Goal: Task Accomplishment & Management: Use online tool/utility

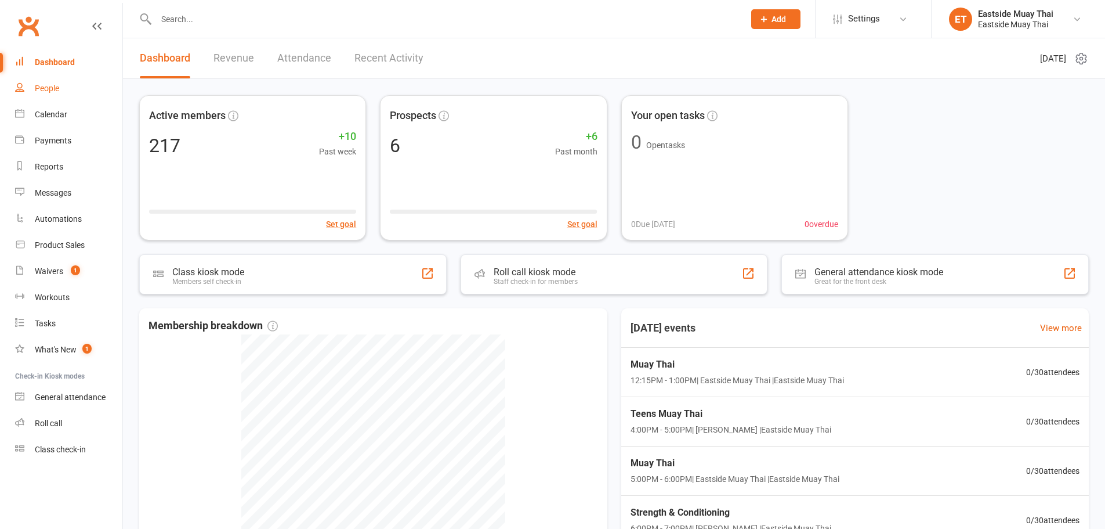
click at [49, 91] on div "People" at bounding box center [47, 88] width 24 height 9
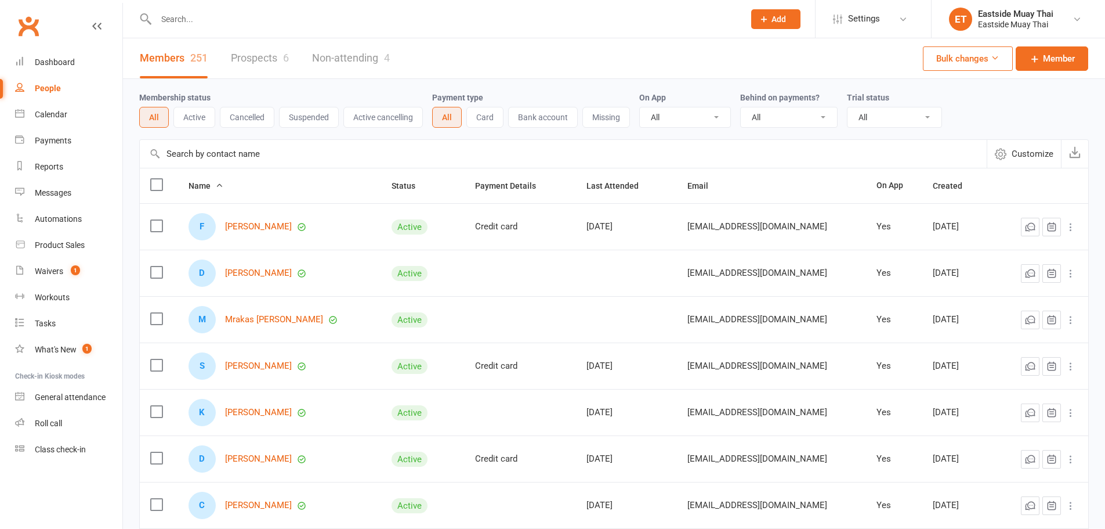
click at [232, 11] on input "text" at bounding box center [445, 19] width 584 height 16
paste input "[PERSON_NAME]"
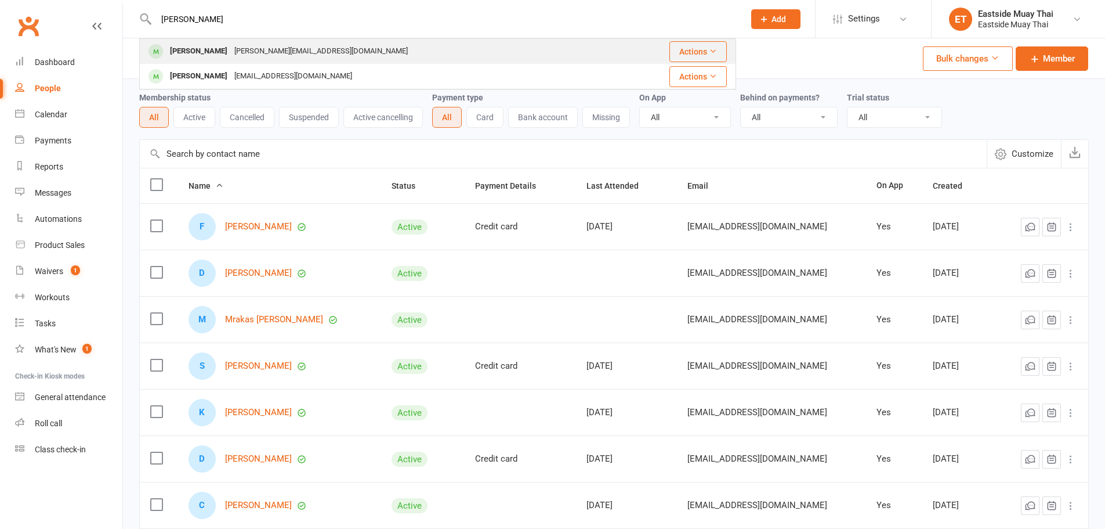
type input "[PERSON_NAME]"
click at [222, 45] on div "Hannah Whittaker" at bounding box center [199, 51] width 64 height 17
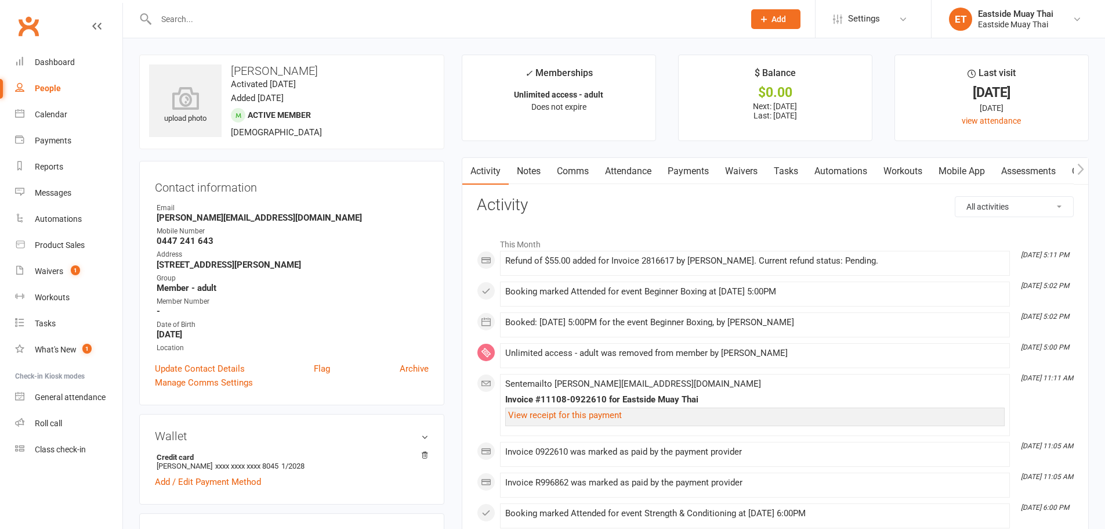
click at [738, 172] on link "Waivers" at bounding box center [741, 171] width 49 height 27
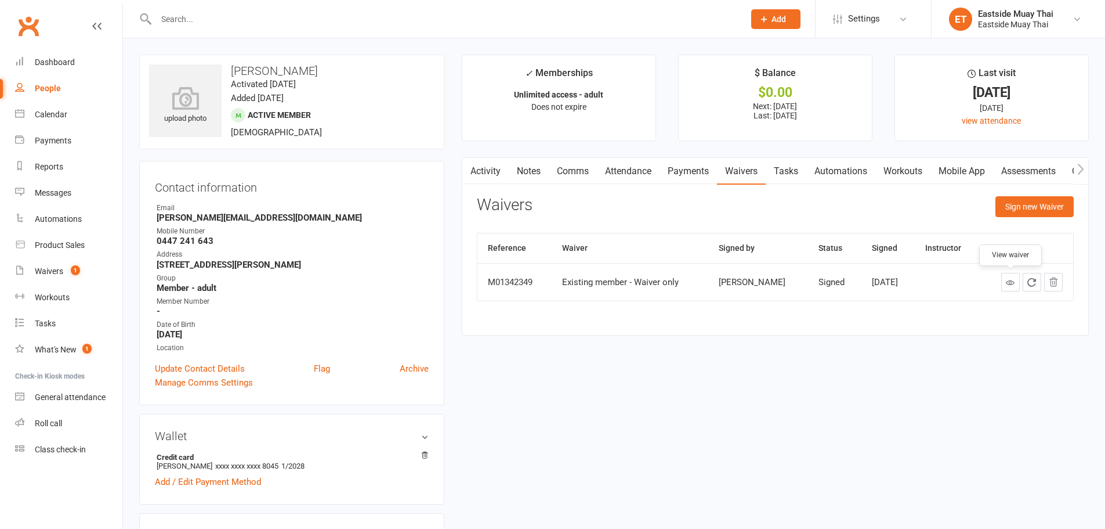
click at [1009, 282] on icon at bounding box center [1010, 282] width 9 height 9
click at [657, 346] on main "✓ Memberships Unlimited access - adult Does not expire $ Balance $0.00 Next: 17…" at bounding box center [775, 201] width 645 height 292
copy div "Existing member - Waiver only"
drag, startPoint x: 554, startPoint y: 284, endPoint x: 681, endPoint y: 283, distance: 127.1
click at [681, 283] on td "Existing member - Waiver only" at bounding box center [630, 282] width 157 height 38
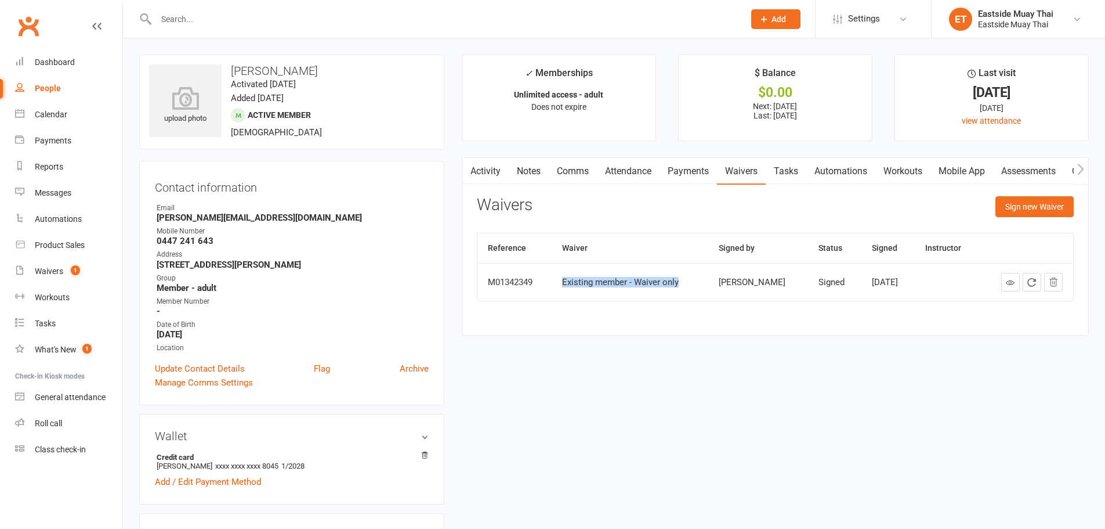
click at [483, 164] on link "Activity" at bounding box center [485, 171] width 46 height 27
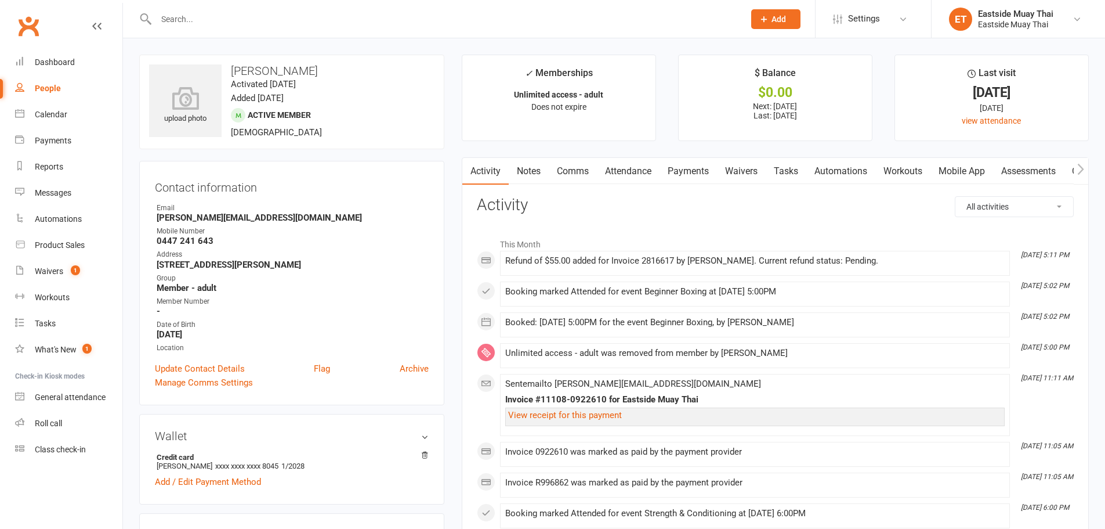
click at [1003, 197] on select "All activities Bookings / Attendances Communications Notes Failed SMSes Grading…" at bounding box center [1015, 207] width 118 height 20
select select "MembershipLogEntry"
click at [956, 197] on select "All activities Bookings / Attendances Communications Notes Failed SMSes Grading…" at bounding box center [1015, 207] width 118 height 20
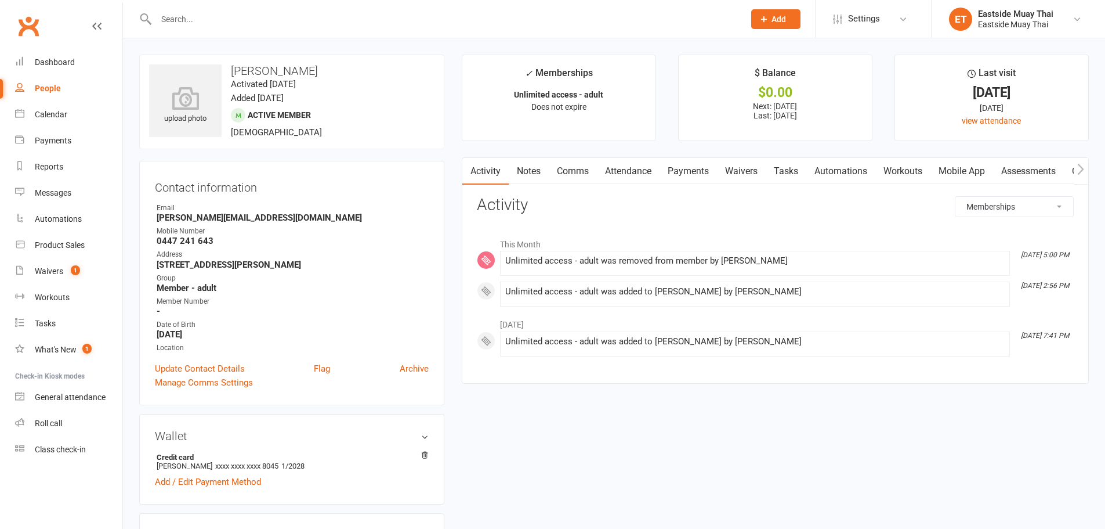
click at [717, 175] on link "Payments" at bounding box center [688, 171] width 57 height 27
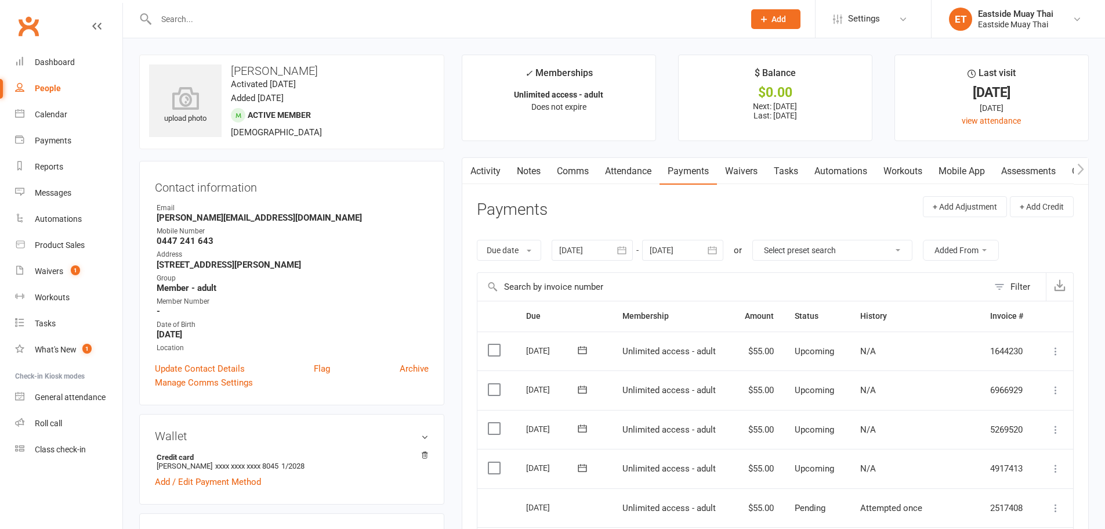
click at [827, 169] on link "Automations" at bounding box center [841, 171] width 69 height 27
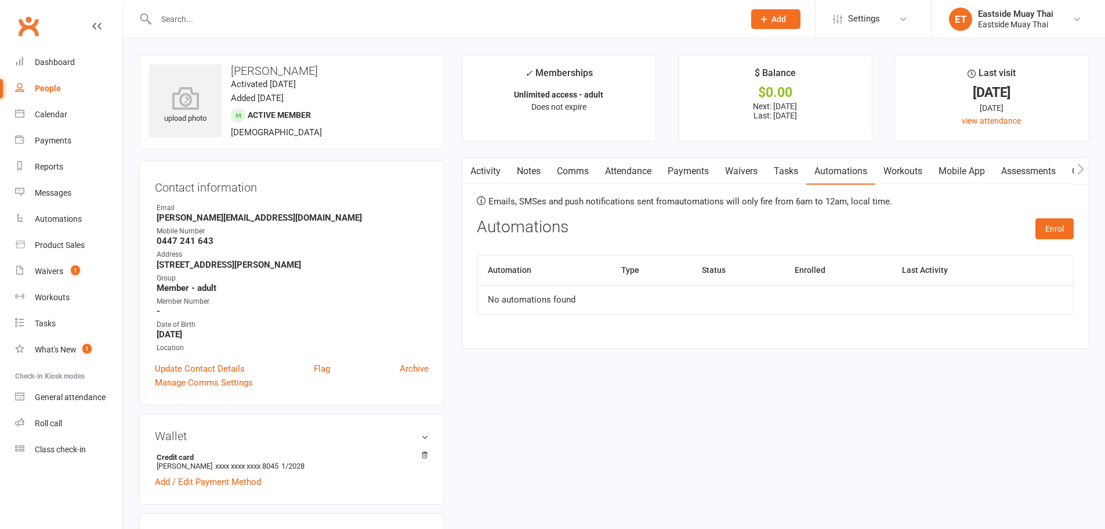
click at [721, 169] on link "Waivers" at bounding box center [741, 171] width 49 height 27
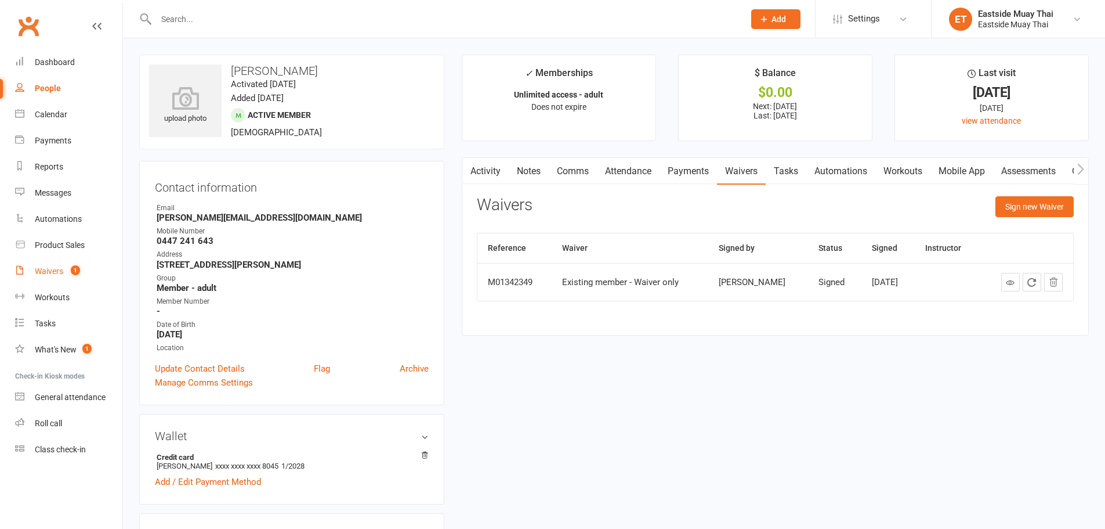
click at [47, 279] on link "Waivers 1" at bounding box center [68, 271] width 107 height 26
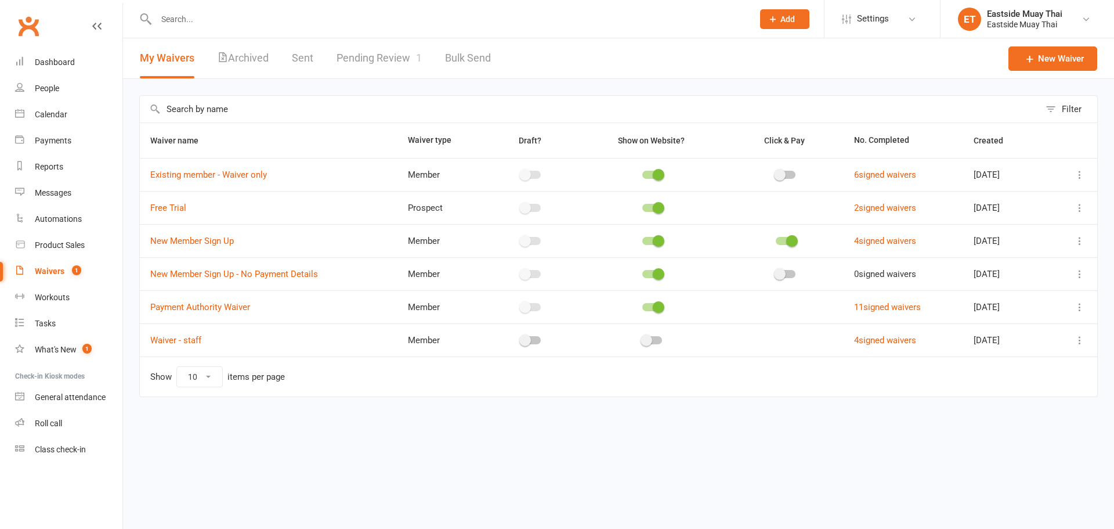
click at [292, 56] on div "My Waivers Archived Sent Pending Review 1 Bulk Send" at bounding box center [315, 58] width 385 height 40
click at [296, 59] on link "Sent" at bounding box center [302, 58] width 21 height 40
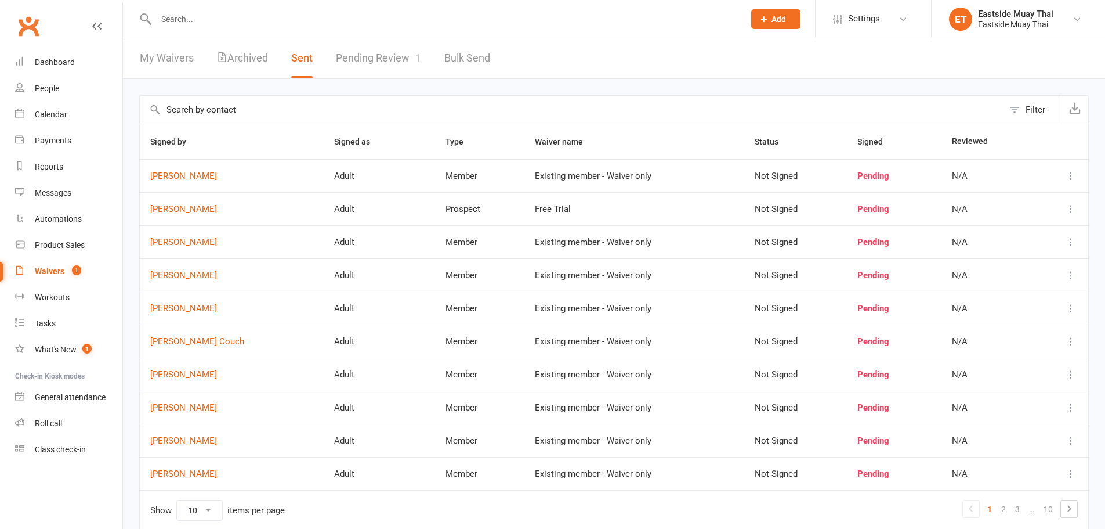
click at [284, 115] on input "text" at bounding box center [572, 110] width 864 height 28
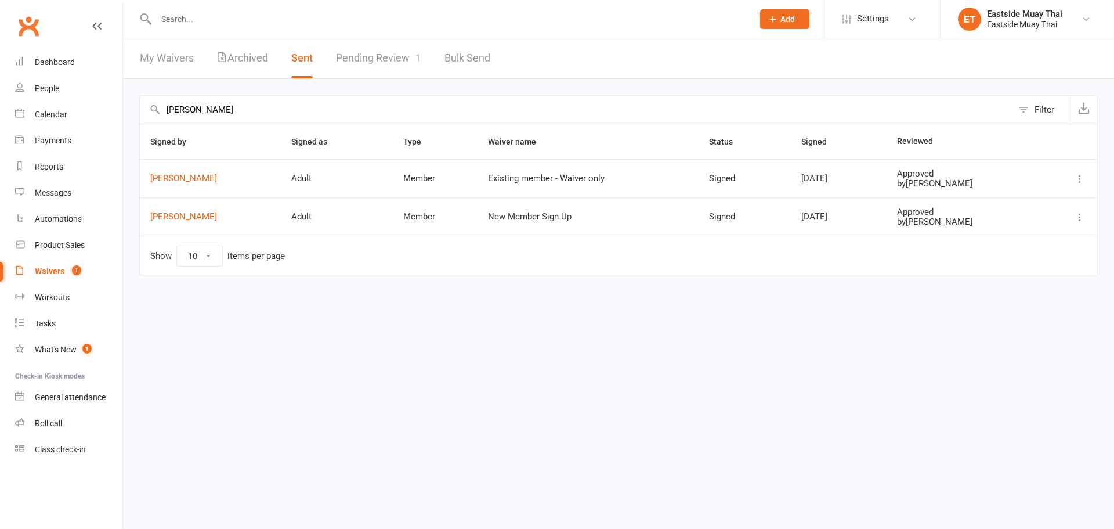
type input "hanna"
click at [809, 187] on td "Sep 3, 2025" at bounding box center [838, 178] width 95 height 38
click at [45, 169] on div "Reports" at bounding box center [49, 166] width 28 height 9
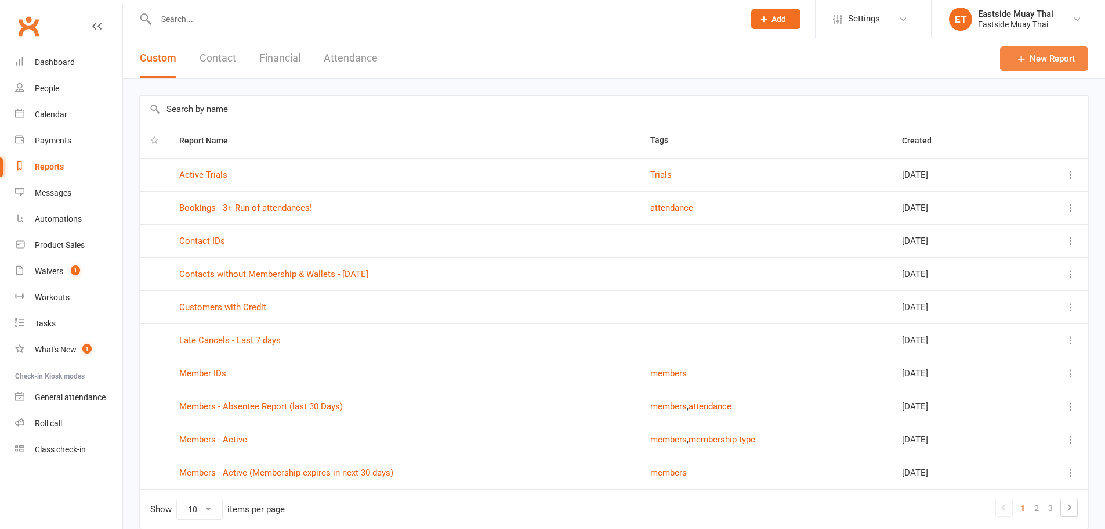
click at [1083, 48] on link "New Report" at bounding box center [1044, 58] width 88 height 24
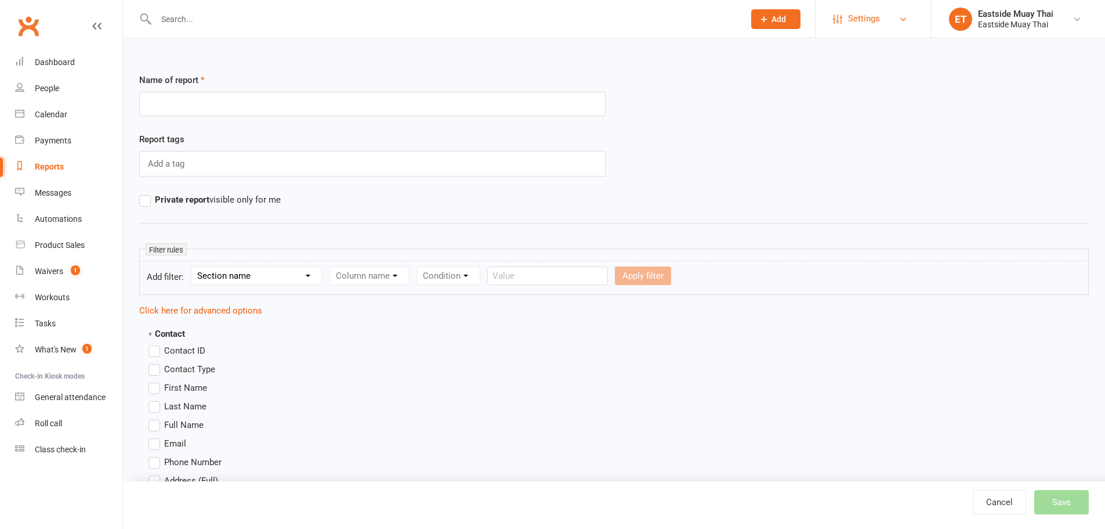
click at [883, 24] on link "Settings" at bounding box center [873, 19] width 81 height 26
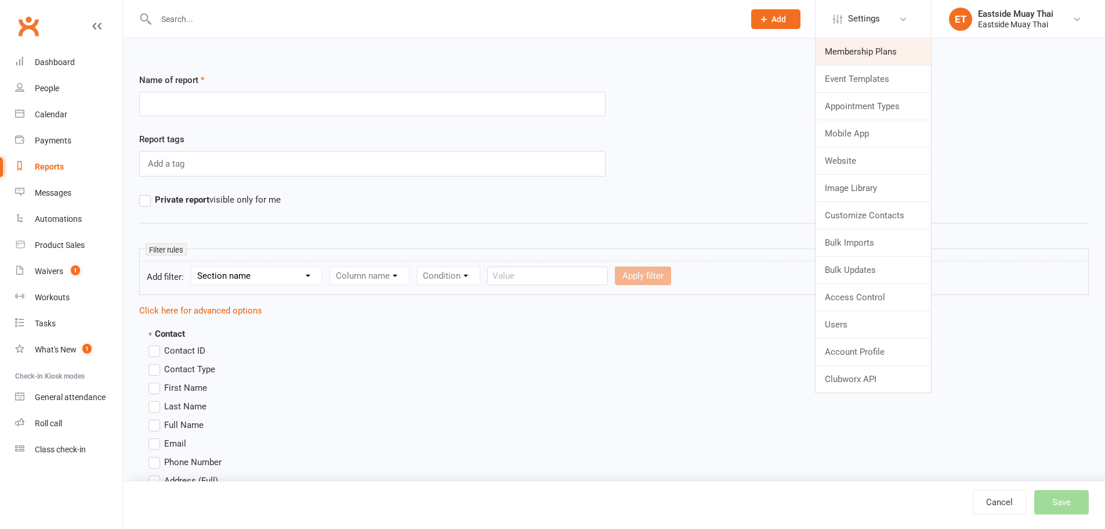
click at [874, 39] on link "Membership Plans" at bounding box center [873, 51] width 115 height 27
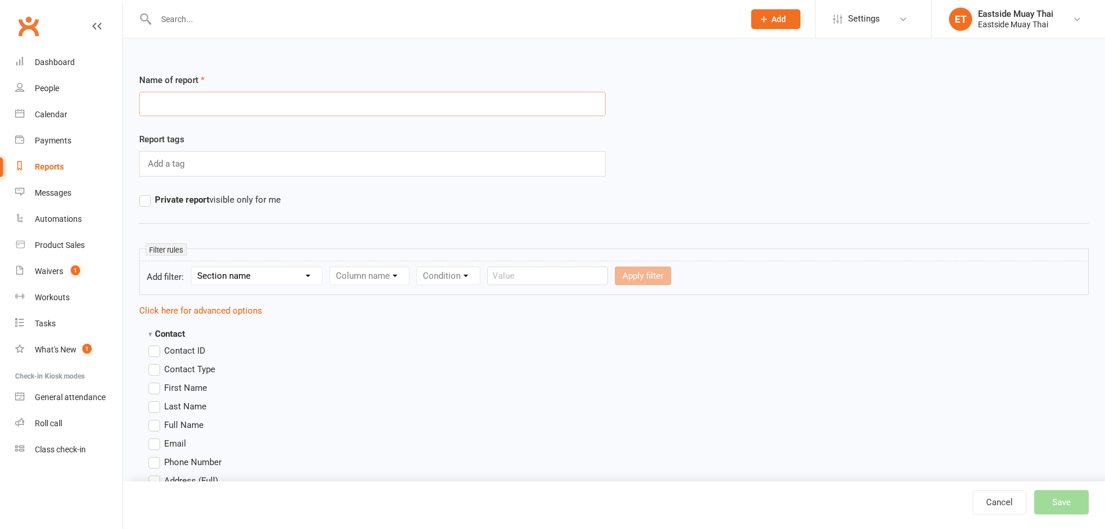
click at [260, 95] on input "text" at bounding box center [372, 104] width 467 height 24
paste input "Unlimited access - kid / student"
type input "Membership Report - Unlimited access - kid / student"
click at [157, 348] on label "Contact ID" at bounding box center [177, 351] width 57 height 14
click at [156, 344] on input "Contact ID" at bounding box center [153, 344] width 8 height 0
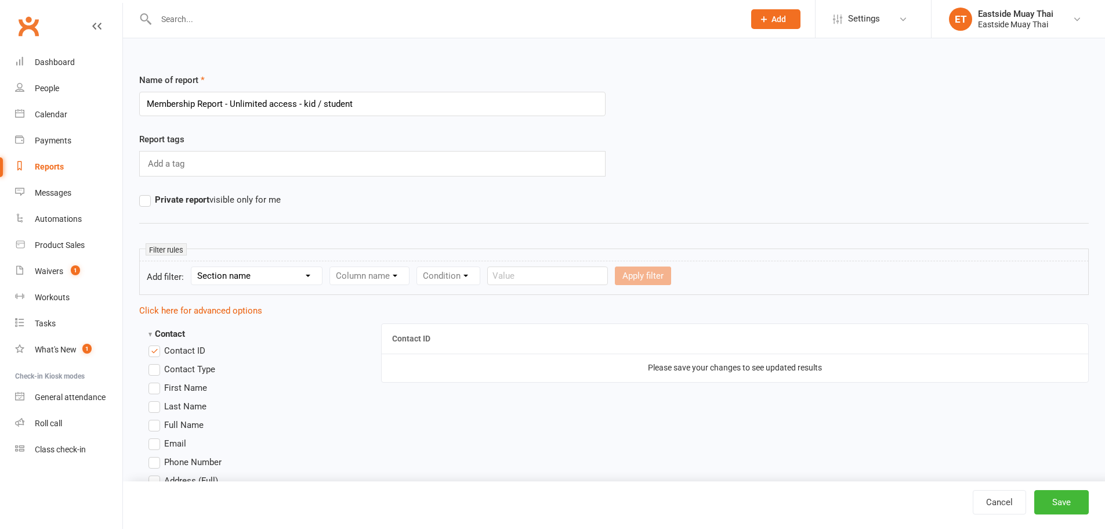
click at [159, 384] on label "First Name" at bounding box center [178, 388] width 59 height 14
click at [156, 381] on input "First Name" at bounding box center [153, 381] width 8 height 0
click at [158, 404] on label "Last Name" at bounding box center [178, 406] width 58 height 14
click at [156, 399] on input "Last Name" at bounding box center [153, 399] width 8 height 0
click at [157, 437] on label "Email" at bounding box center [168, 443] width 38 height 14
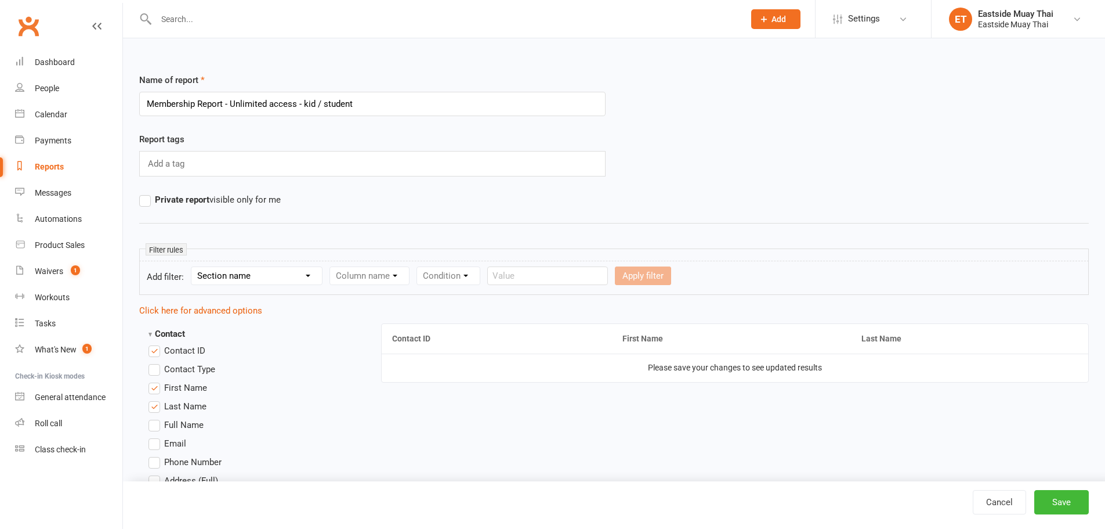
click at [156, 436] on input "Email" at bounding box center [153, 436] width 8 height 0
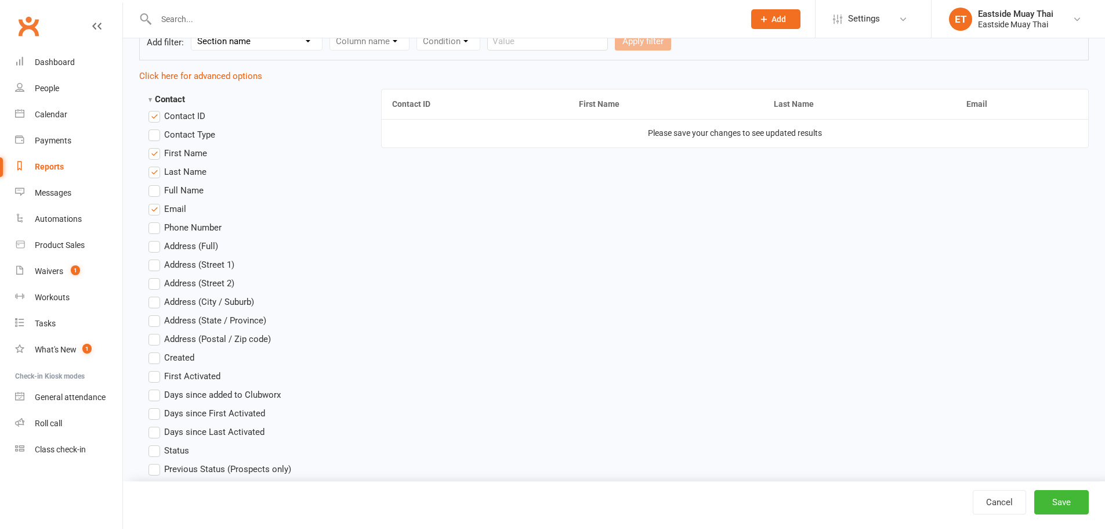
scroll to position [290, 0]
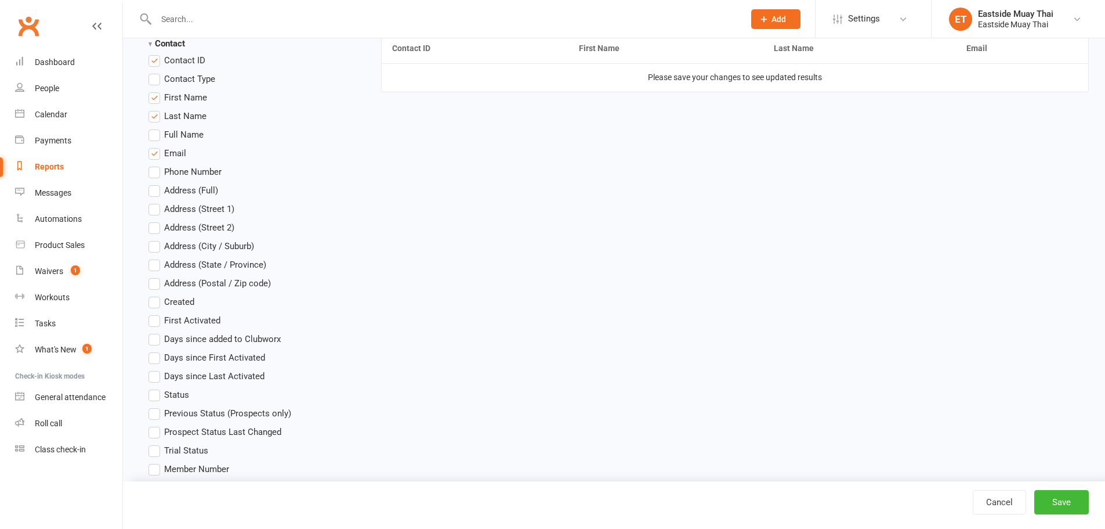
click at [159, 395] on label "Status" at bounding box center [169, 395] width 41 height 14
click at [156, 388] on input "Status" at bounding box center [153, 388] width 8 height 0
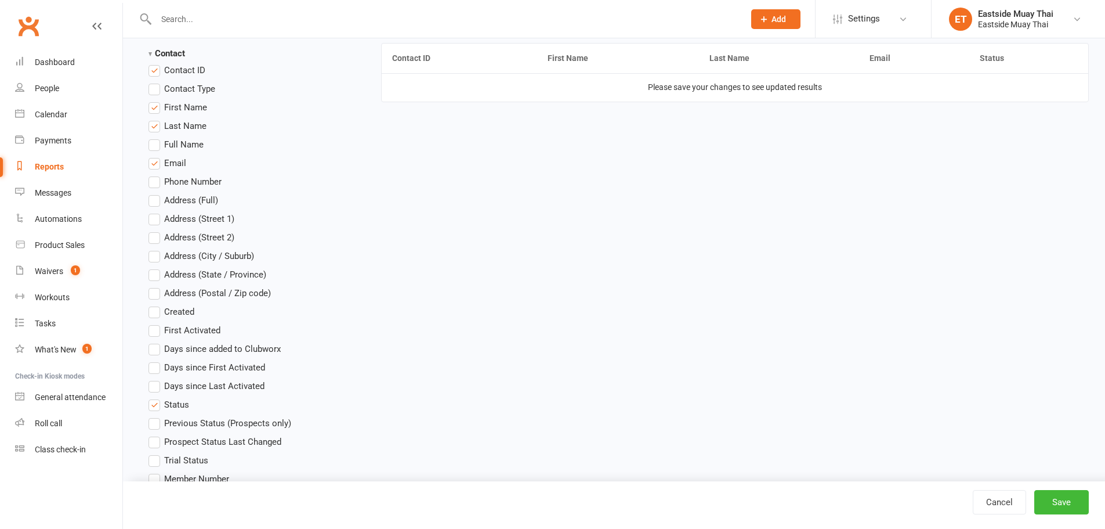
scroll to position [0, 0]
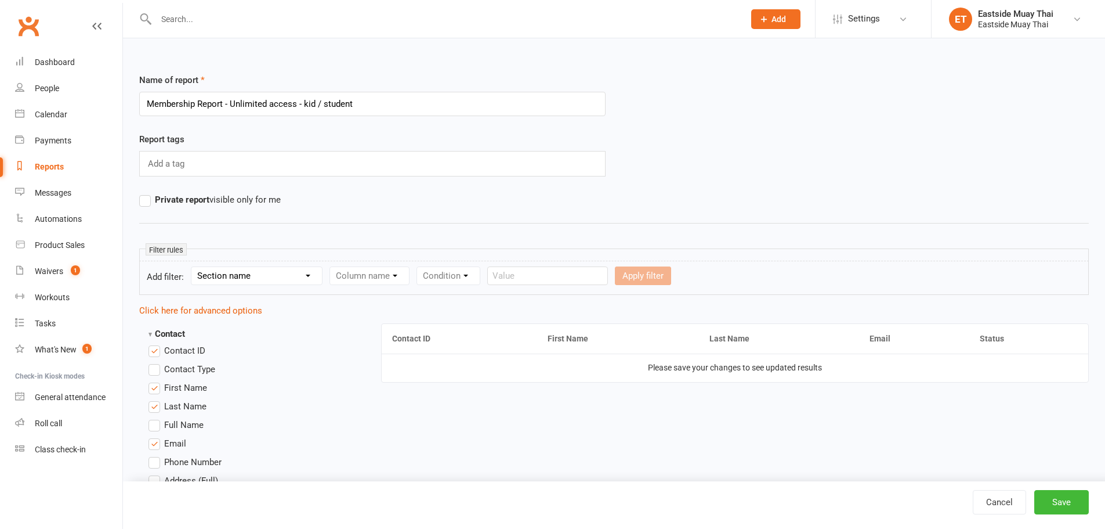
click at [243, 273] on select "Section name Contact Attendance Aggregate Payment Booking Waitlist Attendees Ca…" at bounding box center [256, 275] width 131 height 17
select select "0"
click at [193, 267] on select "Section name Contact Attendance Aggregate Payment Booking Waitlist Attendees Ca…" at bounding box center [256, 275] width 131 height 17
click at [389, 268] on select "Column name Contact Type First Name Last Name Full Name Email Phone Number Addr…" at bounding box center [468, 275] width 276 height 17
select select "17"
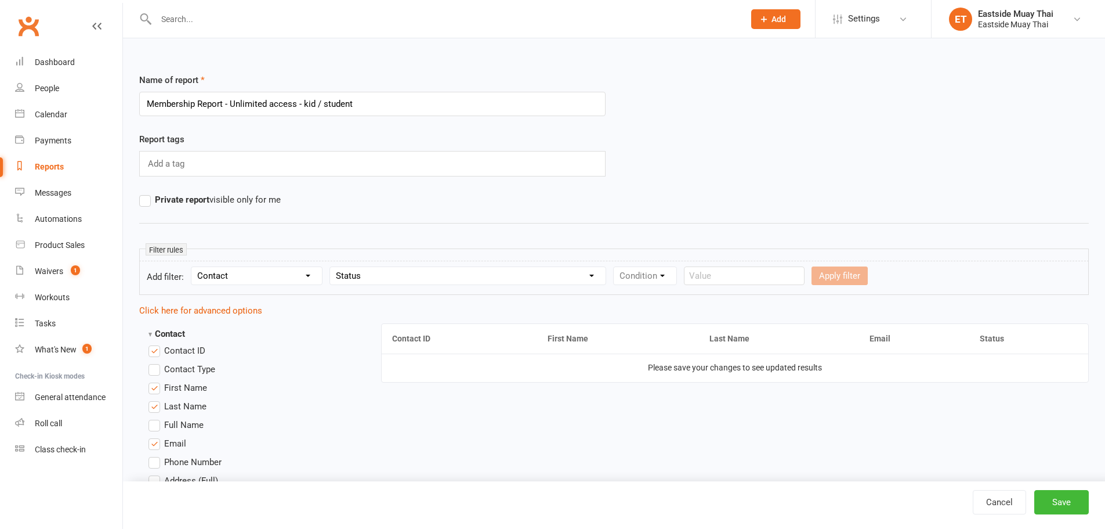
click at [331, 267] on select "Column name Contact Type First Name Last Name Full Name Email Phone Number Addr…" at bounding box center [468, 275] width 276 height 17
click at [635, 275] on select "Condition Equals Does not equal Contains Does not contain Is blank or does not …" at bounding box center [680, 275] width 133 height 17
select select "0"
click at [615, 267] on select "Condition Equals Does not equal Contains Does not contain Is blank or does not …" at bounding box center [680, 275] width 133 height 17
click at [790, 283] on select "Value Prospect: Initial Contact Prospect: Follow-up Call Prospect: Follow-up Em…" at bounding box center [819, 275] width 127 height 17
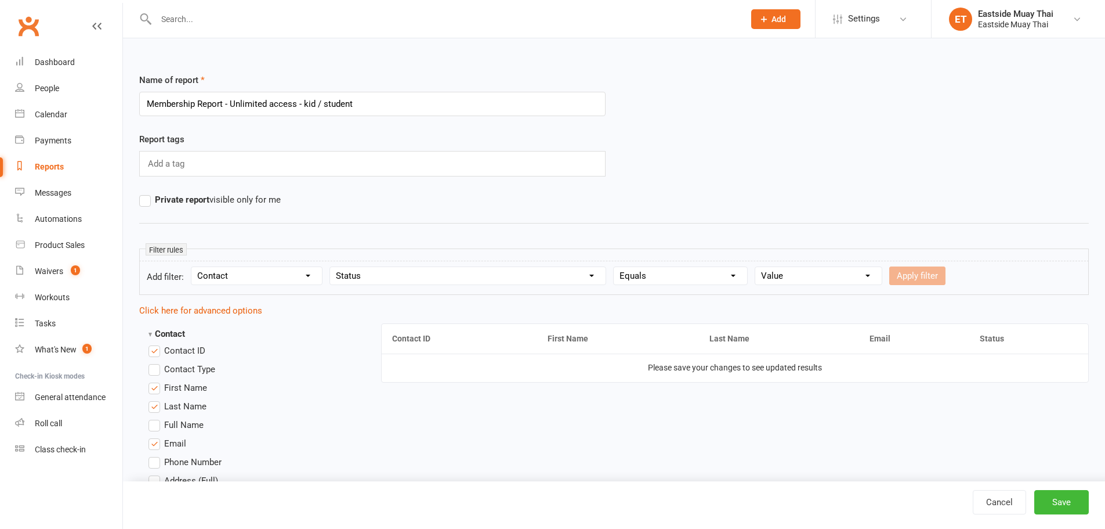
select select "6"
click at [756, 267] on select "Value Prospect: Initial Contact Prospect: Follow-up Call Prospect: Follow-up Em…" at bounding box center [819, 275] width 127 height 17
click at [917, 283] on button "Apply filter" at bounding box center [918, 275] width 56 height 19
select select
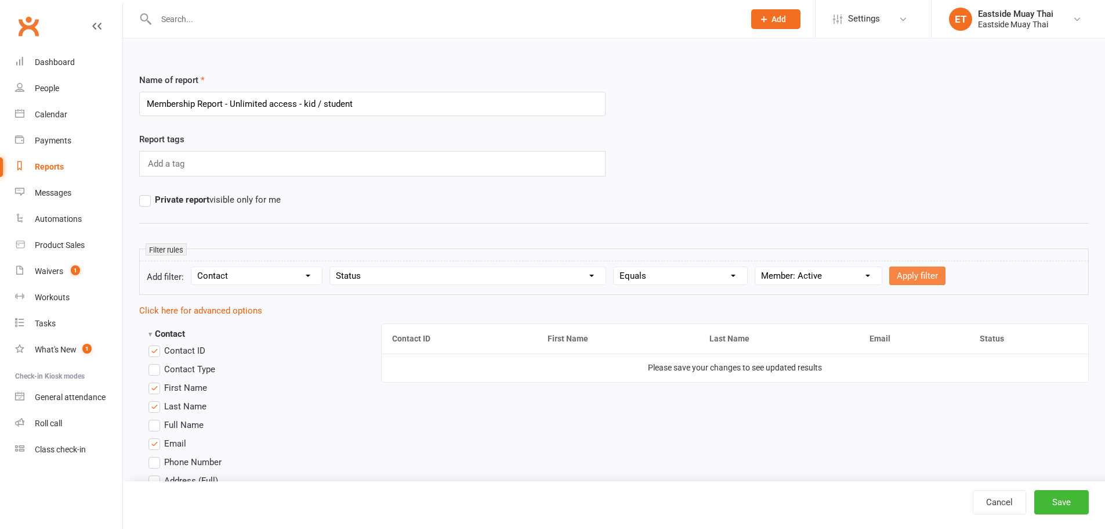
select select
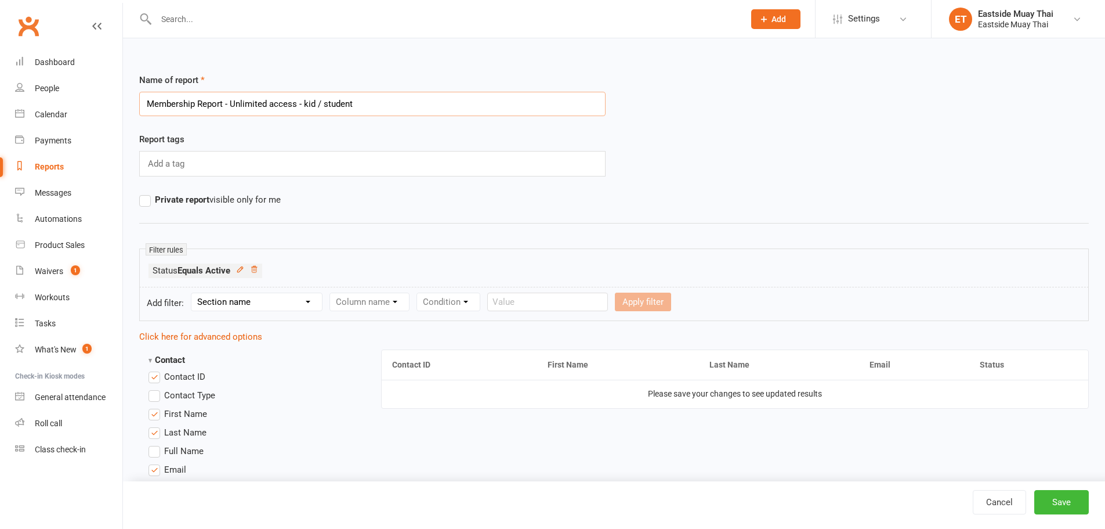
drag, startPoint x: 339, startPoint y: 109, endPoint x: 229, endPoint y: 107, distance: 110.3
click at [229, 107] on input "Membership Report - Unlimited access - kid / student" at bounding box center [372, 104] width 467 height 24
click at [268, 299] on select "Section name Contact Attendance Aggregate Payment Booking Waitlist Attendees Ca…" at bounding box center [256, 301] width 131 height 17
select select "11"
click at [193, 293] on select "Section name Contact Attendance Aggregate Payment Booking Waitlist Attendees Ca…" at bounding box center [256, 301] width 131 height 17
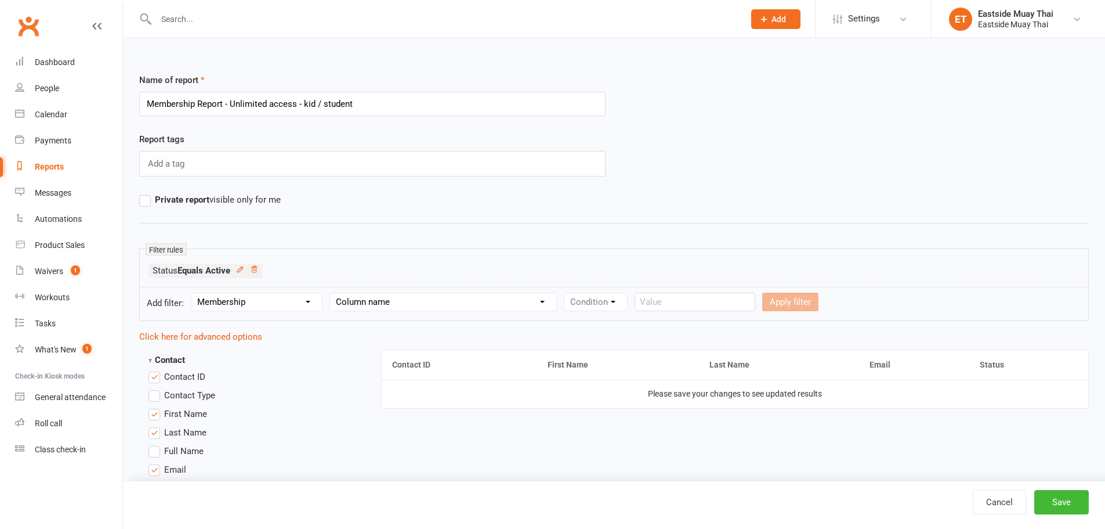
drag, startPoint x: 402, startPoint y: 288, endPoint x: 410, endPoint y: 304, distance: 17.9
click at [404, 295] on form "Add filter: Section name Contact Attendance Aggregate Payment Booking Waitlist …" at bounding box center [614, 304] width 950 height 34
click at [410, 304] on select "Column name Membership ID Membership Name Membership Category Membership Start …" at bounding box center [443, 301] width 226 height 17
select select "1"
click at [331, 293] on select "Column name Membership ID Membership Name Membership Category Membership Start …" at bounding box center [443, 301] width 226 height 17
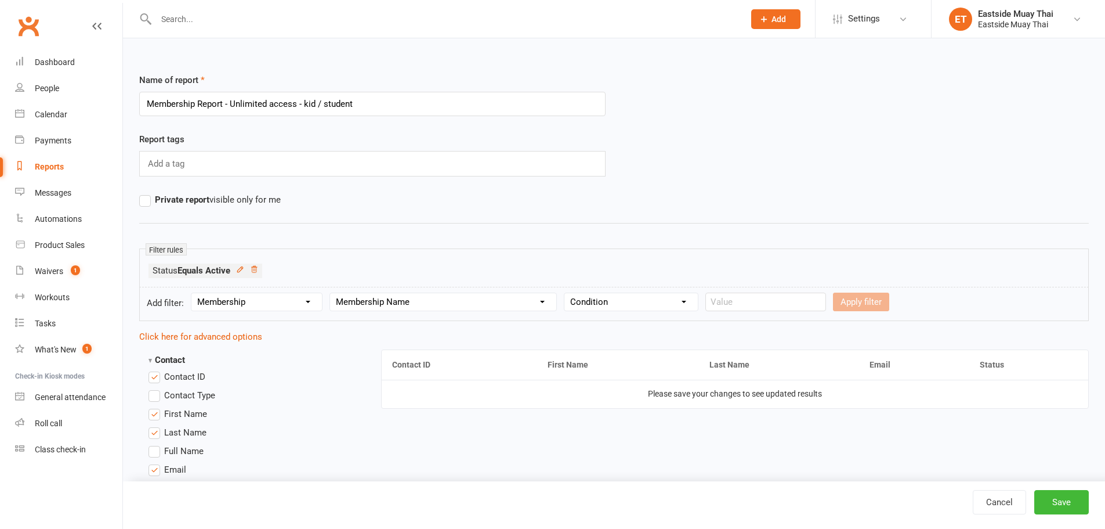
click at [618, 311] on form "Add filter: Section name Contact Attendance Aggregate Payment Booking Waitlist …" at bounding box center [614, 304] width 950 height 34
drag, startPoint x: 626, startPoint y: 304, endPoint x: 627, endPoint y: 310, distance: 5.9
click at [626, 306] on select "Condition Equals Does not equal Contains Does not contain Is blank or does not …" at bounding box center [631, 301] width 133 height 17
select select "2"
click at [566, 293] on select "Condition Equals Does not equal Contains Does not contain Is blank or does not …" at bounding box center [631, 301] width 133 height 17
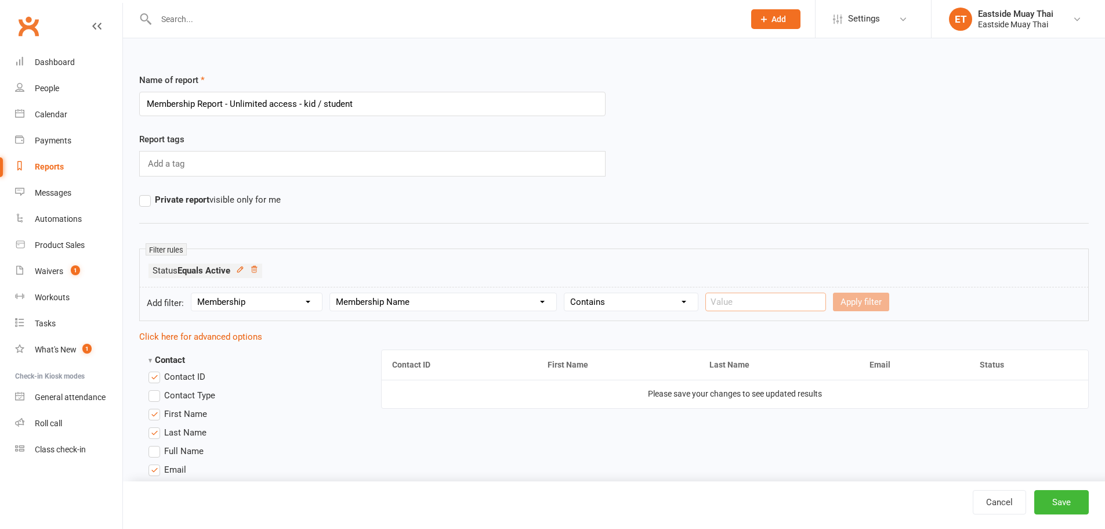
click at [753, 297] on input "text" at bounding box center [766, 301] width 121 height 19
paste input "Unlimited access - kid / student"
type input "Unlimited access - kid / student"
click at [857, 303] on button "Apply filter" at bounding box center [861, 301] width 56 height 19
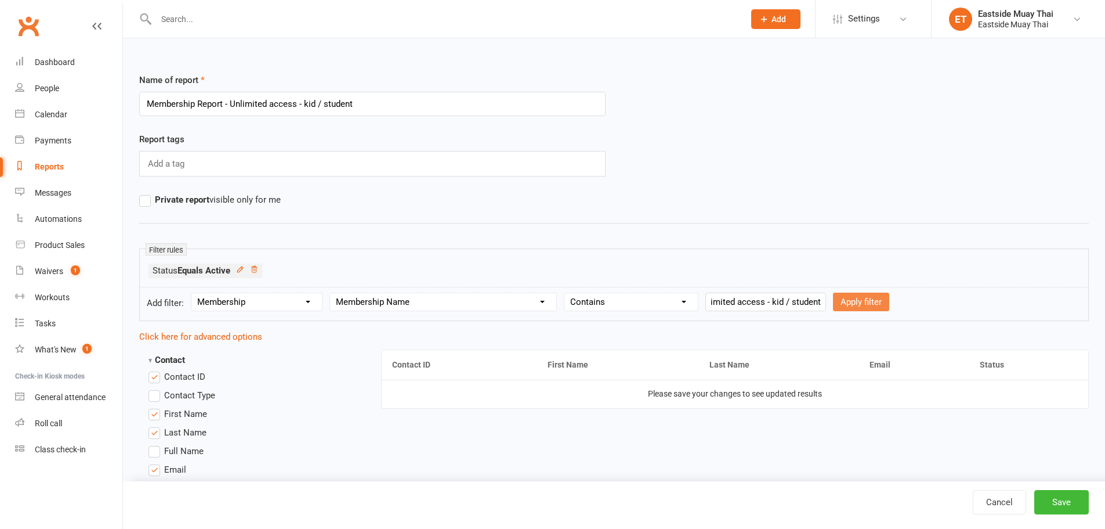
select select
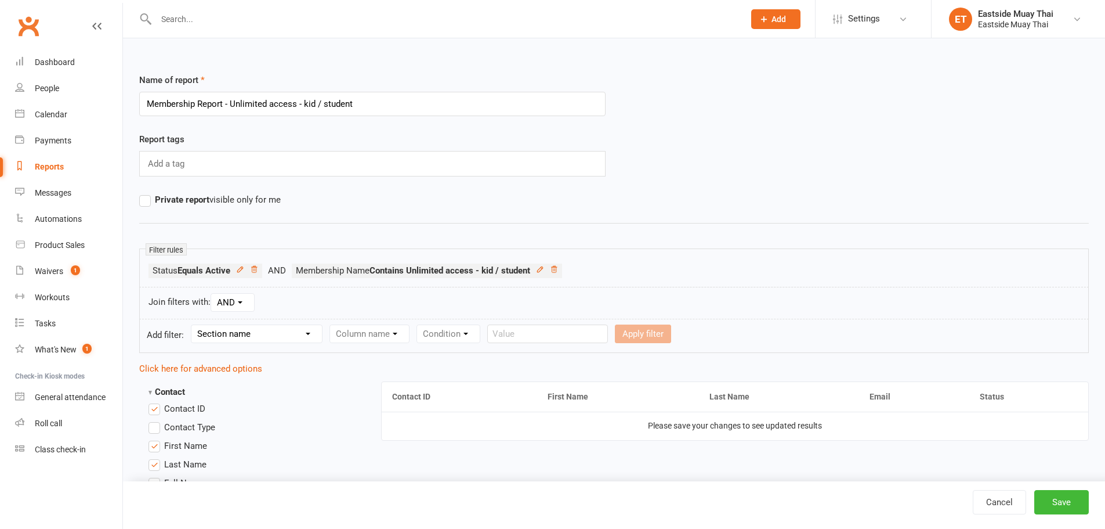
click at [267, 336] on select "Section name Contact Attendance Aggregate Payment Booking Waitlist Attendees Ca…" at bounding box center [256, 333] width 131 height 17
select select "11"
click at [193, 325] on select "Section name Contact Attendance Aggregate Payment Booking Waitlist Attendees Ca…" at bounding box center [256, 333] width 131 height 17
click at [420, 330] on select "Column name Membership ID Membership Name Membership Category Membership Start …" at bounding box center [443, 333] width 226 height 17
select select "29"
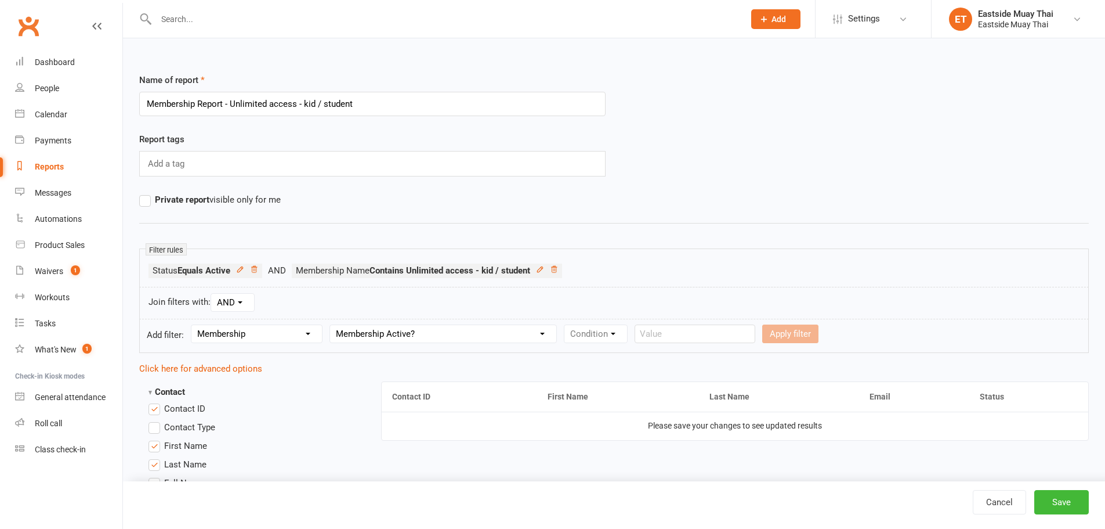
click at [331, 325] on select "Column name Membership ID Membership Name Membership Category Membership Start …" at bounding box center [443, 333] width 226 height 17
click at [612, 341] on select "Condition Is Is not Is blank Is not blank" at bounding box center [600, 333] width 70 height 17
select select "0"
click at [566, 325] on select "Condition Is Is not Is blank Is not blank" at bounding box center [600, 333] width 70 height 17
drag, startPoint x: 685, startPoint y: 328, endPoint x: 685, endPoint y: 342, distance: 13.3
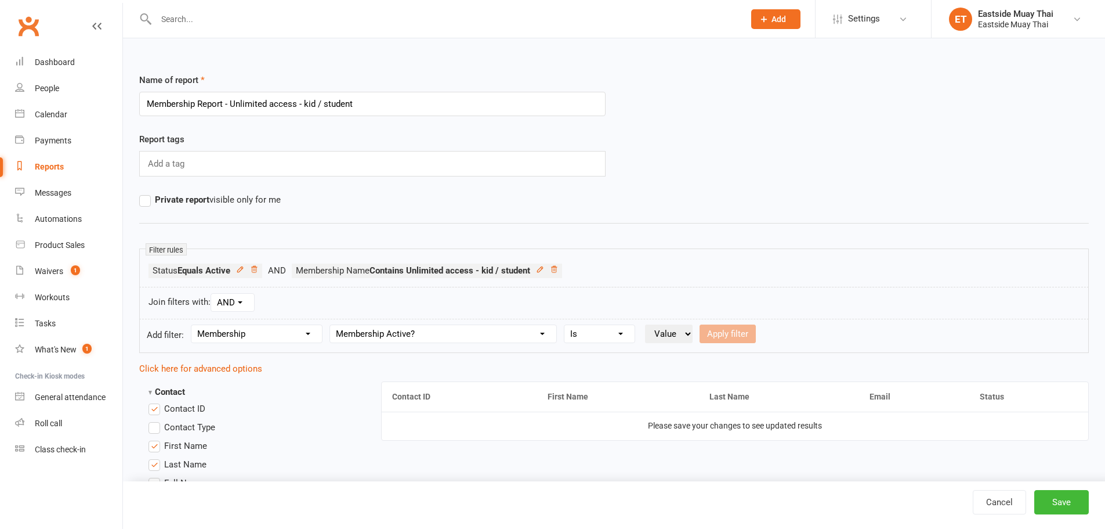
click at [685, 333] on select "Value Yes No" at bounding box center [669, 333] width 48 height 19
select select "true"
click at [646, 324] on select "Value Yes No" at bounding box center [669, 333] width 48 height 19
click at [725, 329] on button "Apply filter" at bounding box center [728, 333] width 56 height 19
select select
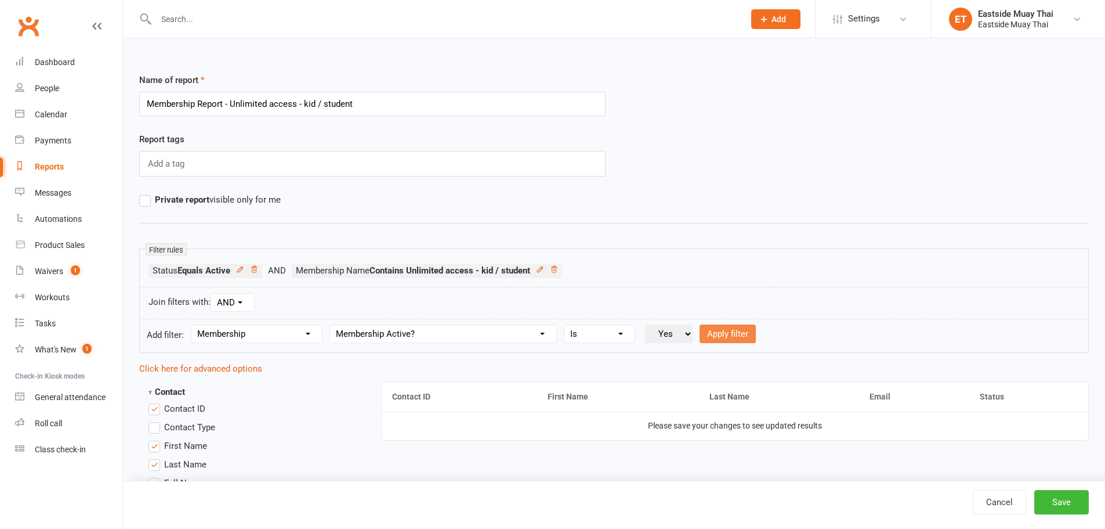
select select
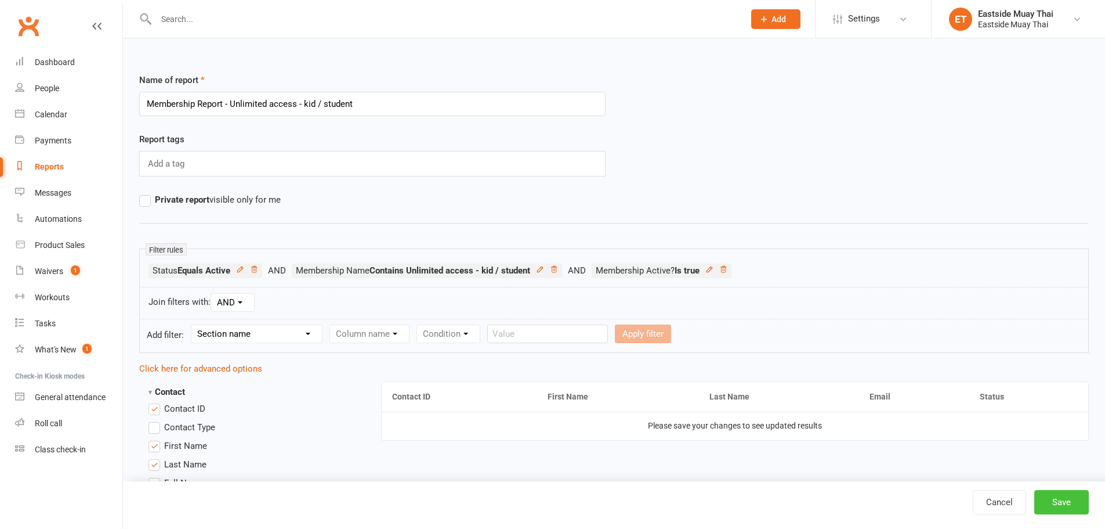
click at [1083, 504] on button "Save" at bounding box center [1062, 502] width 55 height 24
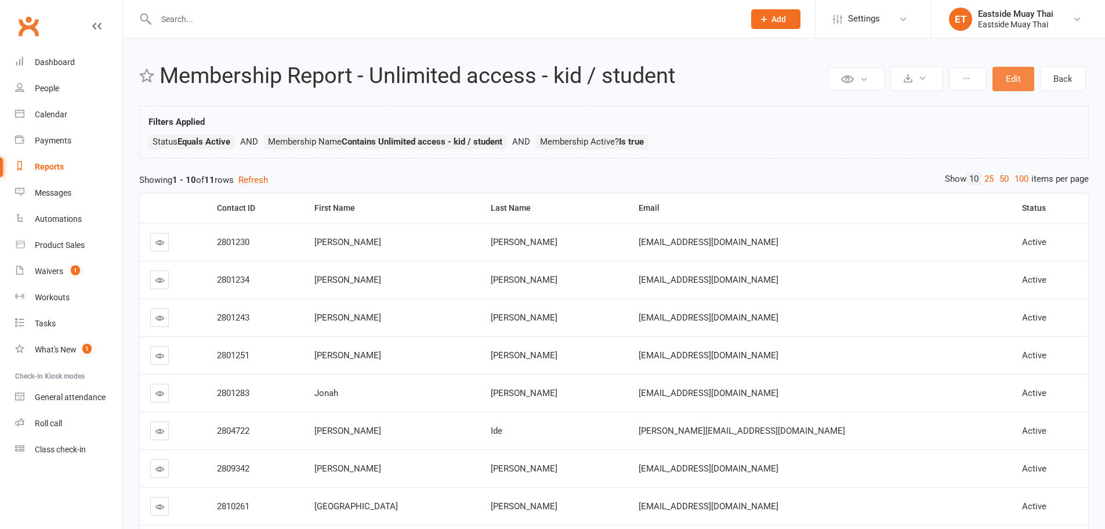
click at [998, 78] on button "Edit" at bounding box center [1014, 79] width 42 height 24
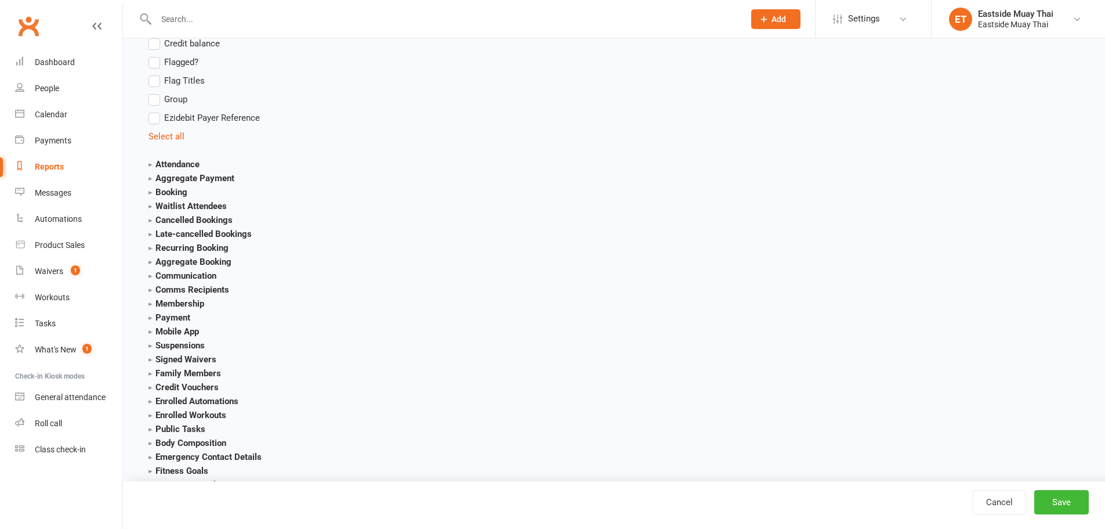
scroll to position [1273, 0]
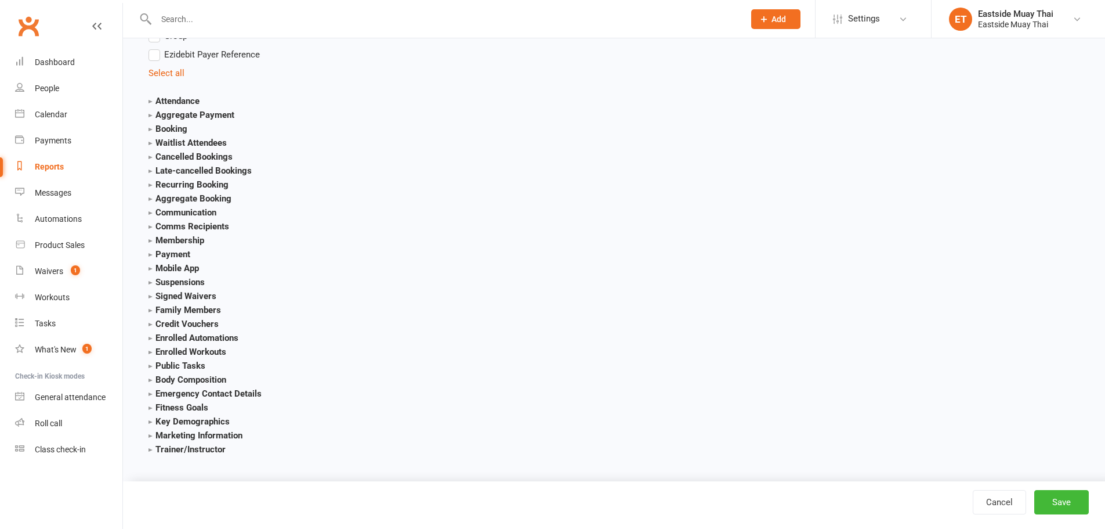
click at [166, 240] on strong "Membership" at bounding box center [177, 240] width 56 height 10
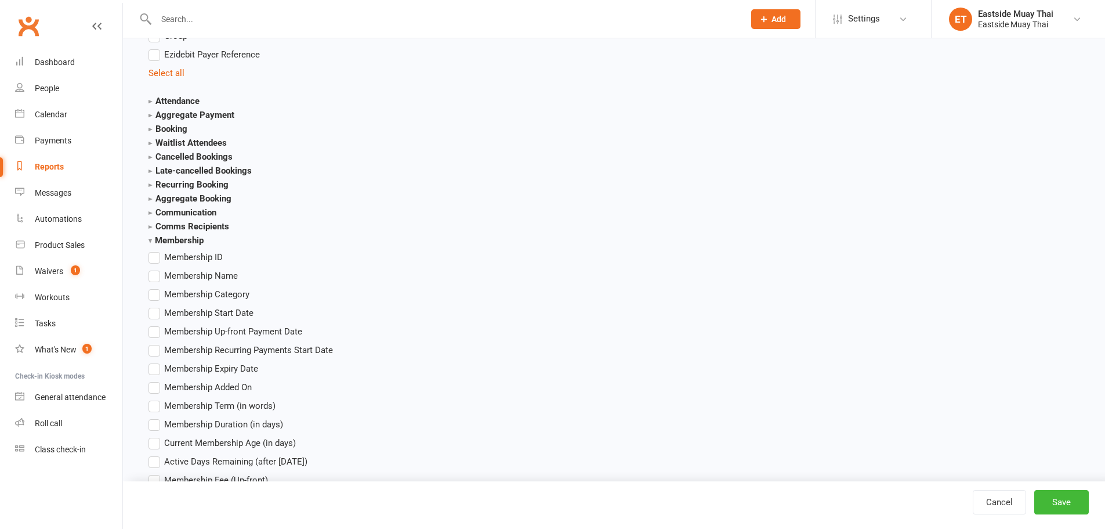
click at [165, 277] on span "Membership Name" at bounding box center [201, 275] width 74 height 12
click at [156, 269] on input "Membership Name" at bounding box center [153, 269] width 8 height 0
click at [165, 292] on span "Membership Category" at bounding box center [206, 293] width 85 height 12
click at [156, 287] on input "Membership Category" at bounding box center [153, 287] width 8 height 0
click at [161, 309] on label "Membership Start Date" at bounding box center [201, 313] width 105 height 14
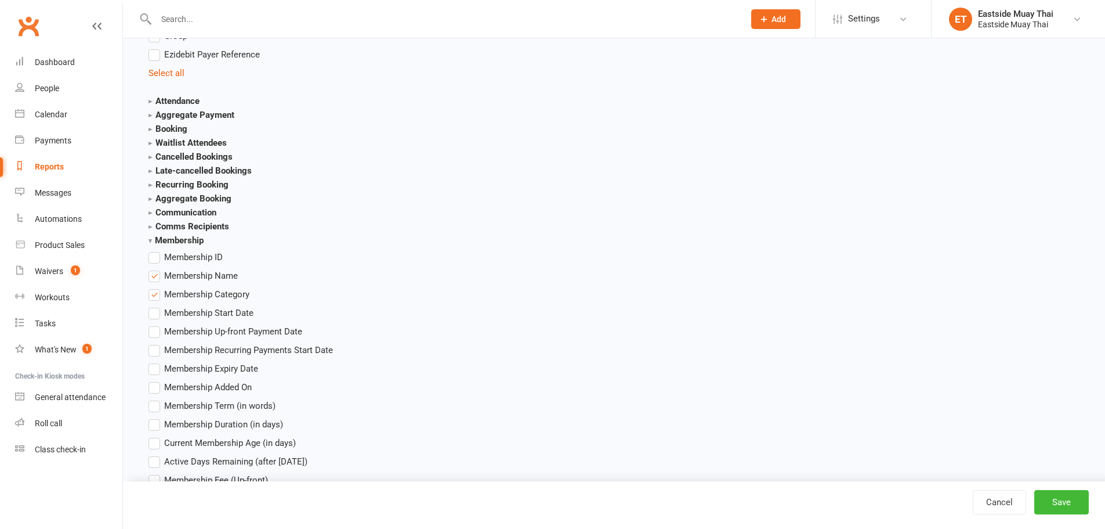
click at [156, 306] on input "Membership Start Date" at bounding box center [153, 306] width 8 height 0
click at [1071, 499] on button "Save" at bounding box center [1062, 502] width 55 height 24
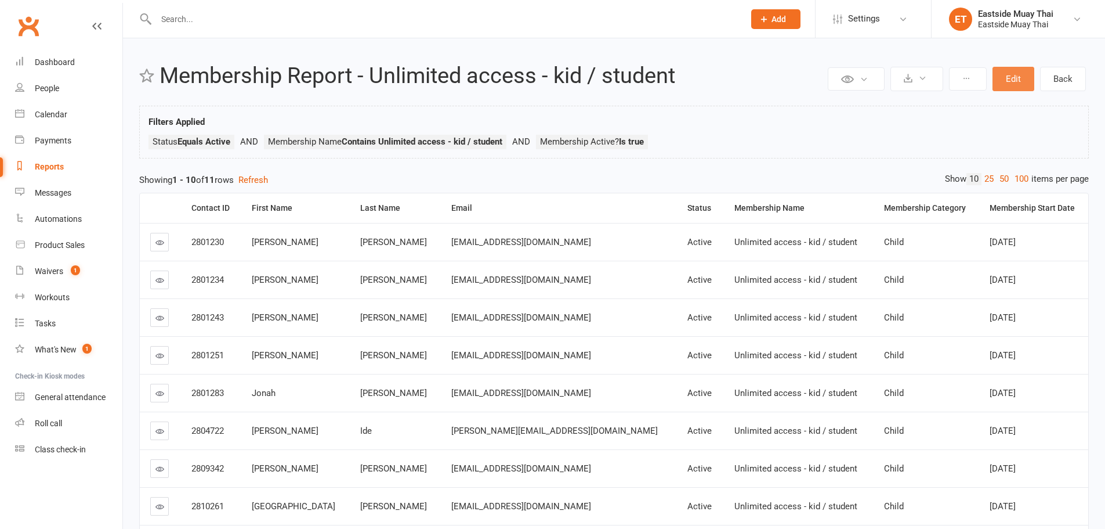
click at [1008, 75] on button "Edit" at bounding box center [1014, 79] width 42 height 24
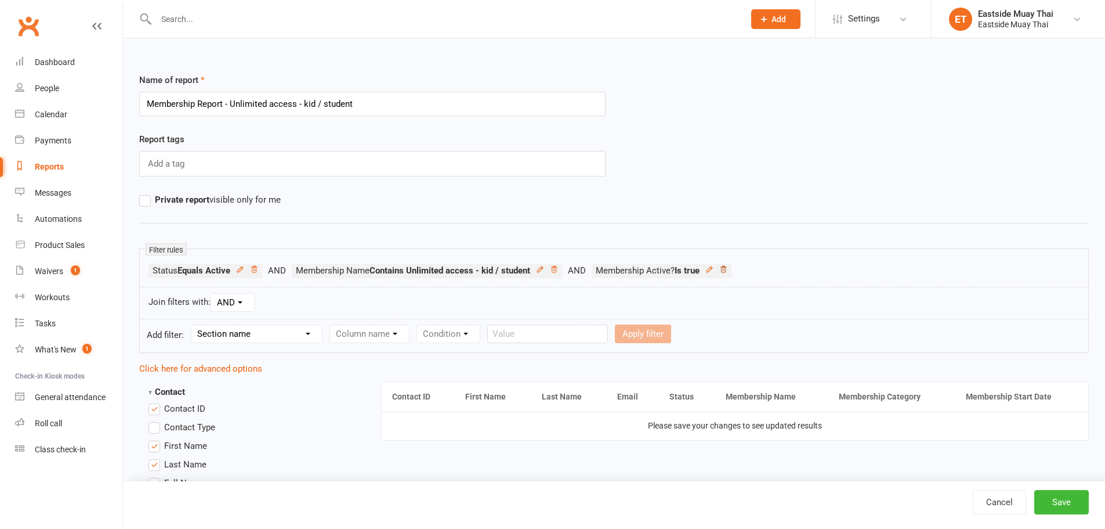
click at [728, 273] on icon at bounding box center [724, 269] width 8 height 8
click at [1054, 494] on button "Save" at bounding box center [1062, 502] width 55 height 24
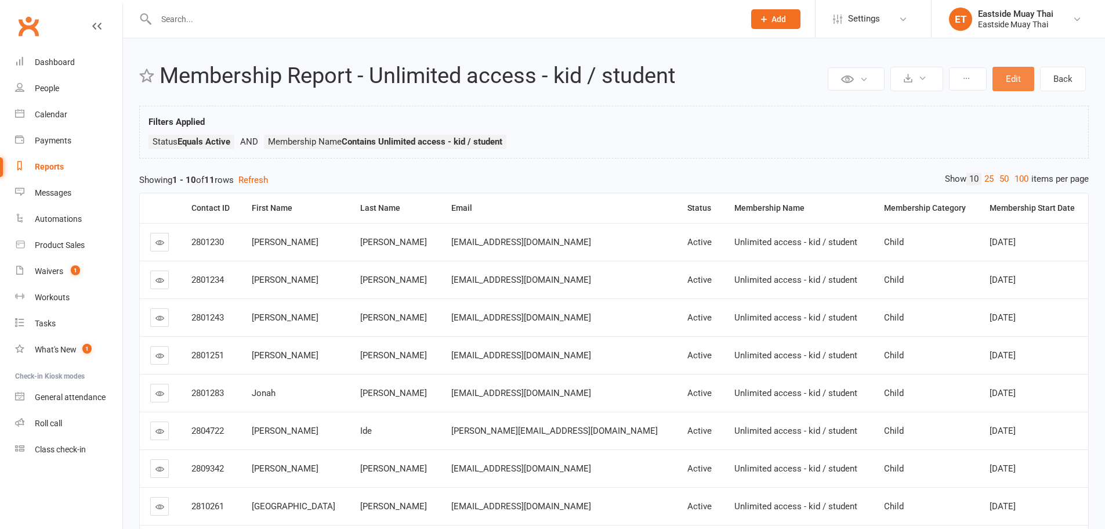
click at [1011, 78] on button "Edit" at bounding box center [1014, 79] width 42 height 24
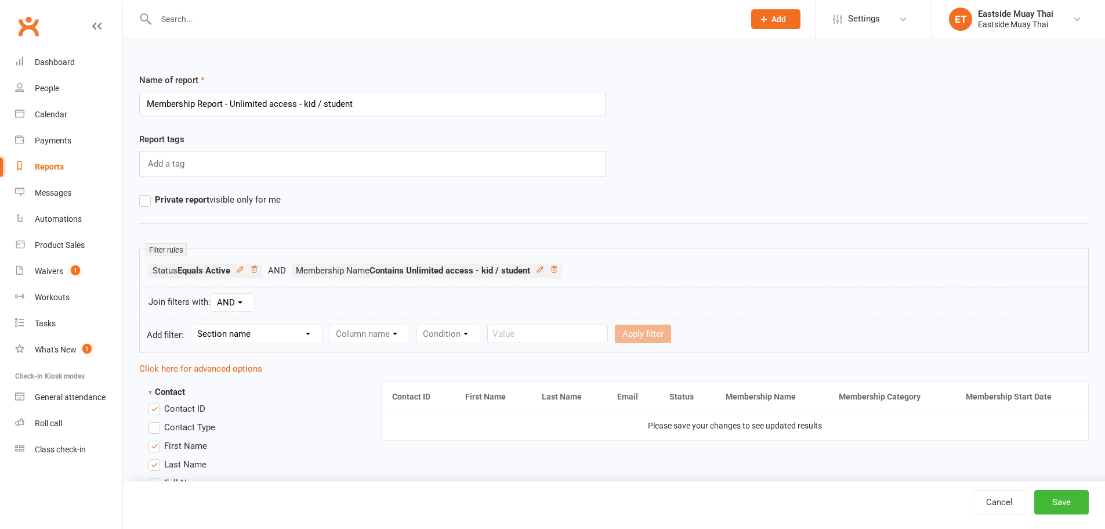
click at [543, 263] on li "Membership Name Contains Unlimited access - kid / student" at bounding box center [427, 270] width 270 height 15
click at [543, 267] on icon at bounding box center [540, 269] width 8 height 8
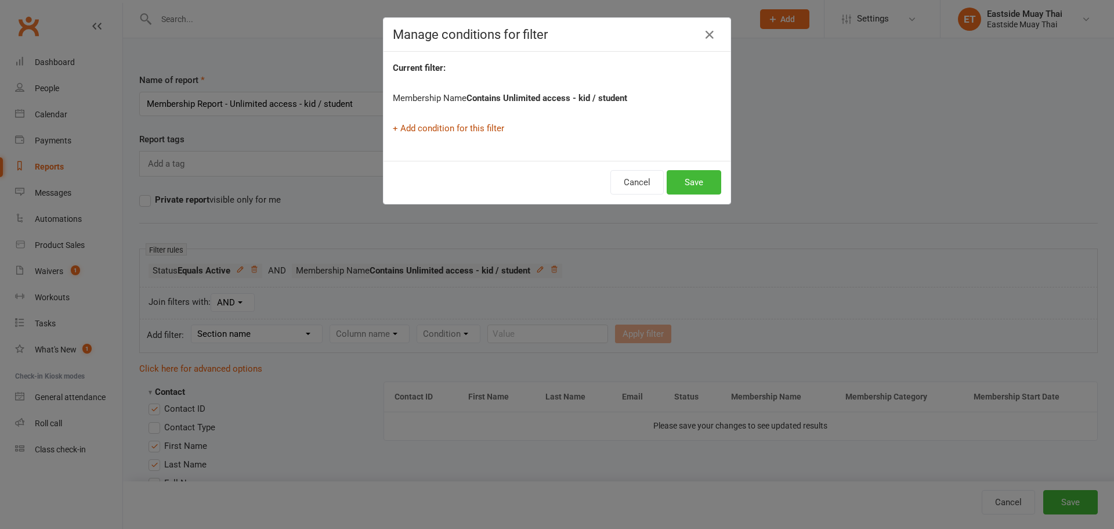
click at [435, 126] on link "+ Add condition for this filter" at bounding box center [448, 128] width 111 height 10
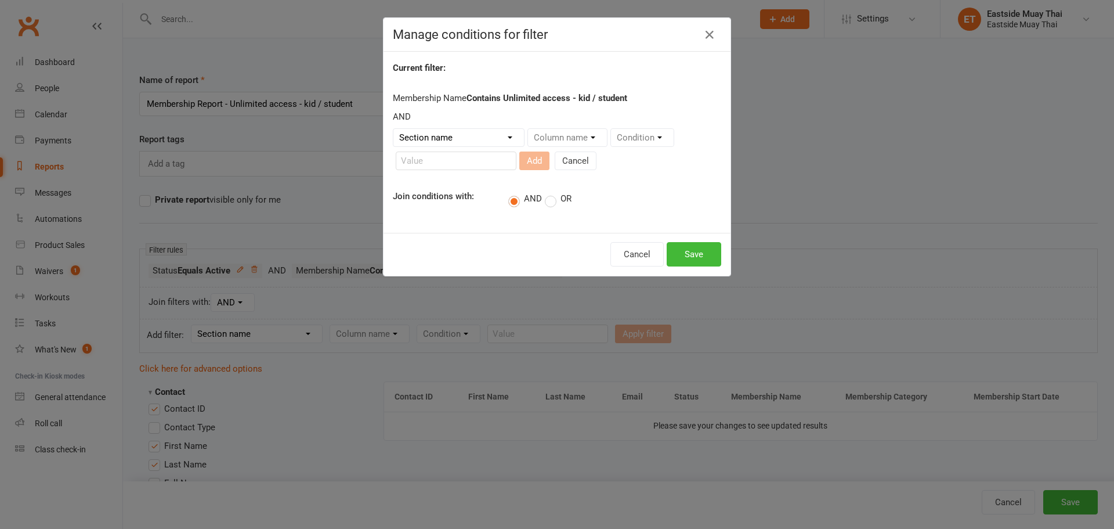
click at [545, 203] on label "OR" at bounding box center [558, 199] width 27 height 12
click at [545, 191] on input "OR" at bounding box center [549, 191] width 8 height 0
click at [417, 132] on select "Section name Contact Attendance Aggregate Payment Booking Waitlist Attendees Ca…" at bounding box center [458, 137] width 131 height 17
select select "11"
click at [393, 129] on select "Section name Contact Attendance Aggregate Payment Booking Waitlist Attendees Ca…" at bounding box center [458, 137] width 131 height 17
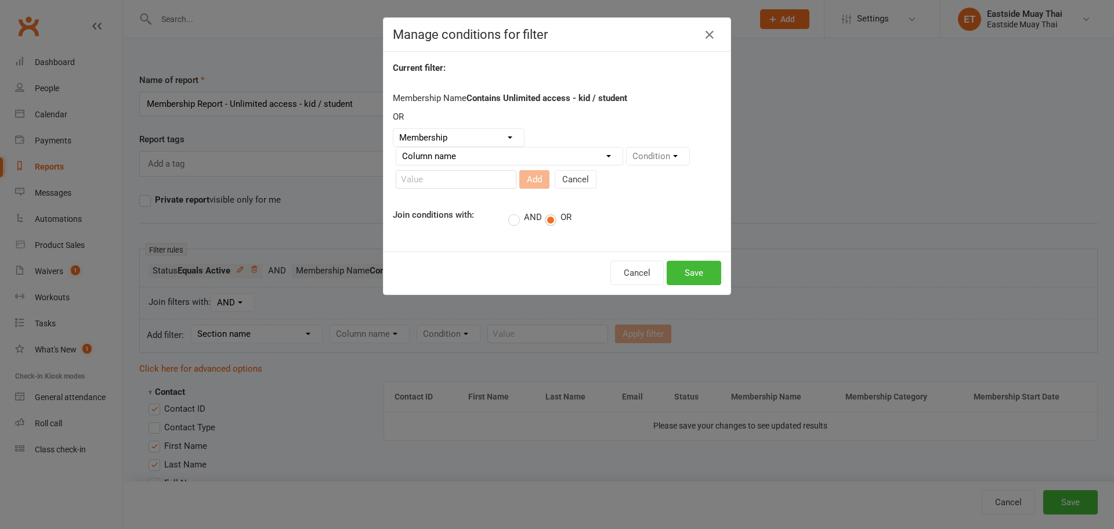
click at [551, 162] on select "Column name Membership ID Membership Name Membership Category Membership Start …" at bounding box center [509, 155] width 226 height 17
select select "1"
click at [396, 147] on select "Column name Membership ID Membership Name Membership Category Membership Start …" at bounding box center [509, 155] width 226 height 17
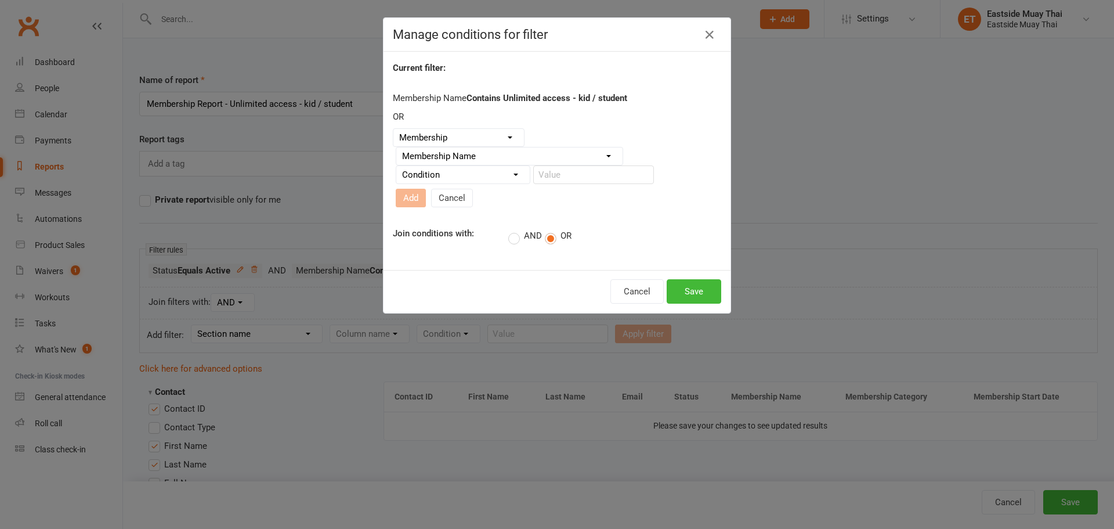
click at [478, 175] on select "Condition Equals Does not equal Contains Does not contain Is blank or does not …" at bounding box center [462, 174] width 133 height 17
select select "0"
click at [396, 171] on select "Condition Equals Does not equal Contains Does not contain Is blank or does not …" at bounding box center [462, 174] width 133 height 17
click at [559, 176] on input "text" at bounding box center [593, 174] width 121 height 19
paste input "Unlimited access - kids / students"
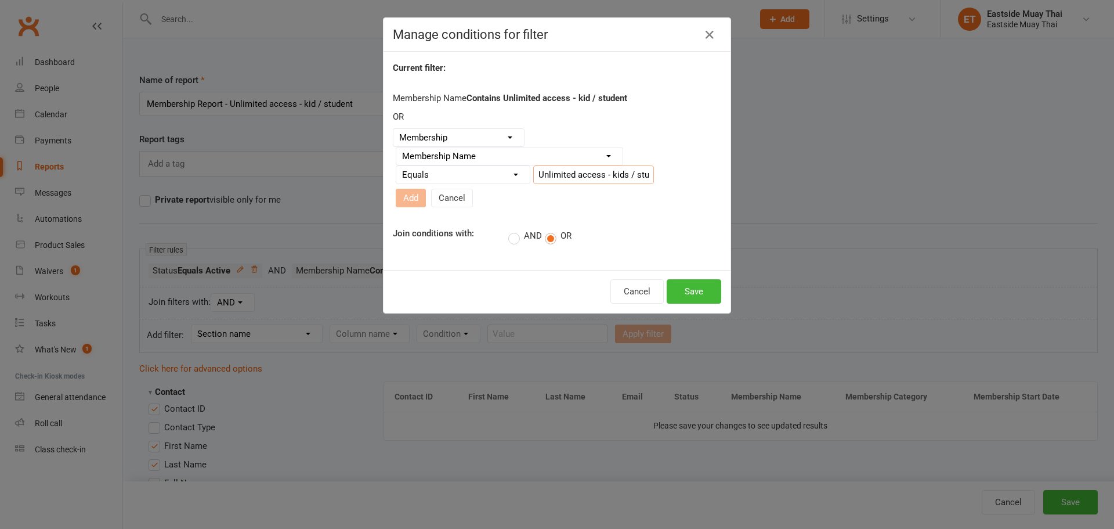
scroll to position [0, 36]
type input "Unlimited access - kids / students"
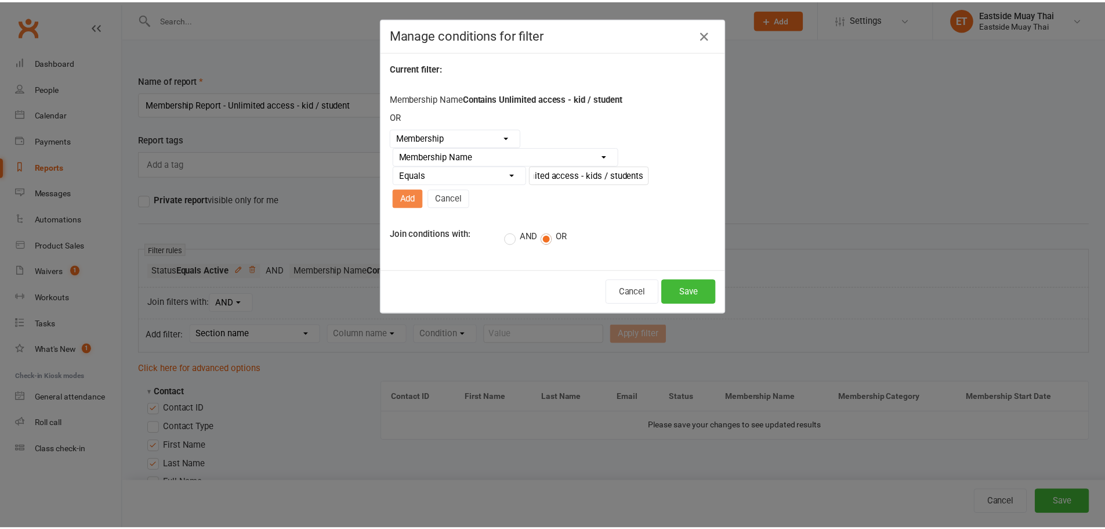
scroll to position [0, 0]
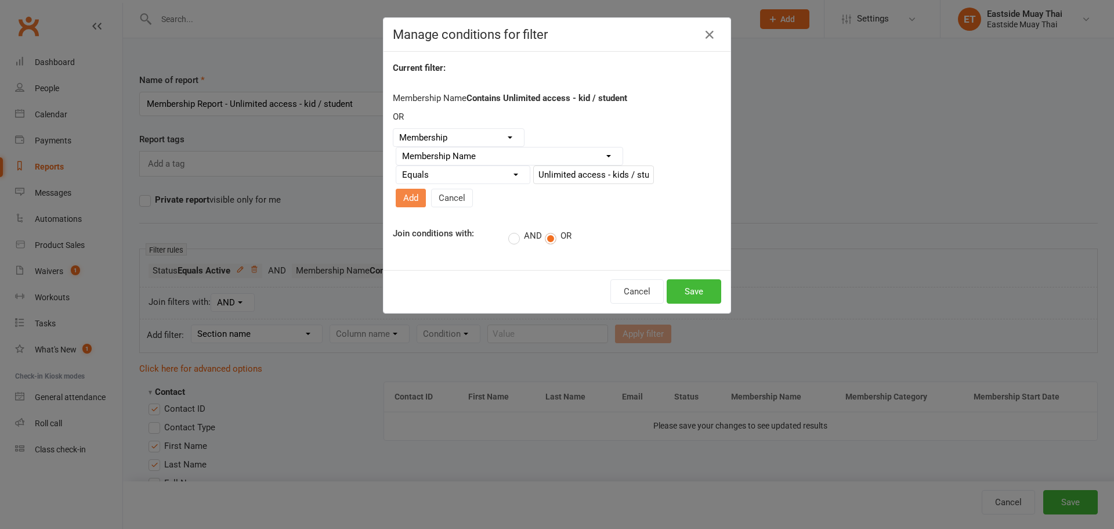
click at [426, 189] on button "Add" at bounding box center [411, 198] width 30 height 19
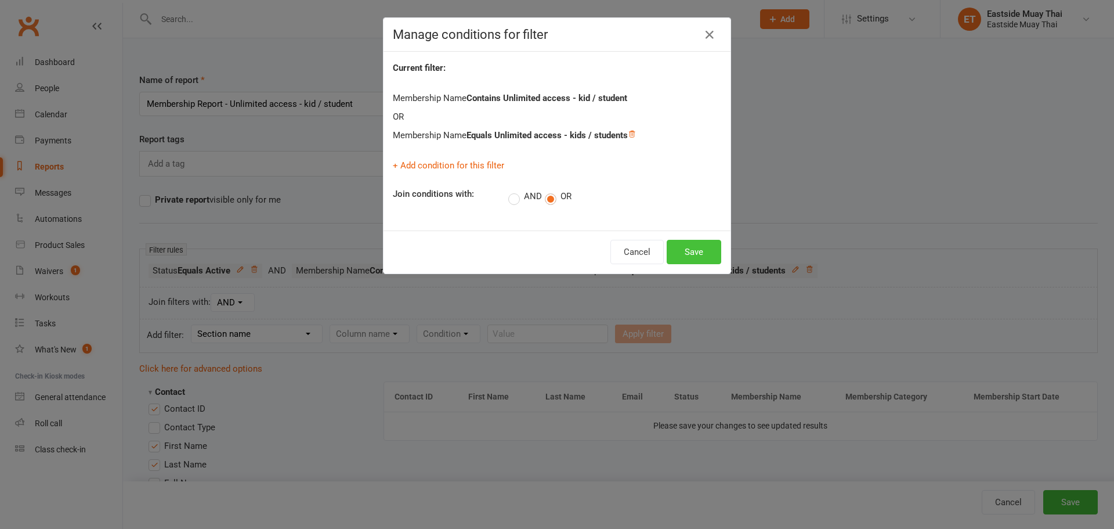
click at [688, 240] on button "Save" at bounding box center [694, 252] width 55 height 24
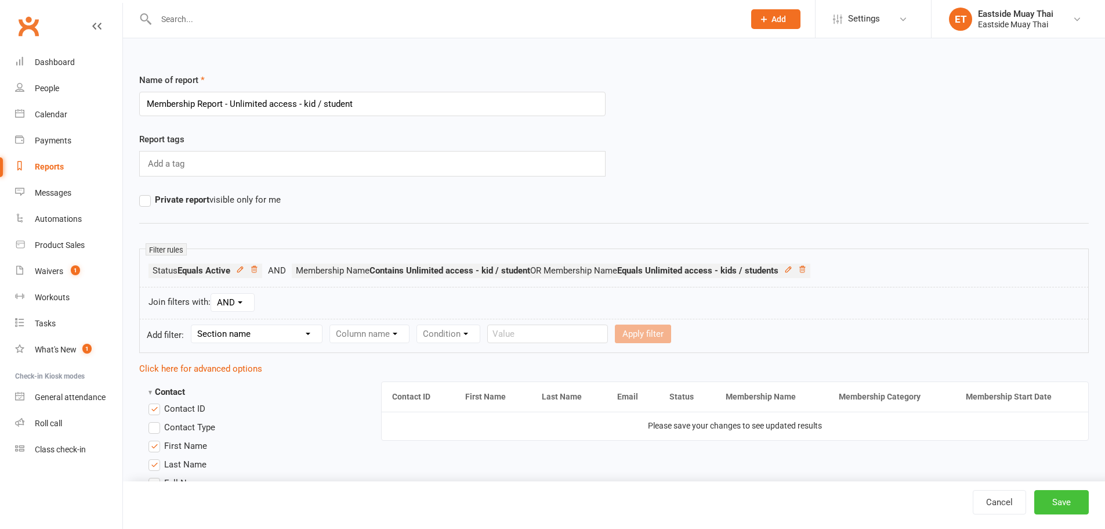
click at [1049, 501] on button "Save" at bounding box center [1062, 502] width 55 height 24
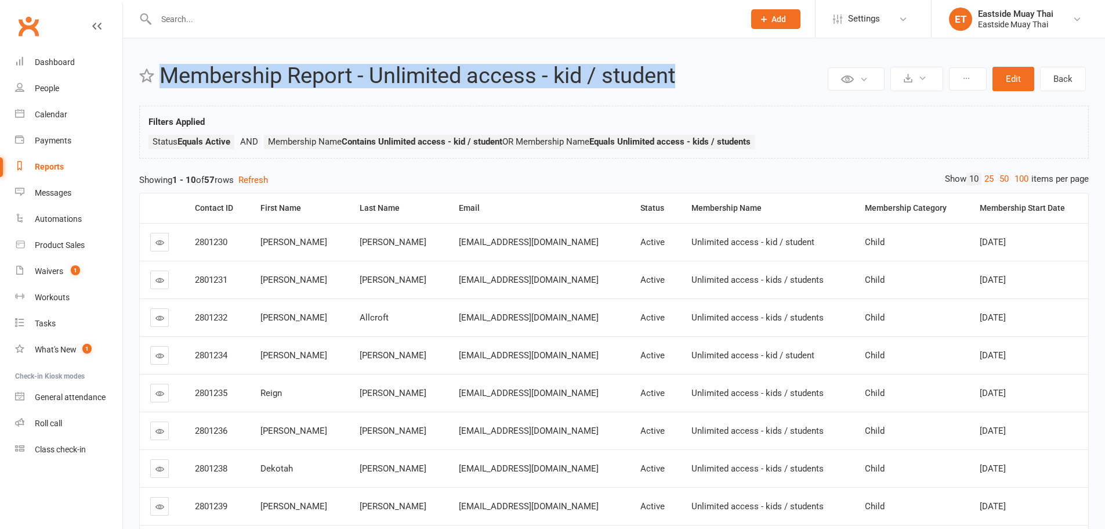
drag, startPoint x: 683, startPoint y: 75, endPoint x: 168, endPoint y: 78, distance: 515.3
click at [164, 78] on header "Private Report Only visible by me Public Report Visible to everyone Export to C…" at bounding box center [614, 79] width 950 height 30
click at [1025, 84] on button "Edit" at bounding box center [1014, 79] width 42 height 24
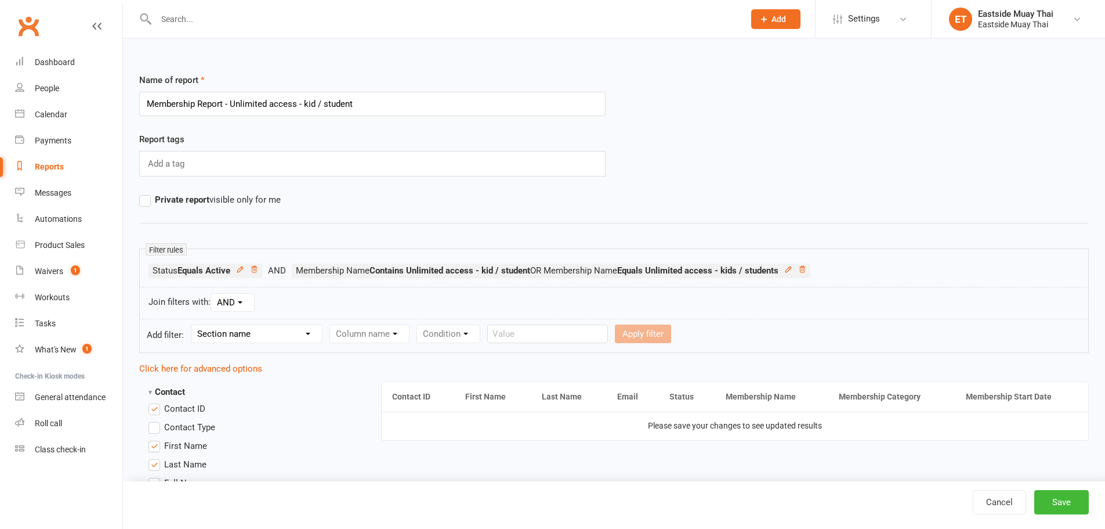
click at [292, 332] on select "Section name Contact Attendance Aggregate Payment Booking Waitlist Attendees Ca…" at bounding box center [256, 333] width 131 height 17
select select "11"
click at [193, 325] on select "Section name Contact Attendance Aggregate Payment Booking Waitlist Attendees Ca…" at bounding box center [256, 333] width 131 height 17
click at [413, 334] on select "Column name Membership ID Membership Name Membership Category Membership Start …" at bounding box center [443, 333] width 226 height 17
select select "29"
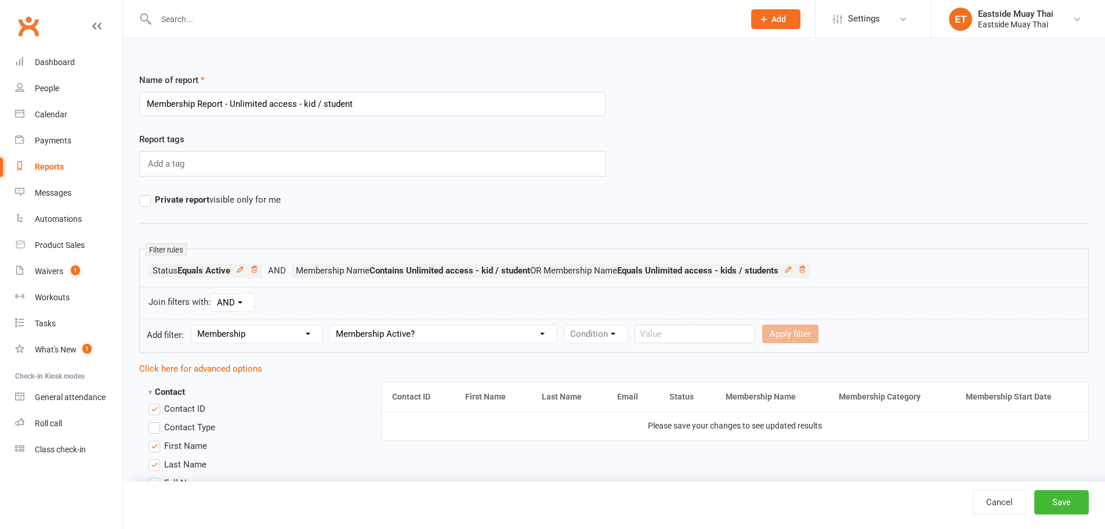
click at [331, 325] on select "Column name Membership ID Membership Name Membership Category Membership Start …" at bounding box center [443, 333] width 226 height 17
click at [601, 342] on div "Condition Is Is not Is blank Is not blank" at bounding box center [599, 333] width 71 height 19
drag, startPoint x: 601, startPoint y: 334, endPoint x: 602, endPoint y: 341, distance: 7.1
click at [601, 337] on select "Condition Is Is not Is blank Is not blank" at bounding box center [600, 333] width 70 height 17
select select "0"
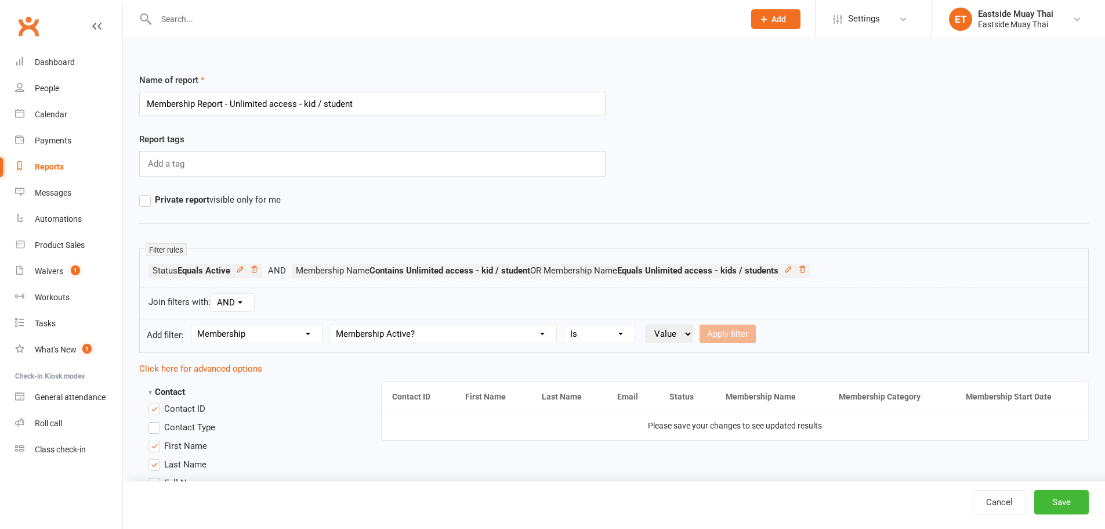
click at [566, 325] on select "Condition Is Is not Is blank Is not blank" at bounding box center [600, 333] width 70 height 17
click at [663, 338] on select "Value Yes No" at bounding box center [669, 333] width 48 height 19
select select "true"
click at [646, 324] on select "Value Yes No" at bounding box center [669, 333] width 48 height 19
drag, startPoint x: 737, startPoint y: 331, endPoint x: 884, endPoint y: 393, distance: 159.7
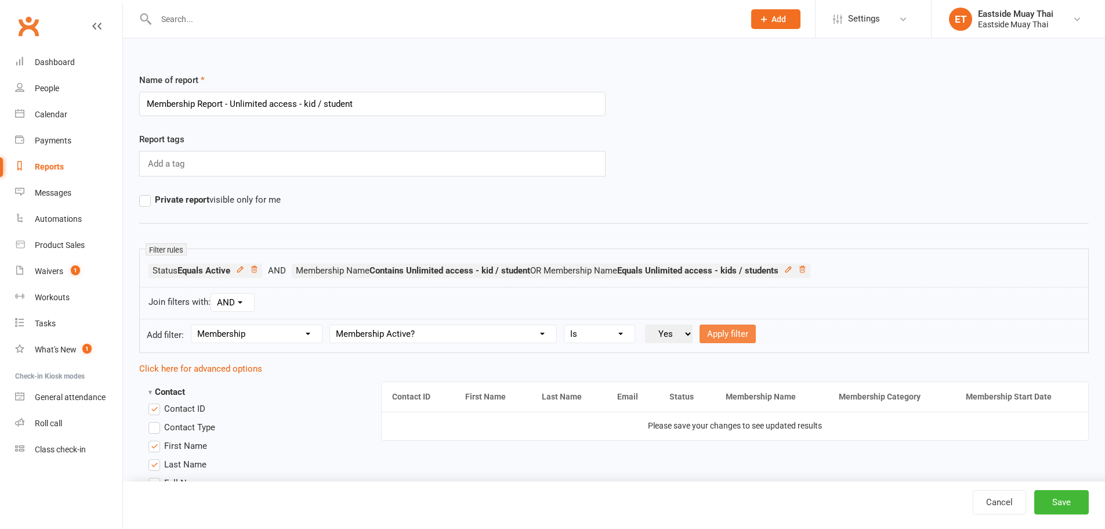
click at [741, 333] on button "Apply filter" at bounding box center [728, 333] width 56 height 19
select select
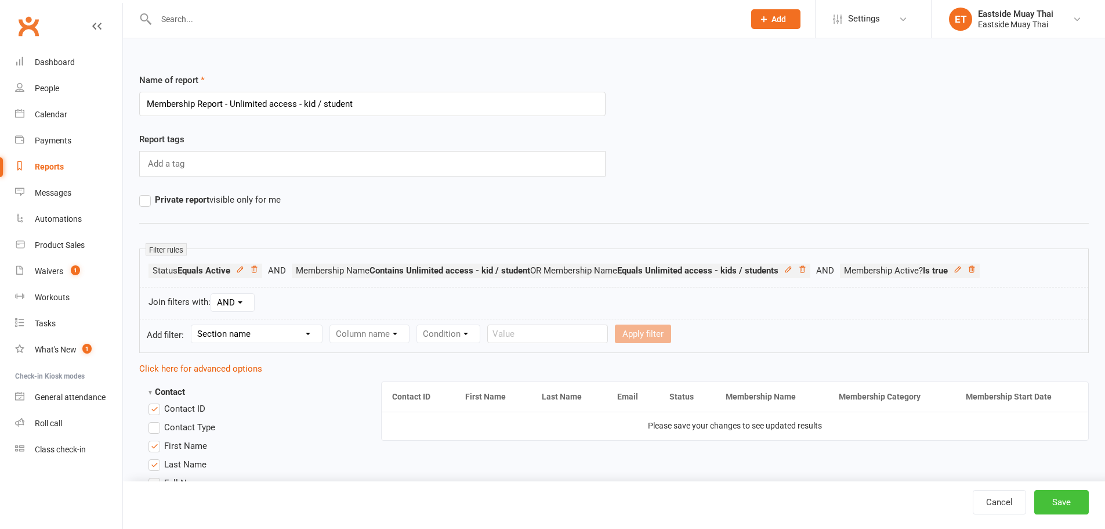
click at [1068, 501] on button "Save" at bounding box center [1062, 502] width 55 height 24
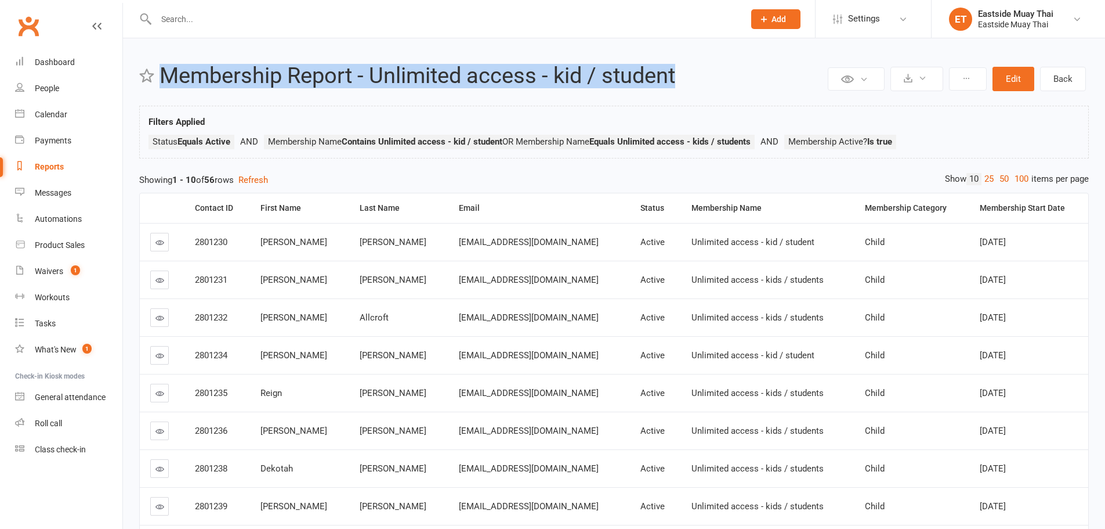
drag, startPoint x: 673, startPoint y: 80, endPoint x: 154, endPoint y: 82, distance: 518.2
click at [154, 82] on header "Private Report Only visible by me Public Report Visible to everyone Export to C…" at bounding box center [614, 79] width 950 height 30
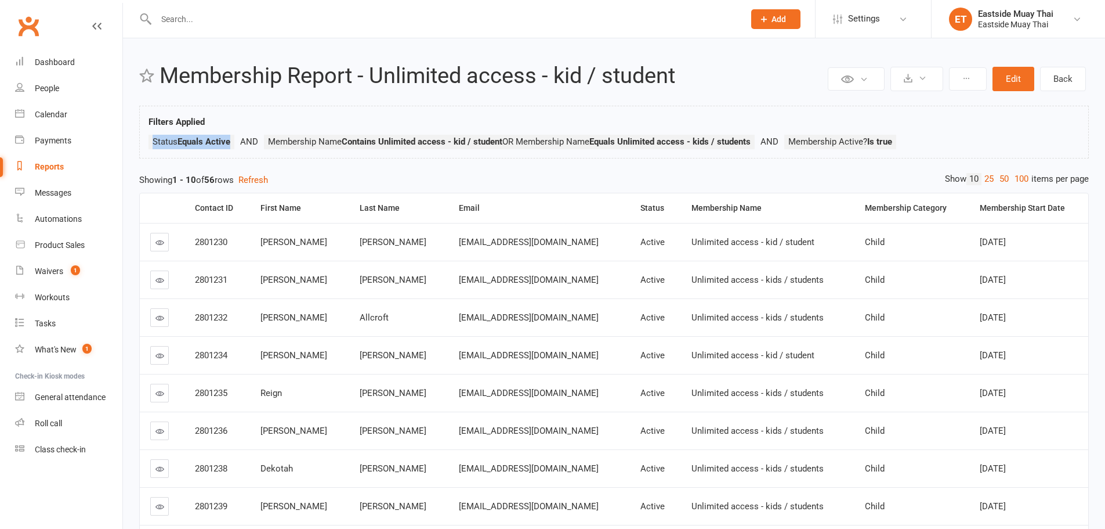
copy span "Status Equals Active"
drag, startPoint x: 154, startPoint y: 142, endPoint x: 236, endPoint y: 138, distance: 82.0
click at [236, 138] on li "Status Equals Active Contact > Status Equals Active" at bounding box center [206, 142] width 115 height 15
copy span "Membership Active? Is true"
drag, startPoint x: 800, startPoint y: 138, endPoint x: 907, endPoint y: 138, distance: 107.4
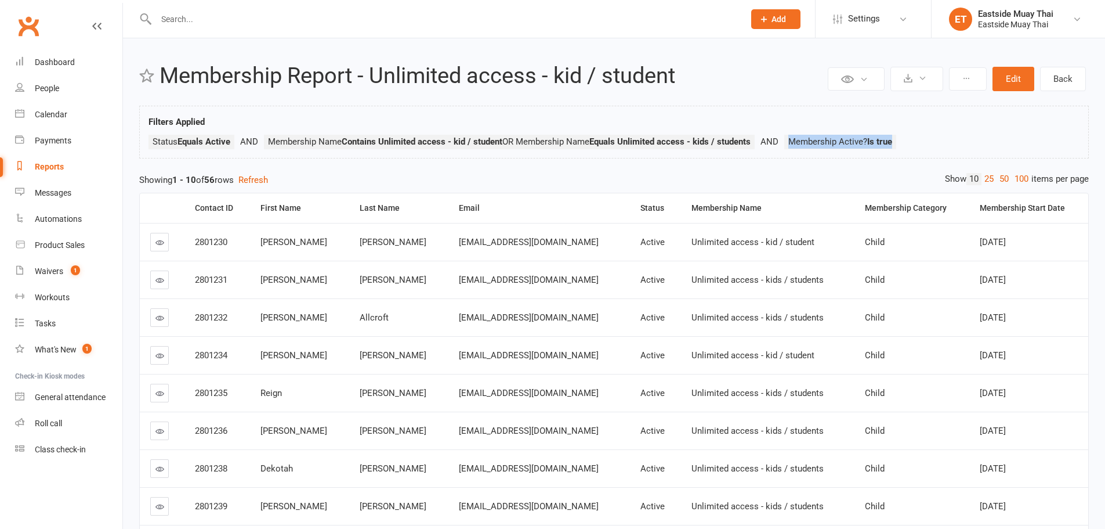
click at [897, 138] on li "Membership Active? Is true Membership > Membership Active? Is true" at bounding box center [841, 142] width 112 height 15
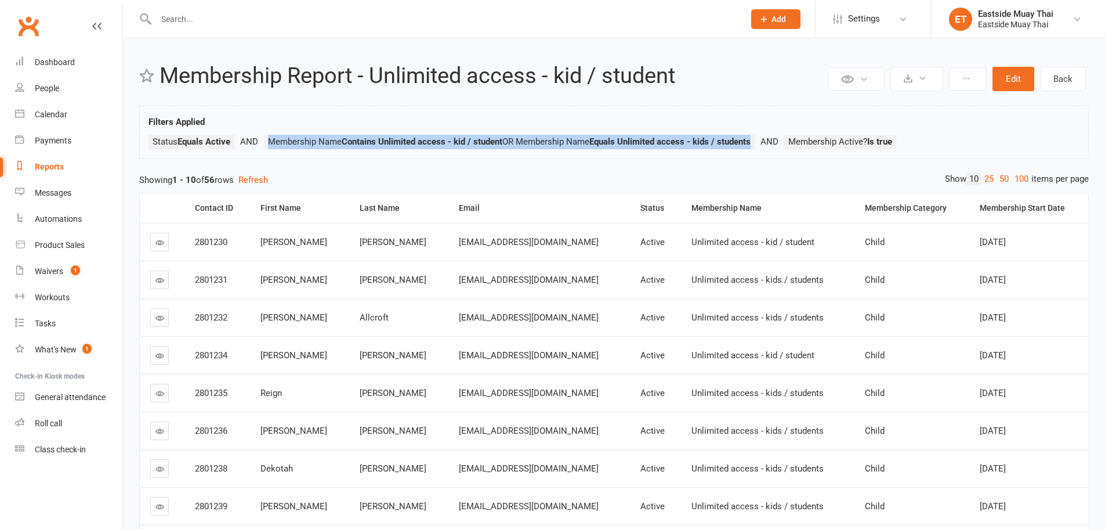
copy li "Membership Name Contains Unlimited access - kid / student Membership > Membersh…"
drag, startPoint x: 271, startPoint y: 139, endPoint x: 760, endPoint y: 138, distance: 489.2
click at [760, 138] on li "Membership Name Contains Unlimited access - kid / student OR Membership Name Eq…" at bounding box center [524, 142] width 521 height 15
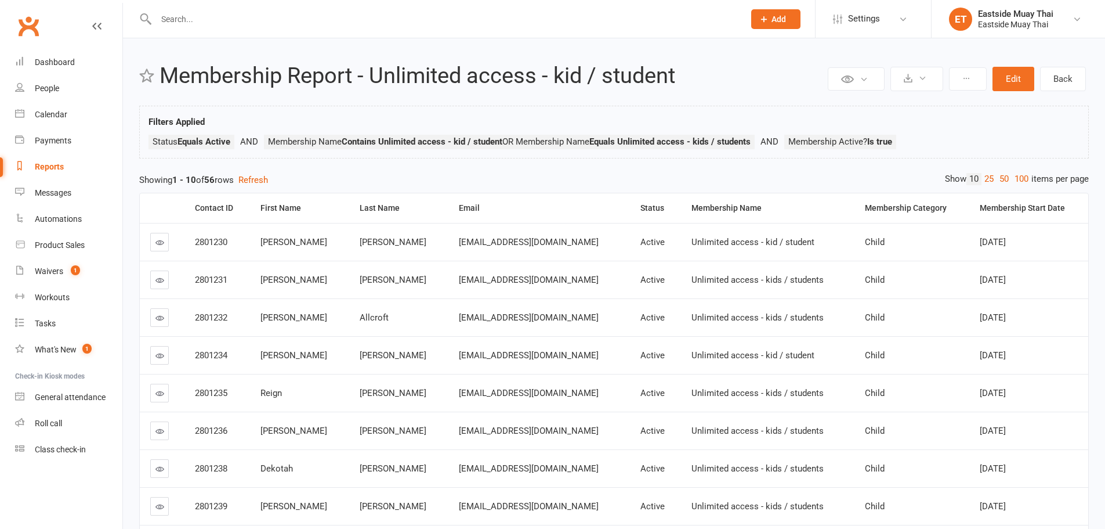
click at [432, 88] on header "Private Report Only visible by me Public Report Visible to everyone Export to C…" at bounding box center [614, 79] width 950 height 30
click at [968, 21] on div "ET" at bounding box center [960, 19] width 23 height 23
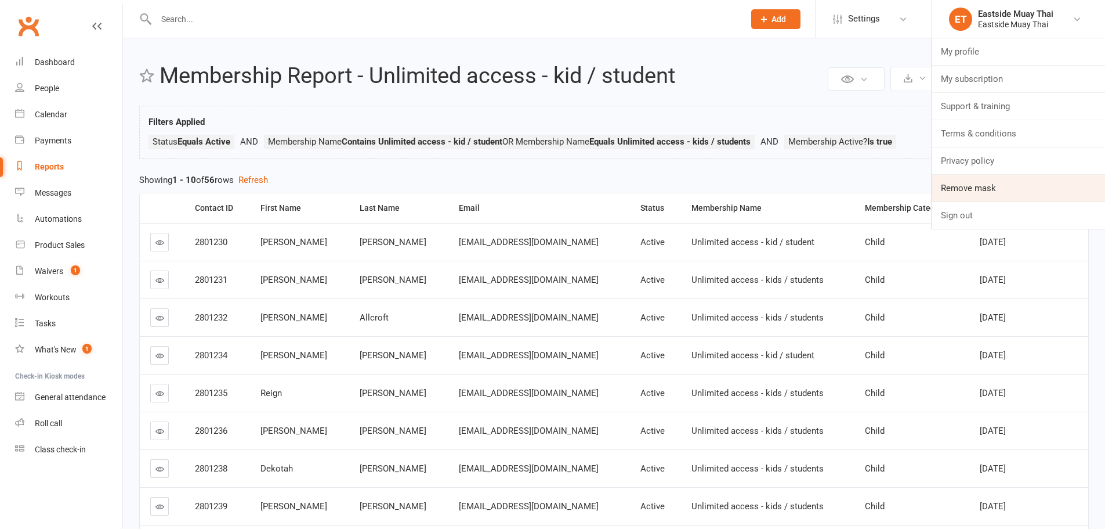
click at [998, 196] on link "Remove mask" at bounding box center [1019, 188] width 174 height 27
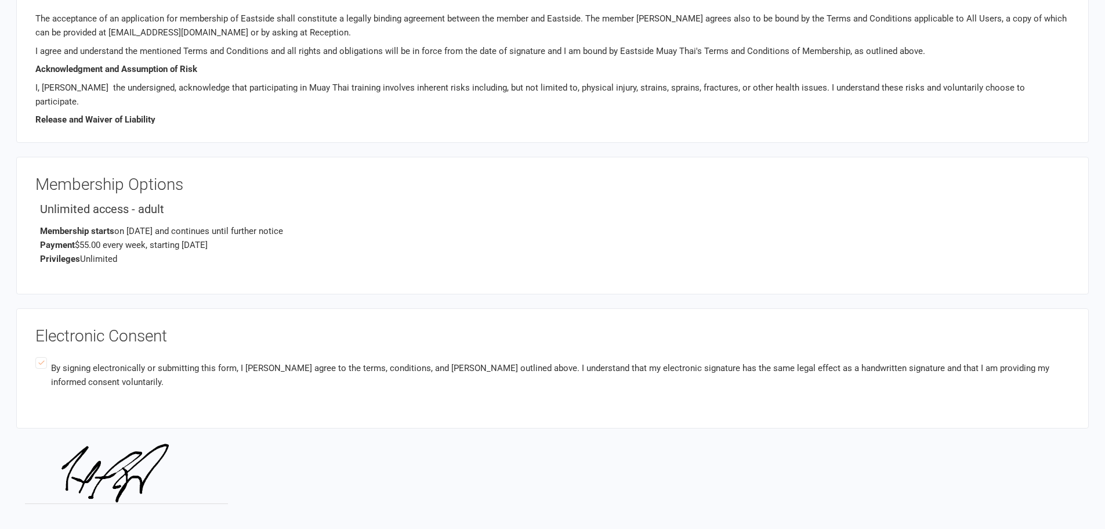
scroll to position [973, 0]
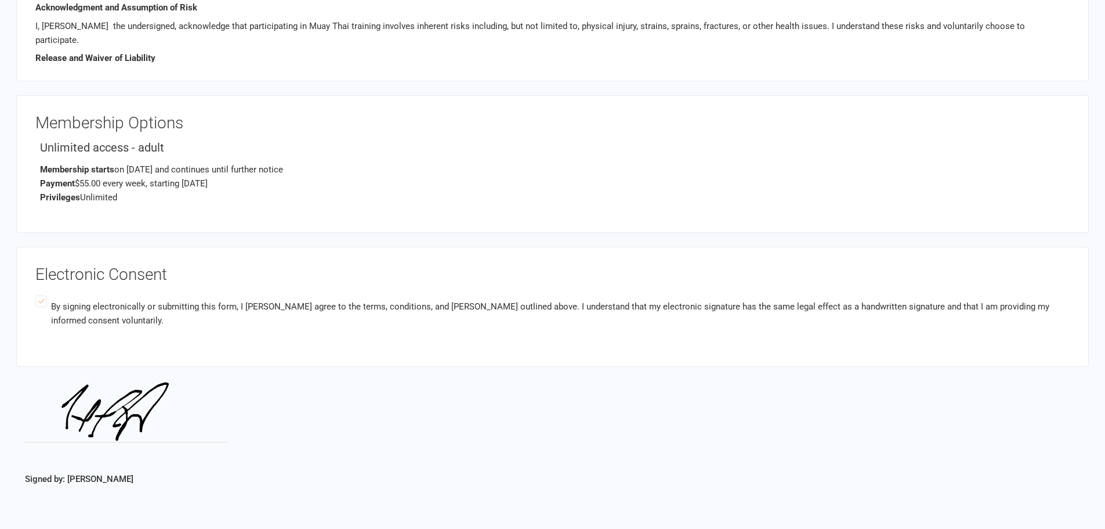
scroll to position [915, 0]
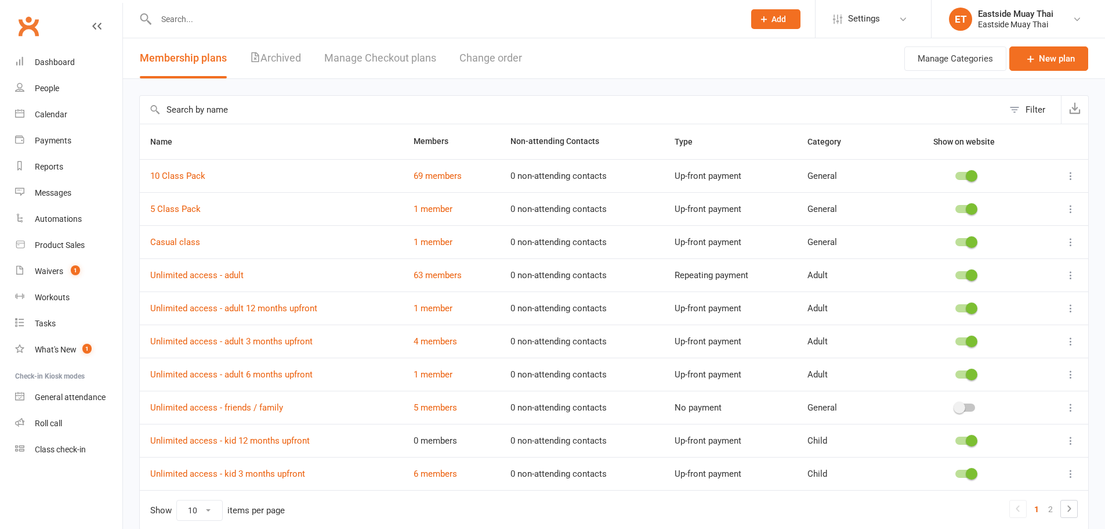
click at [204, 511] on select "10 25 50 100" at bounding box center [199, 510] width 45 height 20
click at [174, 144] on span "Name" at bounding box center [167, 141] width 35 height 9
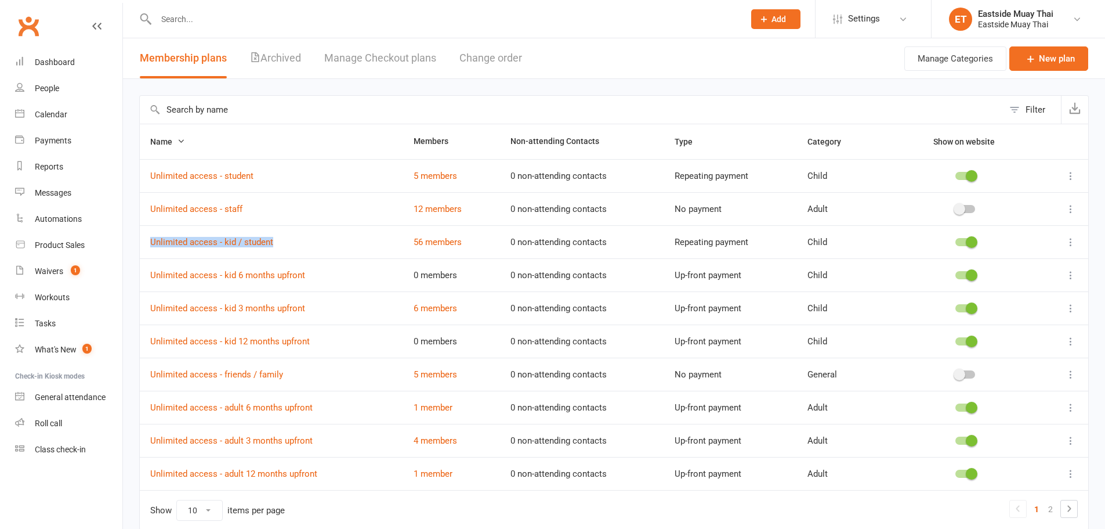
copy link "Unlimited access - kid / student"
drag, startPoint x: 281, startPoint y: 244, endPoint x: 141, endPoint y: 246, distance: 139.9
click at [141, 246] on td "Unlimited access - kid / student" at bounding box center [271, 241] width 263 height 33
click at [434, 241] on link "56 members" at bounding box center [438, 242] width 48 height 10
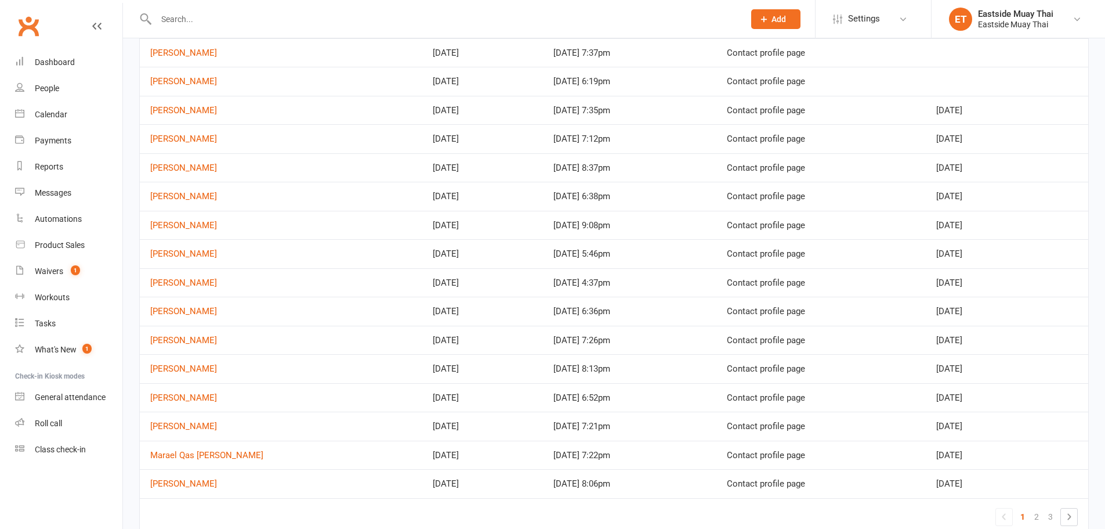
scroll to position [429, 0]
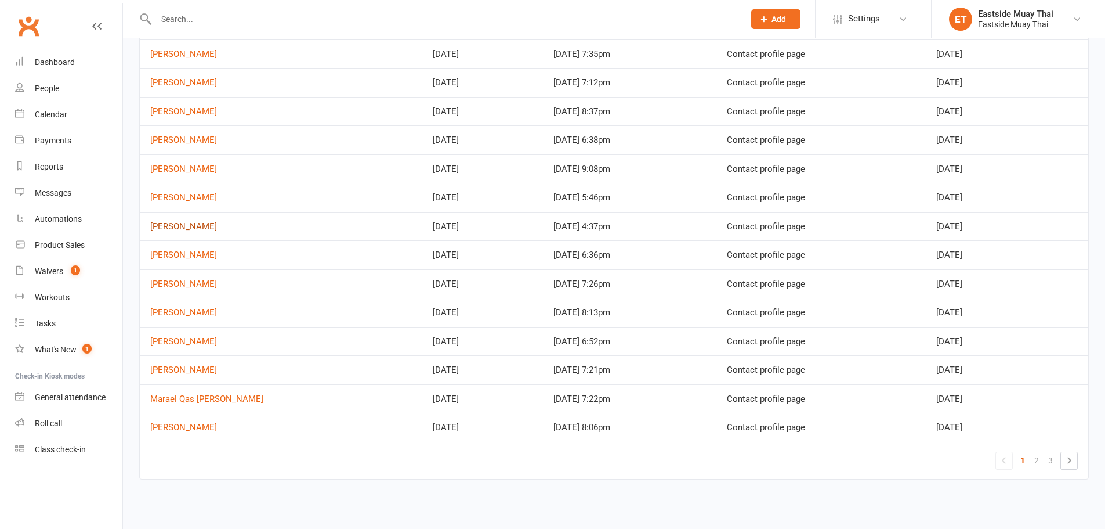
drag, startPoint x: 175, startPoint y: 227, endPoint x: 189, endPoint y: 219, distance: 16.9
click at [175, 227] on link "[PERSON_NAME]" at bounding box center [183, 226] width 67 height 10
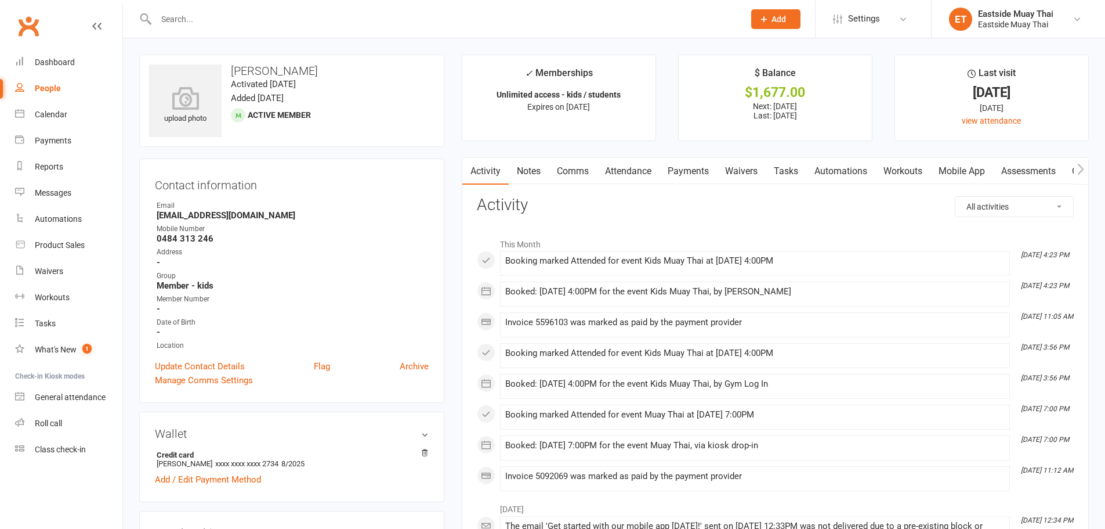
scroll to position [290, 0]
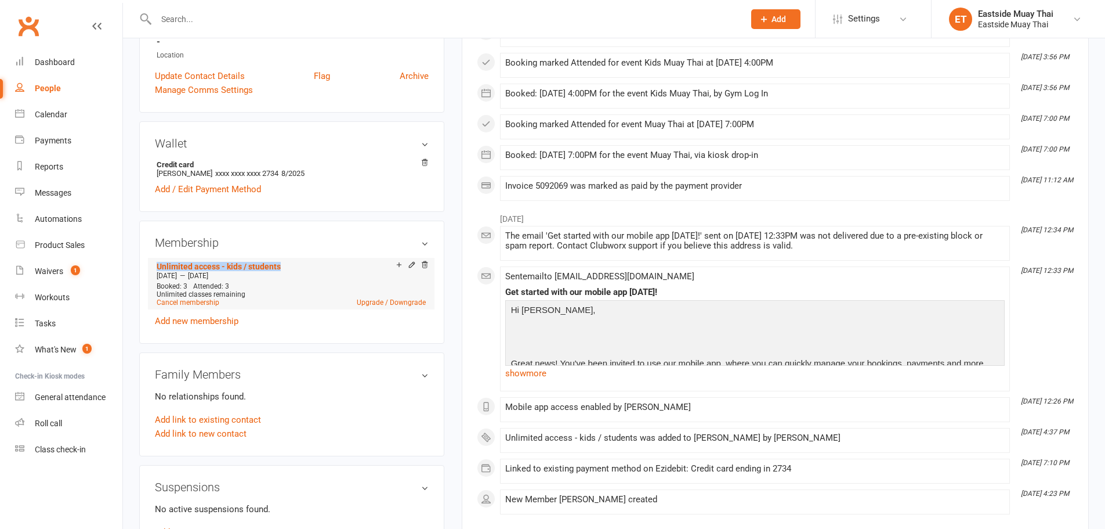
copy link "Unlimited access - kids / students"
drag, startPoint x: 287, startPoint y: 265, endPoint x: 155, endPoint y: 265, distance: 131.7
click at [155, 265] on li "Unlimited access - kids / students Jul 7 2025 — Jul 6 2026 Booked: 3 Attended: …" at bounding box center [291, 283] width 275 height 51
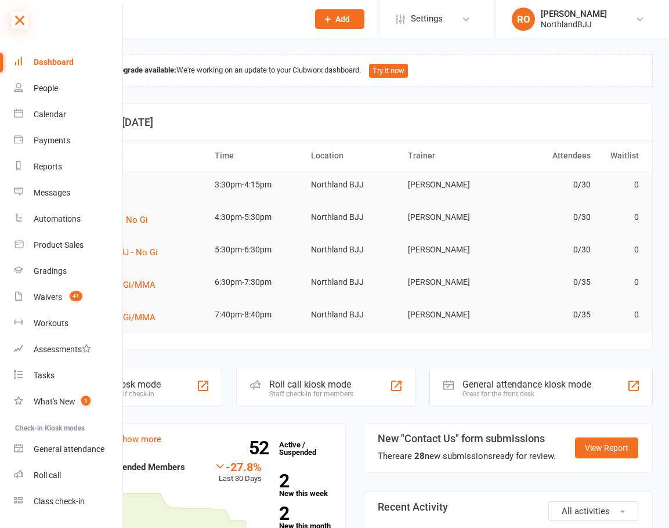
click at [15, 23] on icon at bounding box center [20, 20] width 16 height 16
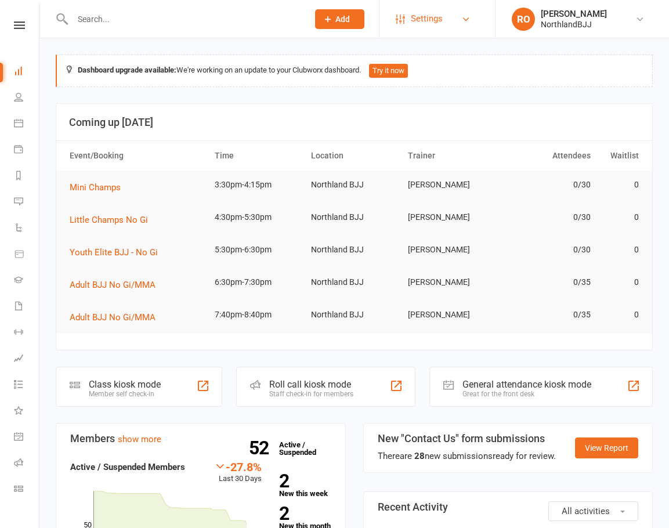
click at [425, 20] on span "Settings" at bounding box center [427, 19] width 32 height 26
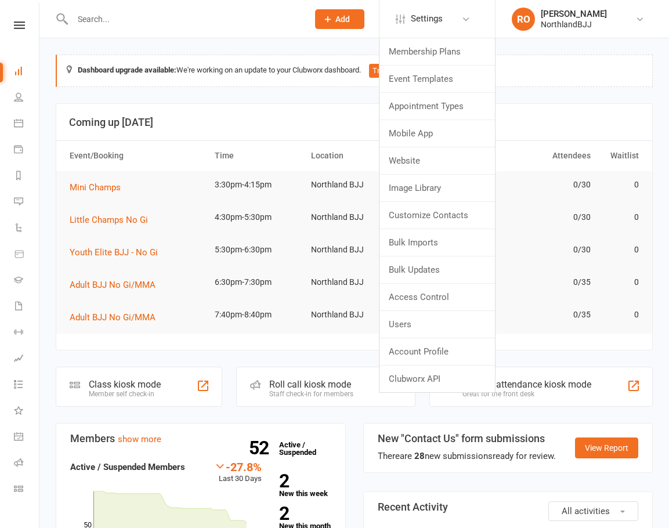
click at [243, 19] on input "text" at bounding box center [184, 19] width 231 height 16
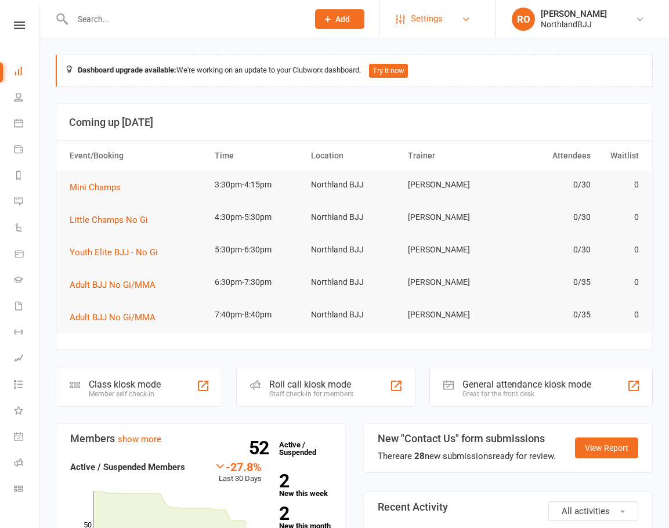
drag, startPoint x: 455, startPoint y: 17, endPoint x: 454, endPoint y: 24, distance: 7.0
click at [456, 18] on link "Settings" at bounding box center [436, 19] width 81 height 26
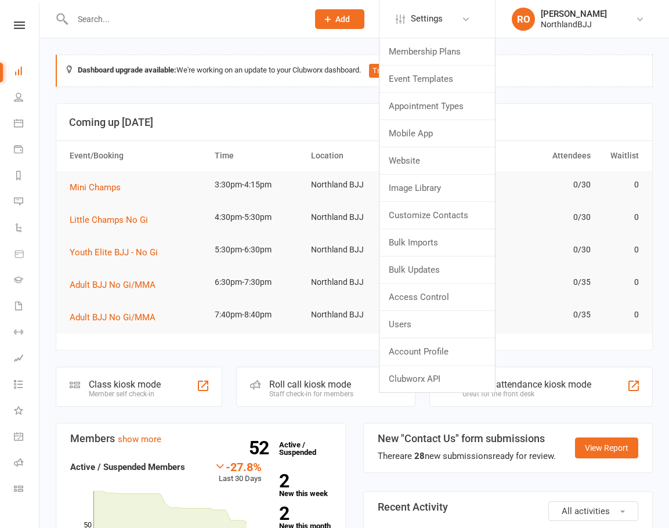
drag, startPoint x: 5, startPoint y: 26, endPoint x: 13, endPoint y: 26, distance: 7.5
click at [5, 26] on link at bounding box center [19, 25] width 41 height 8
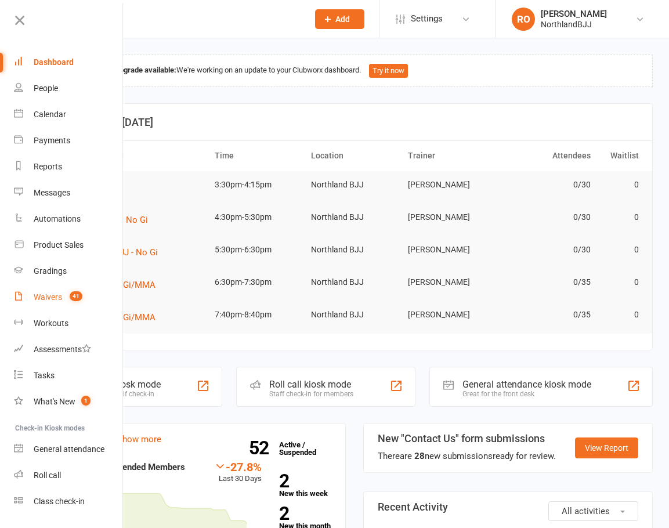
click at [57, 298] on div "Waivers" at bounding box center [48, 296] width 28 height 9
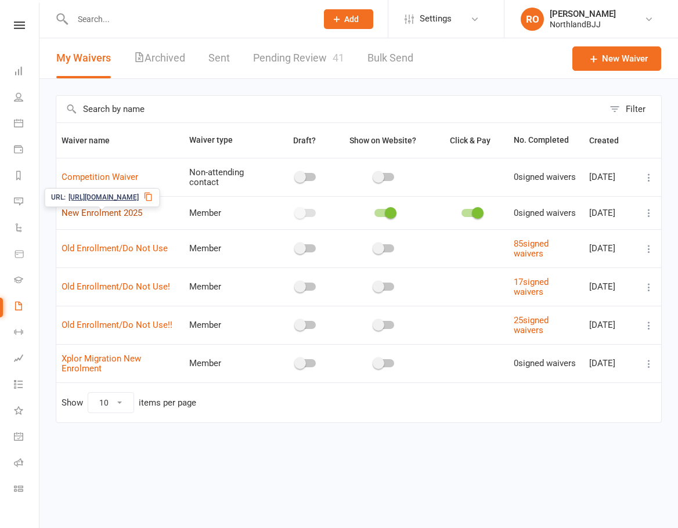
click at [70, 218] on link "New Enrolment 2025" at bounding box center [102, 213] width 81 height 10
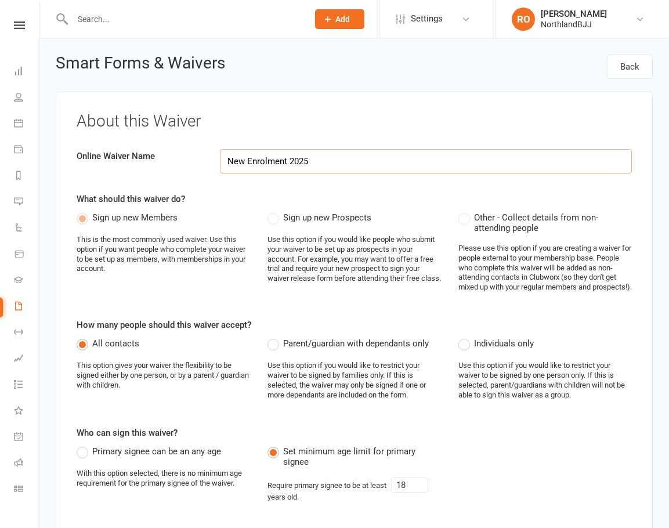
select select "applies_to_all_signees"
select select "copy_answers_for_primary_signee"
select select "select"
click at [17, 27] on icon at bounding box center [19, 25] width 11 height 8
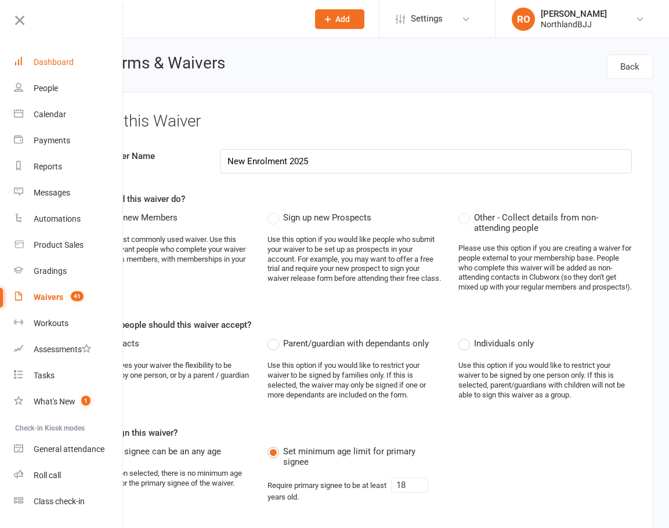
click at [49, 60] on div "Dashboard" at bounding box center [54, 61] width 40 height 9
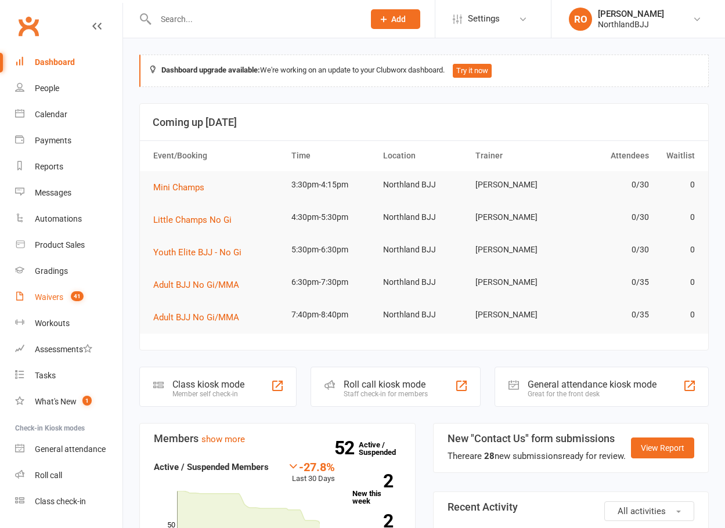
click at [64, 299] on link "Waivers 41" at bounding box center [68, 297] width 107 height 26
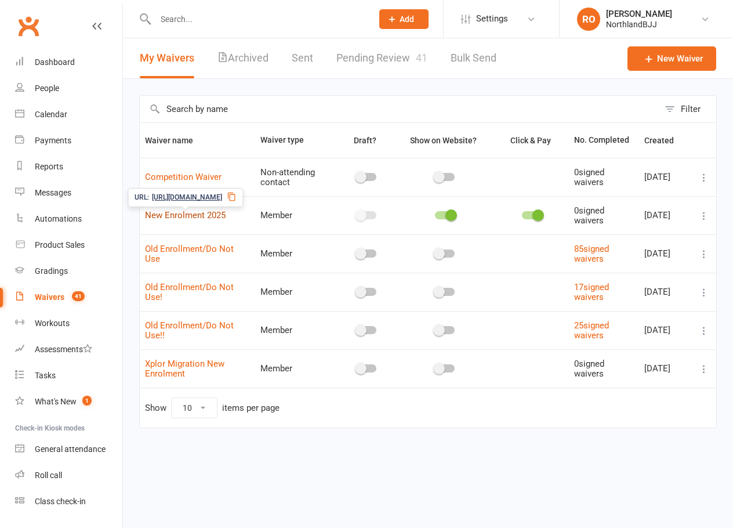
click at [174, 216] on link "New Enrolment 2025" at bounding box center [185, 215] width 81 height 10
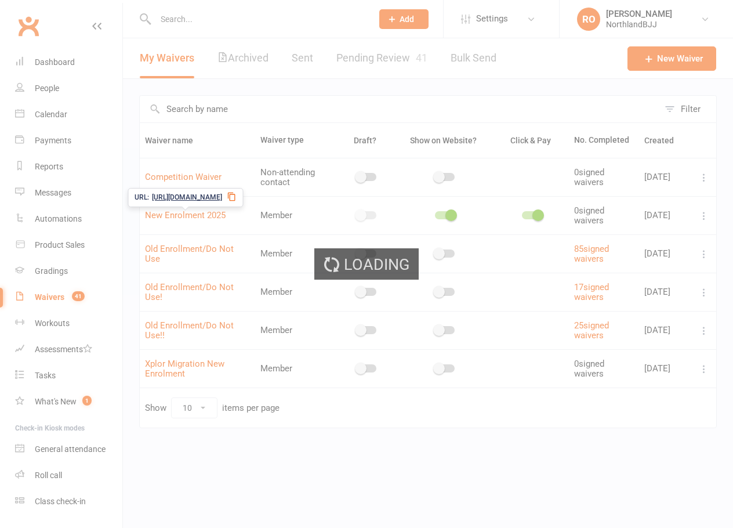
select select "applies_to_all_signees"
select select "copy_answers_for_primary_signee"
select select "select"
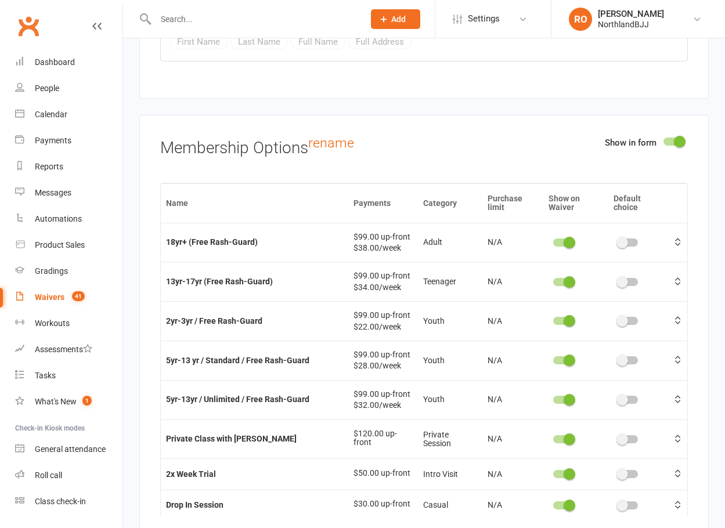
scroll to position [5210, 0]
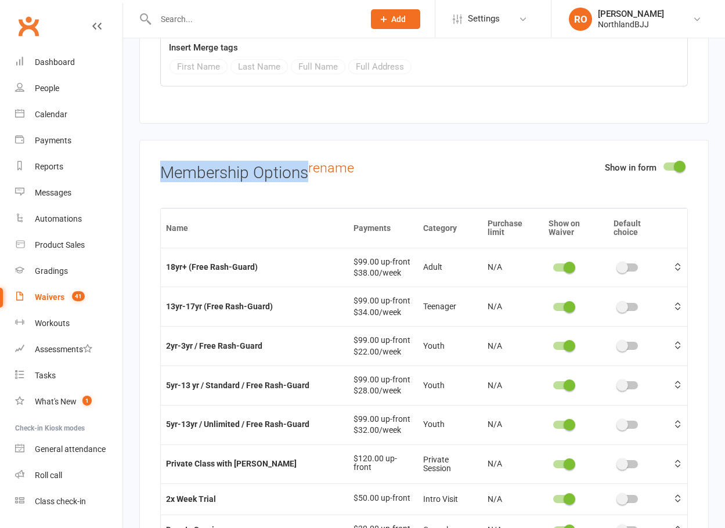
drag, startPoint x: 161, startPoint y: 172, endPoint x: 306, endPoint y: 175, distance: 145.7
click at [306, 175] on h3 "Membership Options rename" at bounding box center [423, 171] width 527 height 21
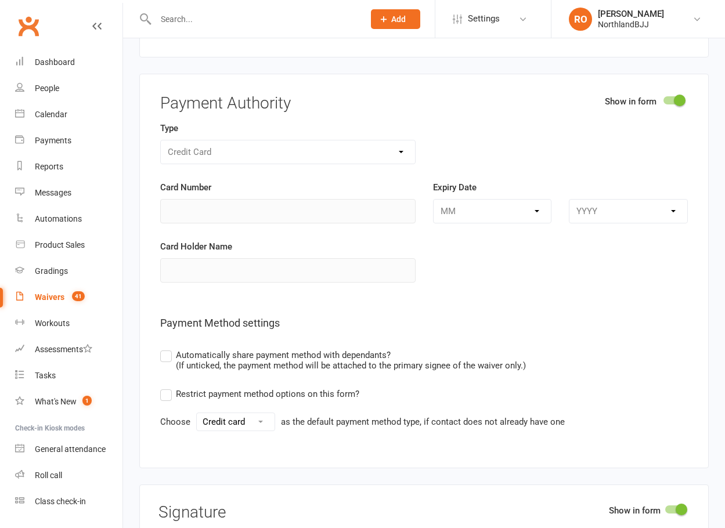
scroll to position [5906, 0]
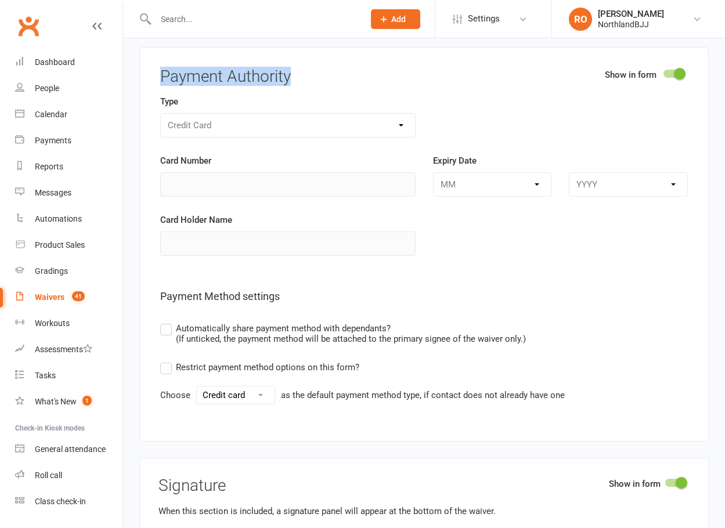
drag, startPoint x: 162, startPoint y: 73, endPoint x: 320, endPoint y: 75, distance: 158.4
click at [320, 75] on h3 "Payment Authority" at bounding box center [423, 77] width 527 height 18
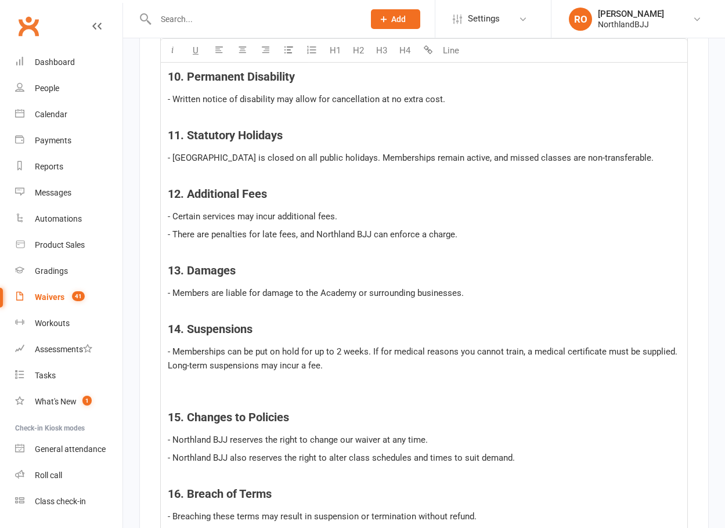
scroll to position [3521, 0]
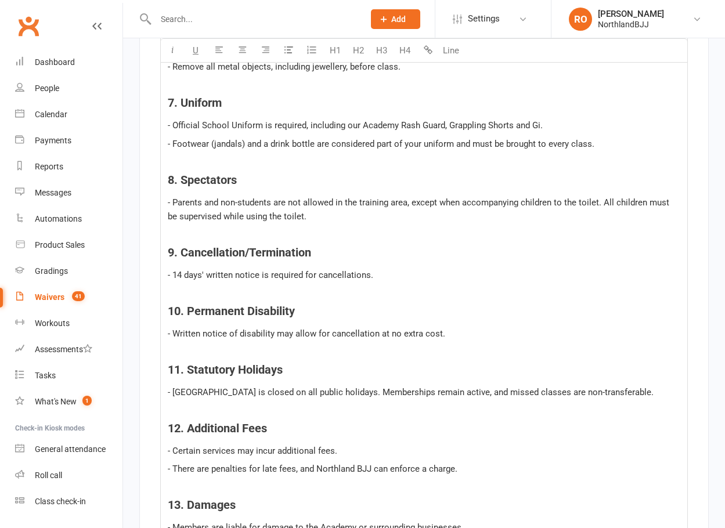
click at [46, 299] on div "Waivers" at bounding box center [50, 296] width 30 height 9
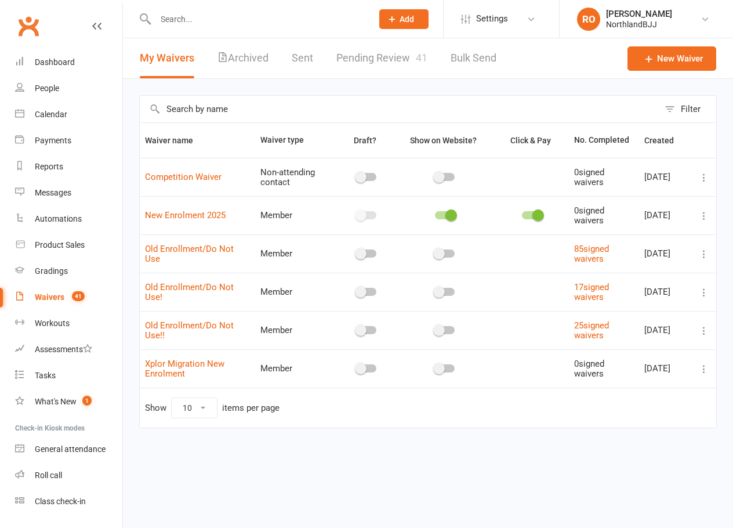
click at [127, 253] on div "Filter Waiver name Waiver type Draft? Show on Website? Click & Pay No. Complete…" at bounding box center [428, 270] width 610 height 382
click at [663, 59] on link "New Waiver" at bounding box center [672, 58] width 89 height 24
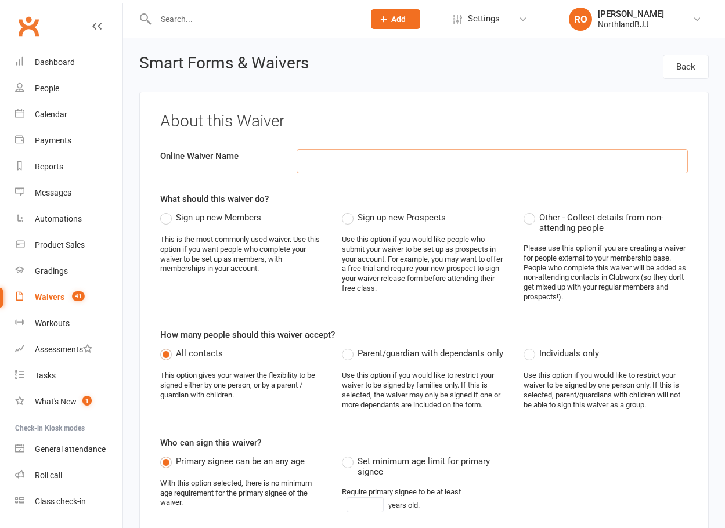
click at [350, 164] on input at bounding box center [492, 161] width 391 height 24
type input "Example - Payment Authority Waiver"
click at [169, 219] on label "Sign up new Members" at bounding box center [210, 218] width 101 height 14
click at [168, 211] on input "Sign up new Members" at bounding box center [164, 211] width 8 height 0
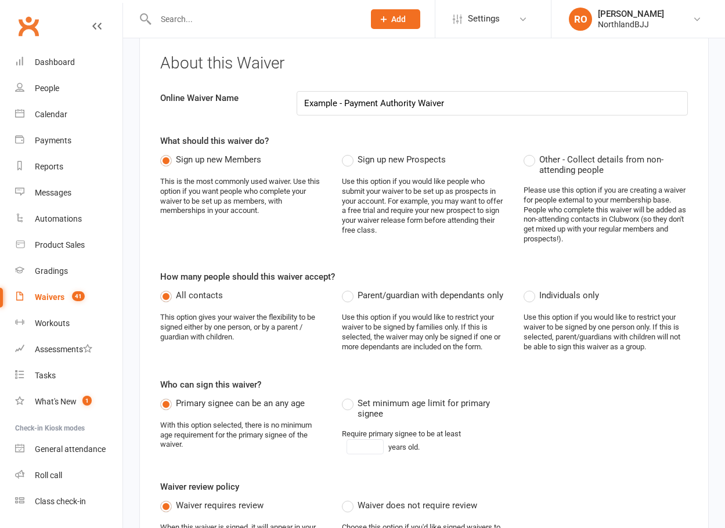
click at [216, 159] on span "Sign up new Members" at bounding box center [218, 159] width 85 height 12
click at [168, 153] on input "Sign up new Members" at bounding box center [164, 153] width 8 height 0
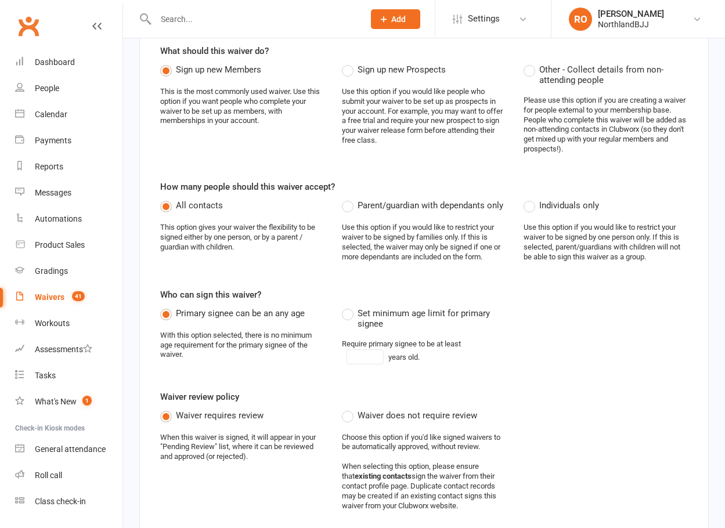
scroll to position [174, 0]
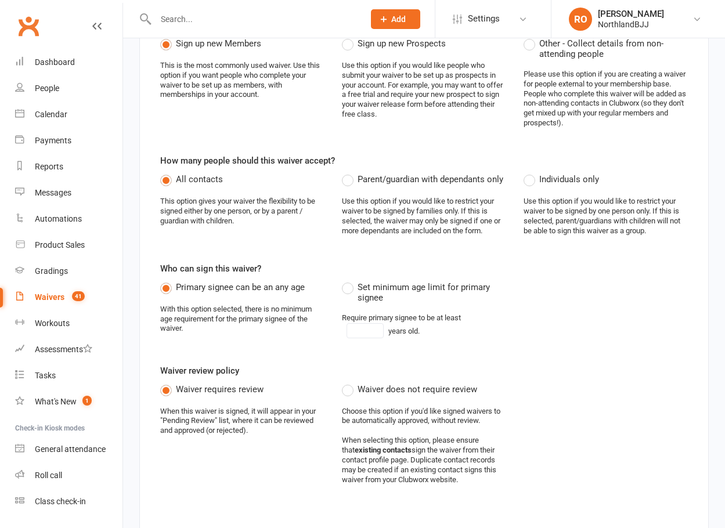
click at [346, 292] on label "Set minimum age limit for primary signee" at bounding box center [424, 291] width 164 height 23
click at [346, 280] on input "Set minimum age limit for primary signee" at bounding box center [346, 280] width 8 height 0
type input "18"
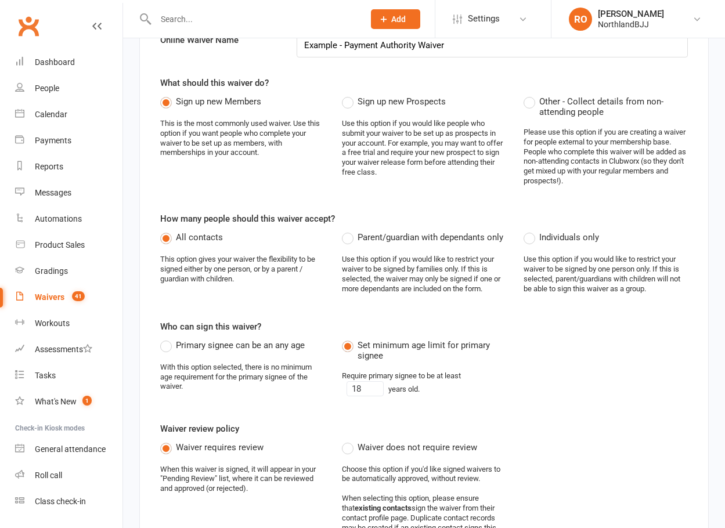
click at [348, 346] on label "Set minimum age limit for primary signee" at bounding box center [424, 349] width 164 height 23
click at [348, 338] on input "Set minimum age limit for primary signee" at bounding box center [346, 338] width 8 height 0
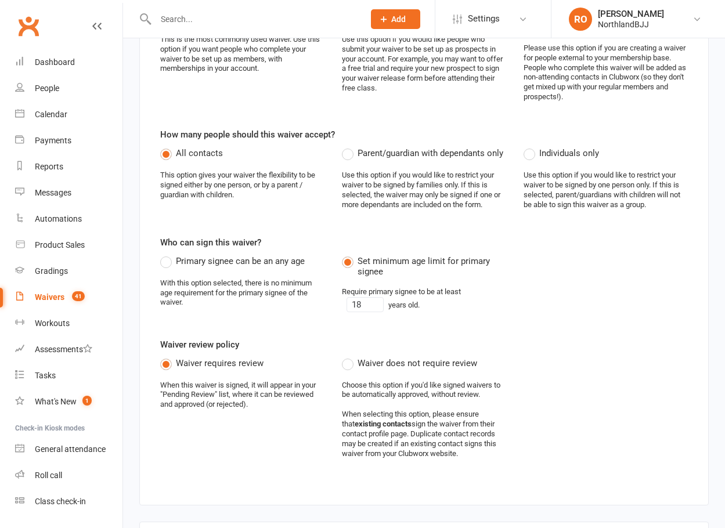
scroll to position [232, 0]
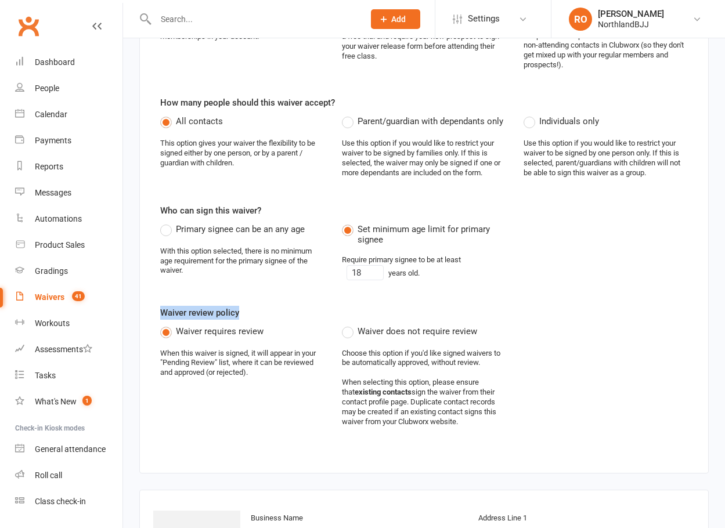
drag, startPoint x: 162, startPoint y: 313, endPoint x: 238, endPoint y: 313, distance: 75.4
click at [238, 313] on label "Waiver review policy" at bounding box center [199, 313] width 79 height 14
drag, startPoint x: 264, startPoint y: 333, endPoint x: 194, endPoint y: 335, distance: 70.3
click at [194, 335] on div "Waiver requires review When this waiver is signed, it will appear in your "Pend…" at bounding box center [242, 355] width 164 height 63
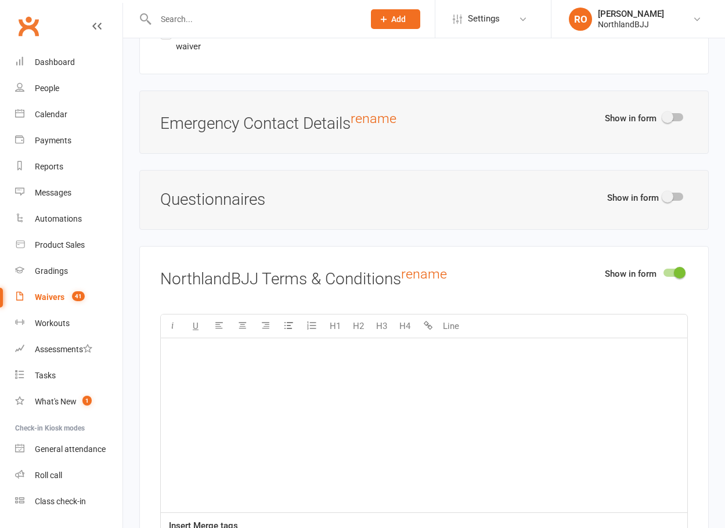
scroll to position [1393, 0]
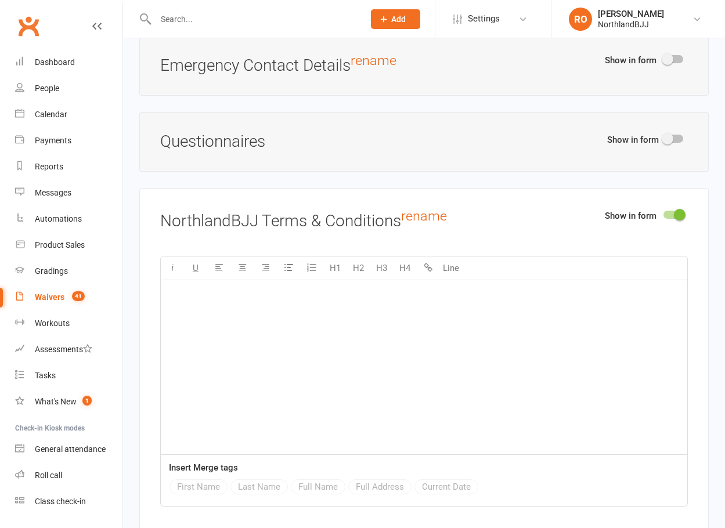
click at [204, 294] on p "﻿" at bounding box center [424, 295] width 512 height 14
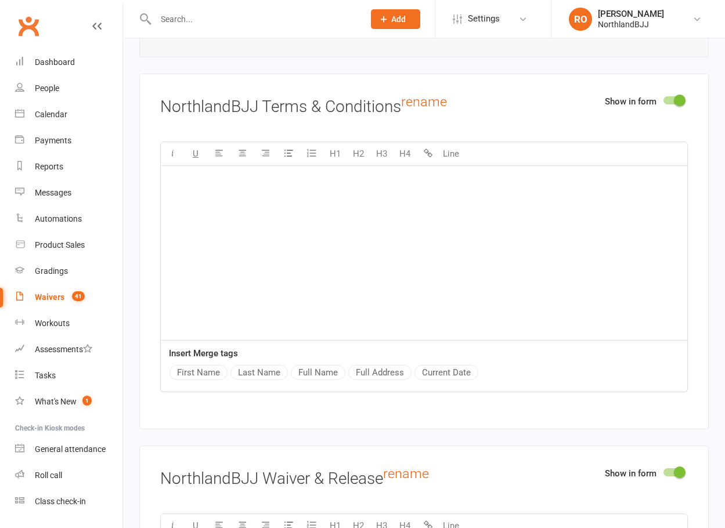
scroll to position [1509, 0]
click at [668, 99] on div at bounding box center [673, 99] width 20 height 8
click at [663, 97] on input "checkbox" at bounding box center [663, 97] width 0 height 0
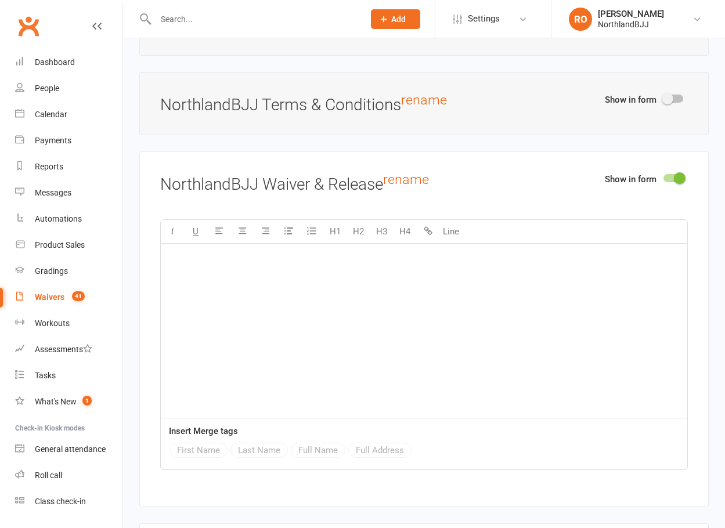
click at [680, 97] on div at bounding box center [673, 99] width 20 height 8
click at [663, 97] on input "checkbox" at bounding box center [663, 97] width 0 height 0
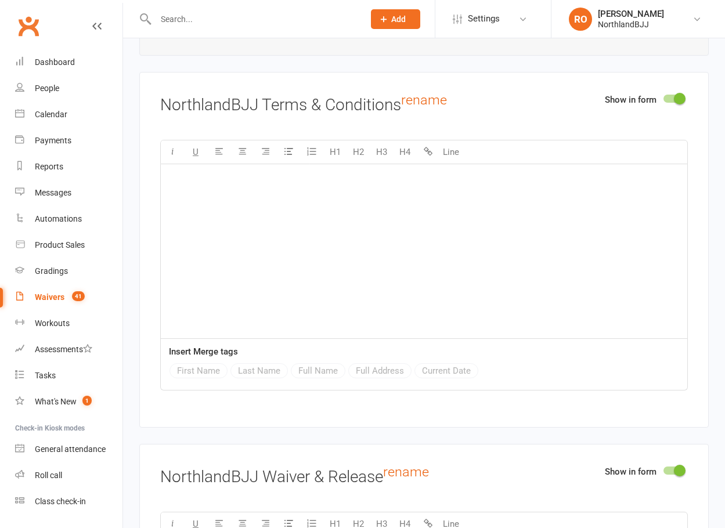
click at [664, 98] on div at bounding box center [673, 99] width 20 height 8
click at [663, 97] on input "checkbox" at bounding box center [663, 97] width 0 height 0
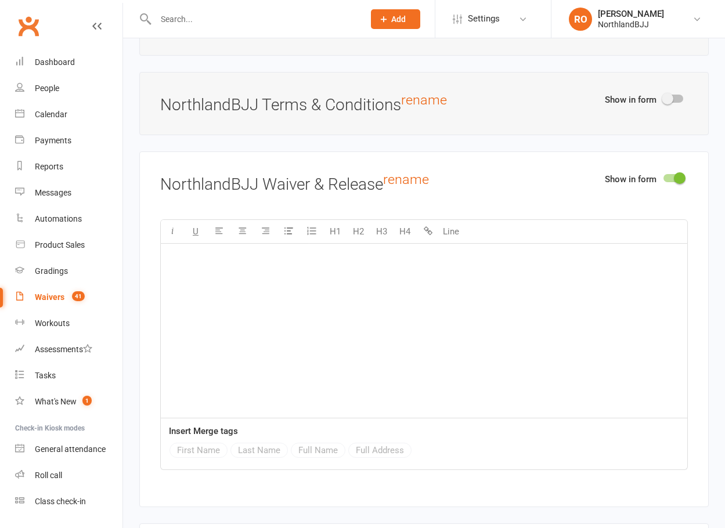
click at [667, 178] on div at bounding box center [673, 178] width 20 height 8
click at [663, 176] on input "checkbox" at bounding box center [663, 176] width 0 height 0
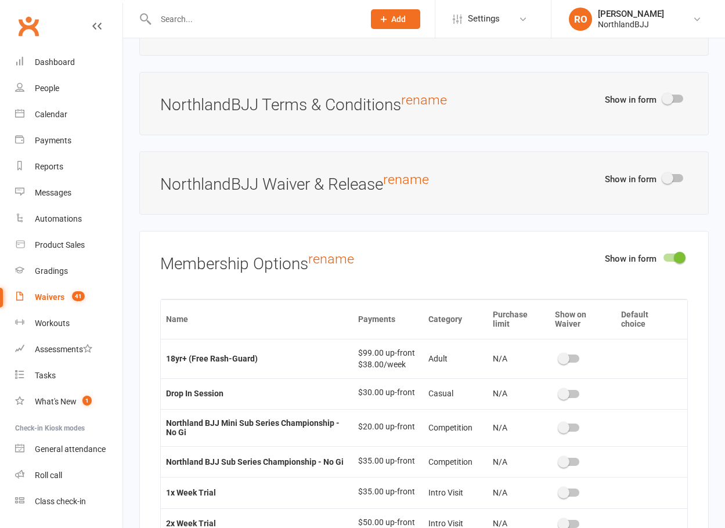
click at [129, 270] on div "Smart Forms & Waivers Back About this Waiver Online Waiver Name Example - Payme…" at bounding box center [424, 193] width 602 height 3327
click at [677, 98] on div at bounding box center [673, 99] width 20 height 8
click at [663, 97] on input "checkbox" at bounding box center [663, 97] width 0 height 0
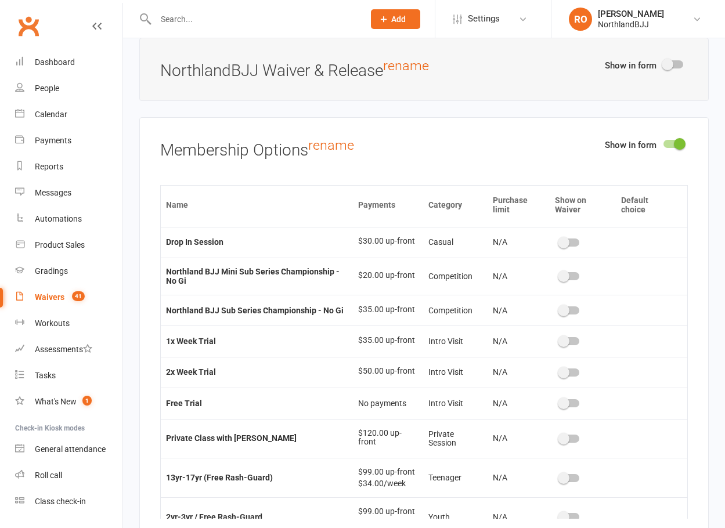
scroll to position [58, 0]
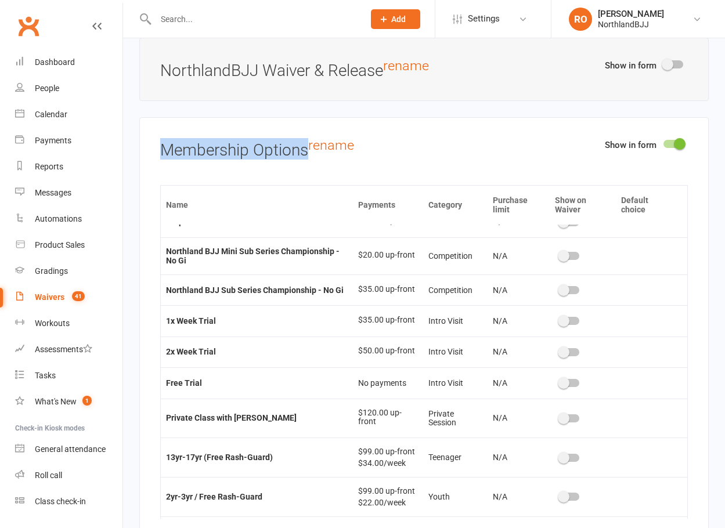
drag, startPoint x: 164, startPoint y: 150, endPoint x: 310, endPoint y: 149, distance: 146.8
click at [310, 149] on h3 "Membership Options rename" at bounding box center [423, 148] width 527 height 21
click at [666, 140] on div at bounding box center [673, 144] width 20 height 8
click at [663, 142] on input "checkbox" at bounding box center [663, 142] width 0 height 0
click at [669, 141] on div at bounding box center [673, 144] width 20 height 8
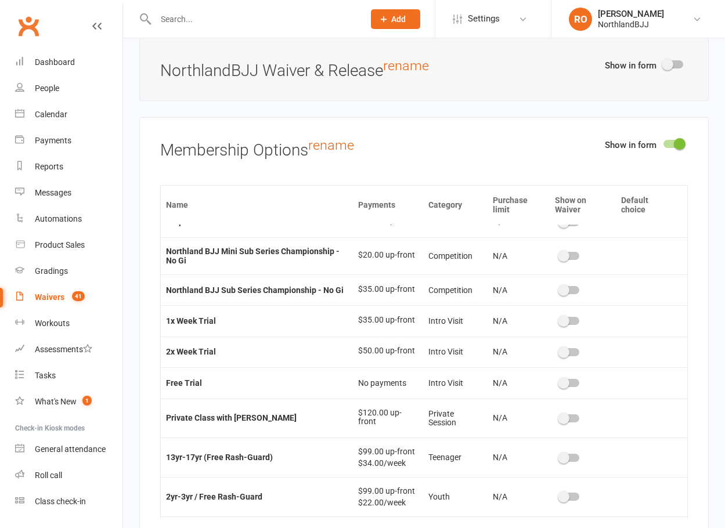
click at [663, 142] on input "checkbox" at bounding box center [663, 142] width 0 height 0
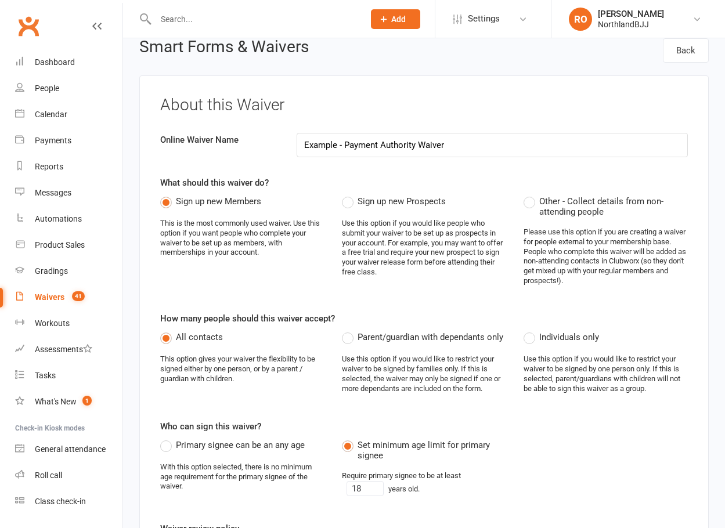
scroll to position [9, 0]
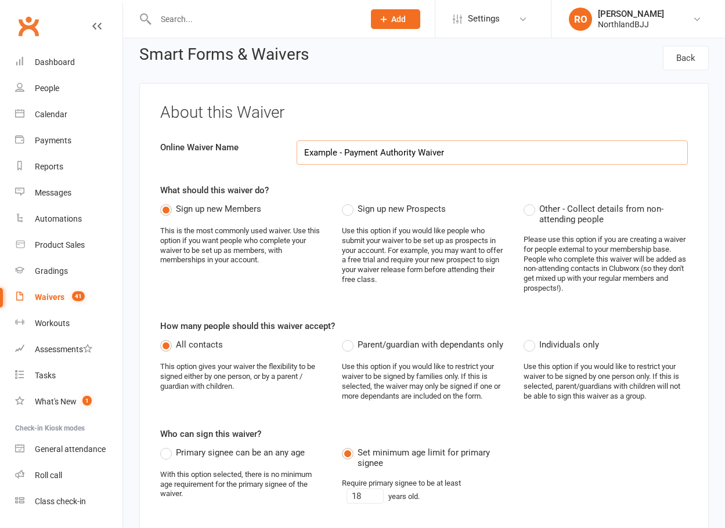
click at [515, 140] on input "Example - Payment Authority Waiver" at bounding box center [492, 152] width 391 height 24
click at [542, 150] on input "Example - Payment Authority Waiver - Existing" at bounding box center [492, 152] width 391 height 24
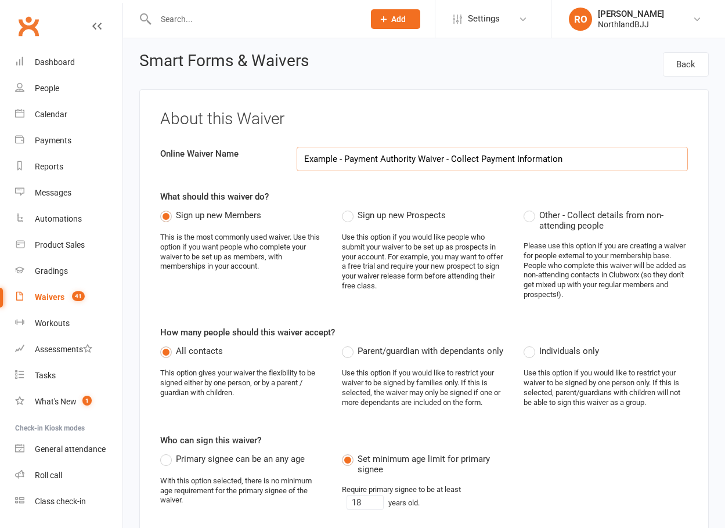
scroll to position [0, 0]
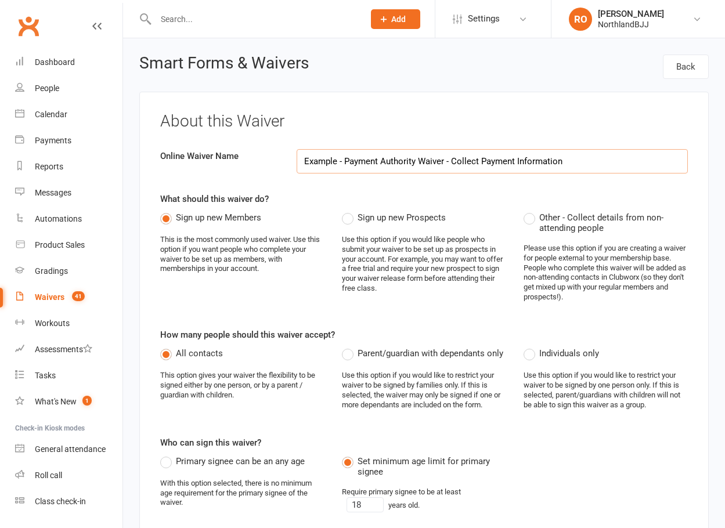
drag, startPoint x: 570, startPoint y: 162, endPoint x: 344, endPoint y: 162, distance: 226.9
click at [344, 162] on input "Example - Payment Authority Waiver - Collect Payment Information" at bounding box center [492, 161] width 391 height 24
click at [345, 161] on input "Example - Payment Authority Waiver - Collect Payment Information" at bounding box center [492, 161] width 391 height 24
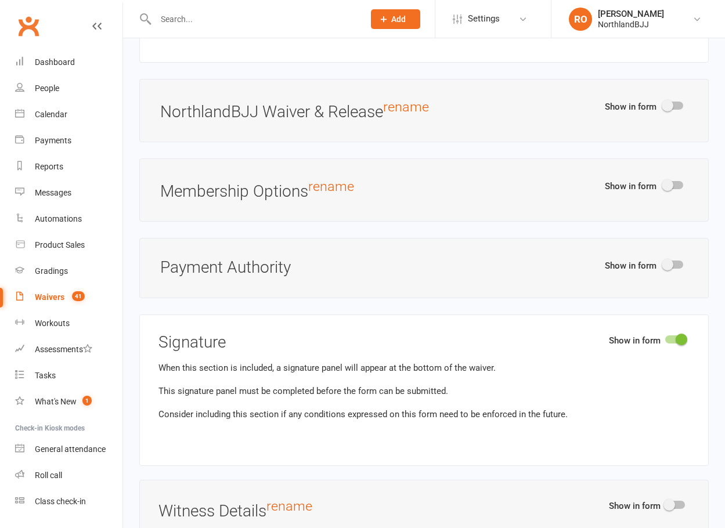
scroll to position [1870, 0]
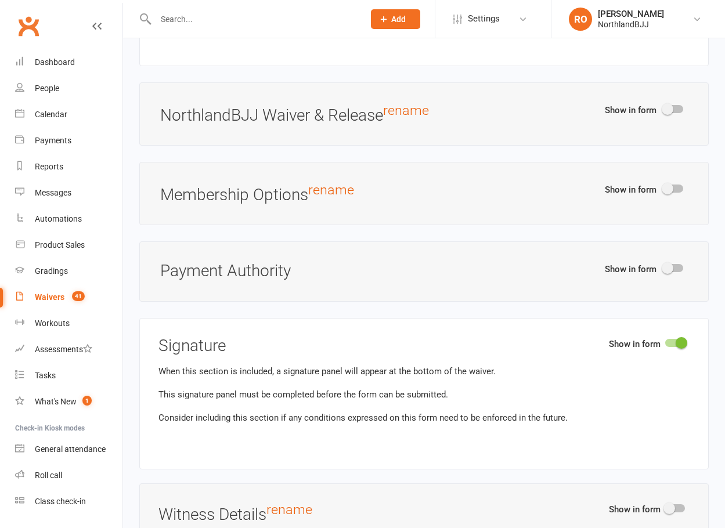
type input "Example - Payment Authority Waiver - Collect Payment Information"
click at [676, 269] on div at bounding box center [673, 268] width 20 height 8
click at [663, 266] on input "checkbox" at bounding box center [663, 266] width 0 height 0
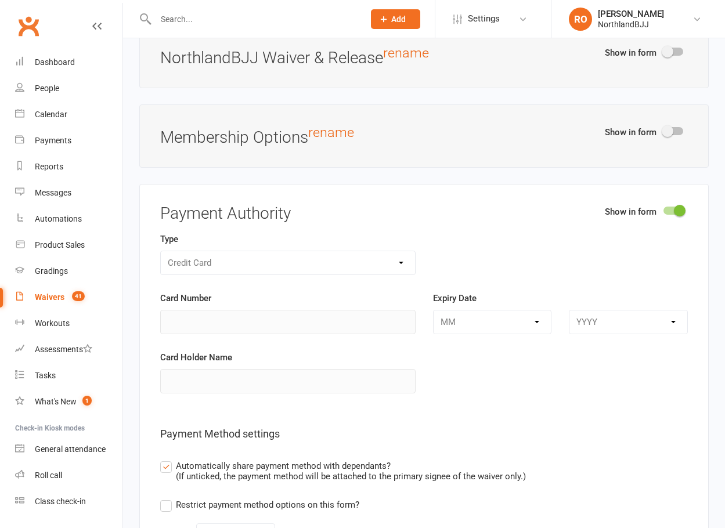
scroll to position [1928, 0]
click at [161, 209] on div "Show in form Payment Authority Type Credit Card Card Number Expiry Date MM YYYY…" at bounding box center [423, 380] width 569 height 395
click at [161, 209] on h3 "Payment Authority" at bounding box center [423, 213] width 527 height 18
drag, startPoint x: 161, startPoint y: 209, endPoint x: 303, endPoint y: 212, distance: 142.2
click at [303, 212] on h3 "Payment Authority" at bounding box center [423, 213] width 527 height 18
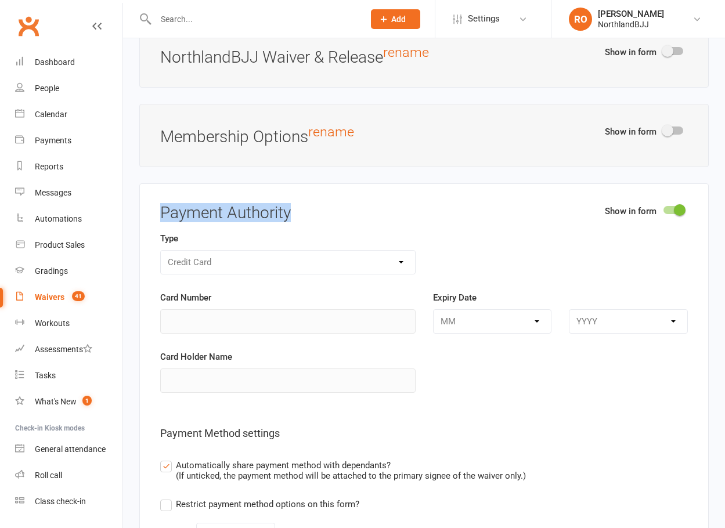
click at [290, 213] on h3 "Payment Authority" at bounding box center [423, 213] width 527 height 18
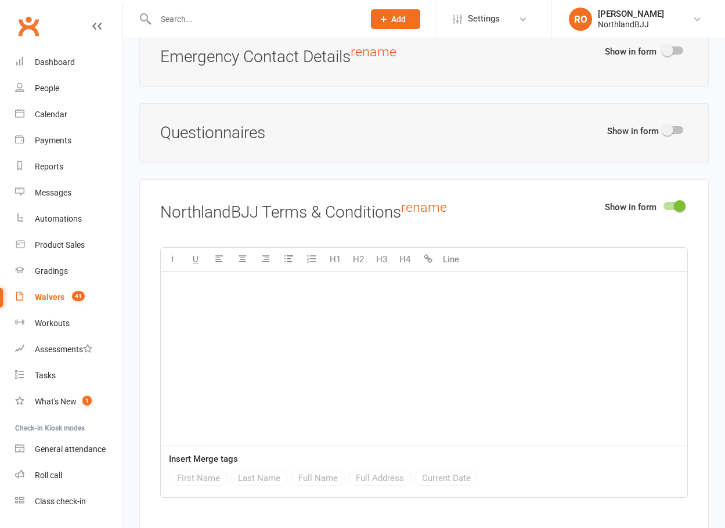
scroll to position [1406, 0]
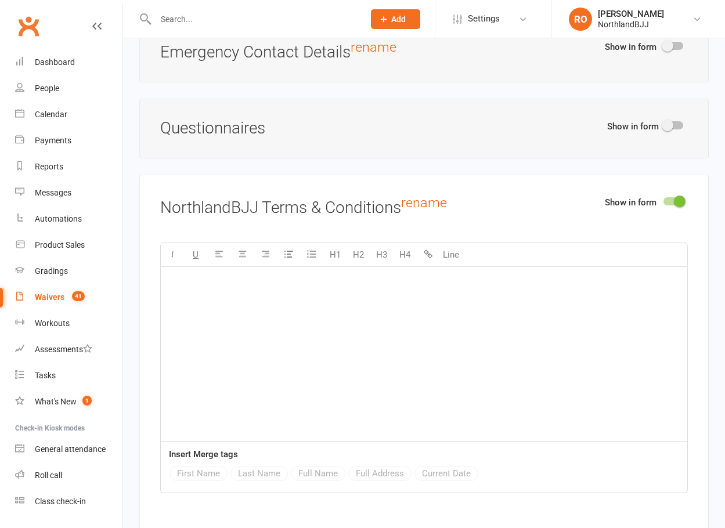
click at [342, 348] on div "﻿" at bounding box center [424, 354] width 526 height 174
copy span "Please review"
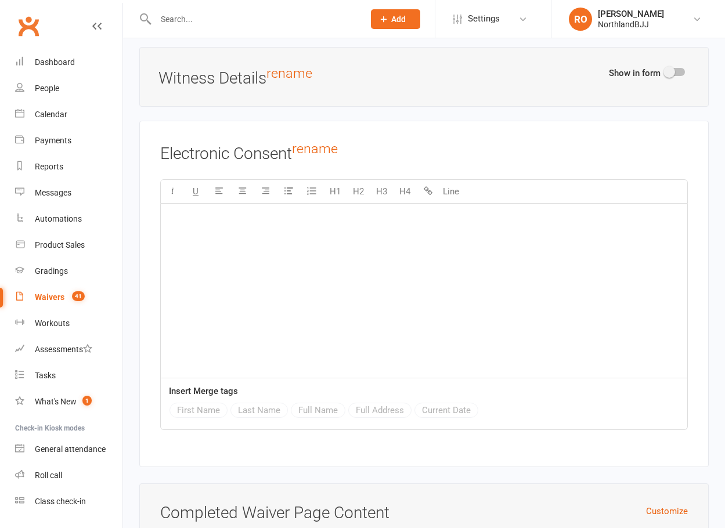
scroll to position [2650, 0]
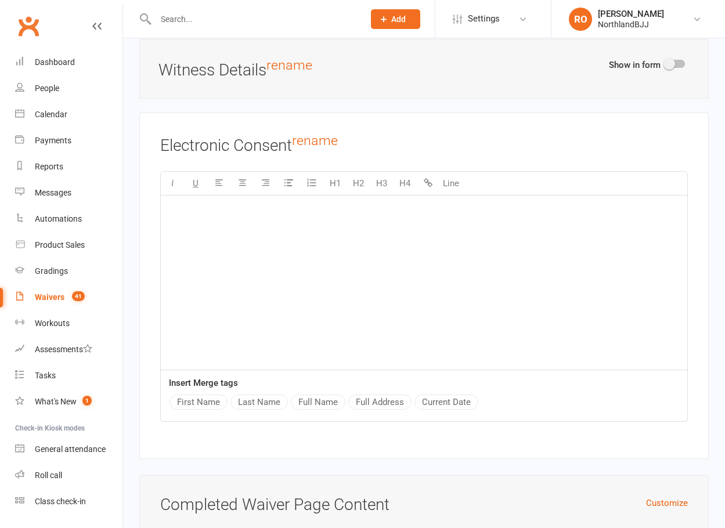
click at [290, 250] on div "﻿" at bounding box center [424, 283] width 526 height 174
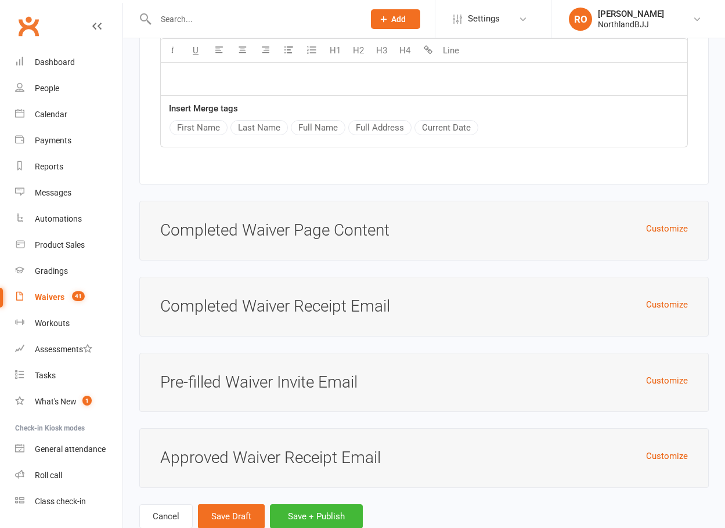
scroll to position [2954, 0]
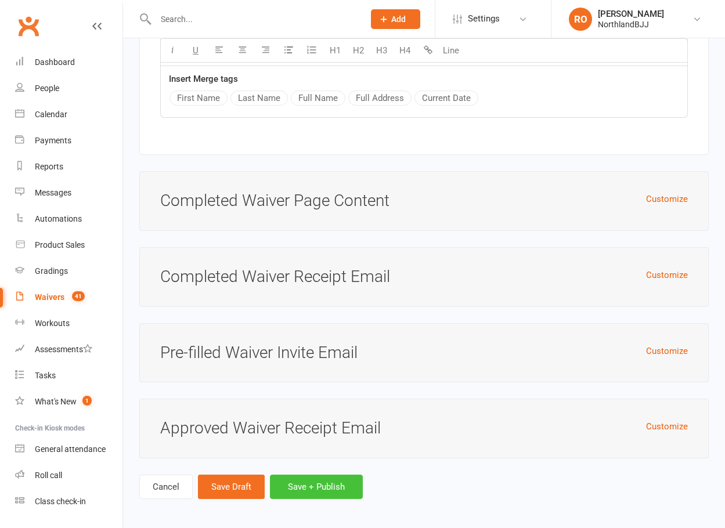
click at [349, 396] on button "Save + Publish" at bounding box center [316, 487] width 93 height 24
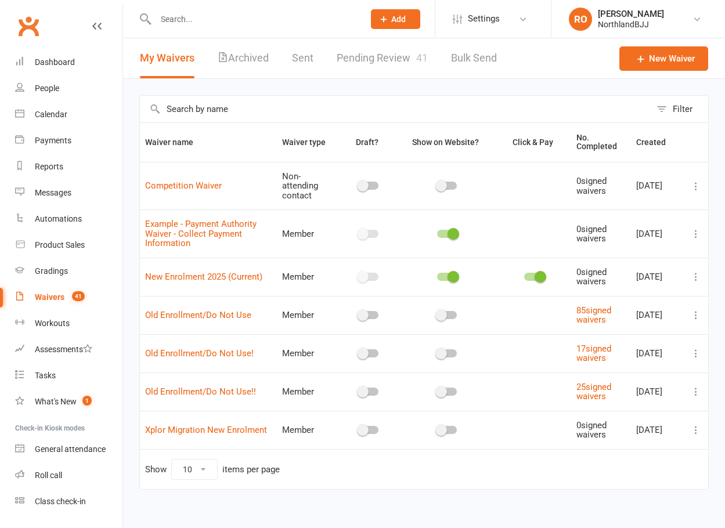
click at [440, 229] on div at bounding box center [447, 234] width 90 height 12
click at [442, 233] on div at bounding box center [447, 234] width 20 height 8
click at [437, 232] on input "checkbox" at bounding box center [437, 232] width 0 height 0
click at [251, 204] on icon at bounding box center [246, 204] width 9 height 9
click at [132, 264] on div "Filter Waiver name Waiver type Draft? Show on Website? Click & Pay No. Complete…" at bounding box center [424, 300] width 602 height 443
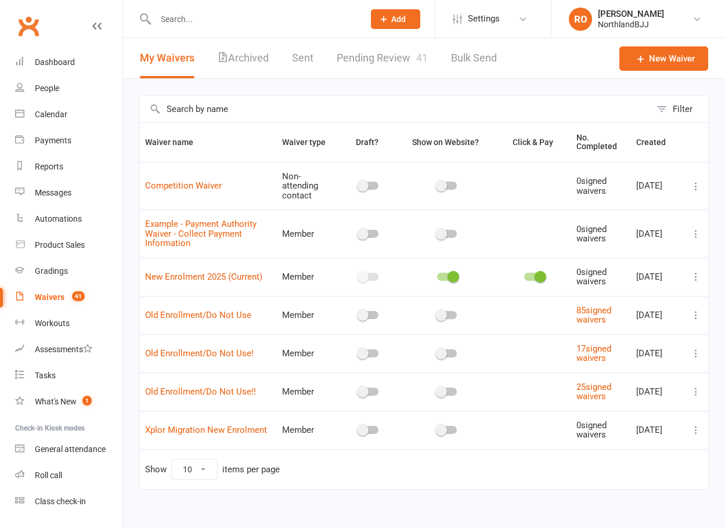
click at [130, 263] on div "Filter Waiver name Waiver type Draft? Show on Website? Click & Pay No. Complete…" at bounding box center [424, 300] width 602 height 443
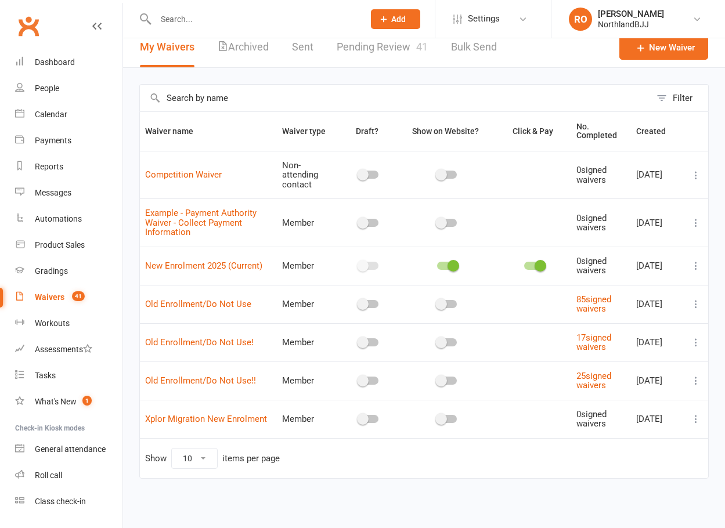
click at [127, 269] on div "Filter Waiver name Waiver type Draft? Show on Website? Click & Pay No. Complete…" at bounding box center [424, 289] width 602 height 443
click at [696, 221] on icon at bounding box center [696, 223] width 12 height 12
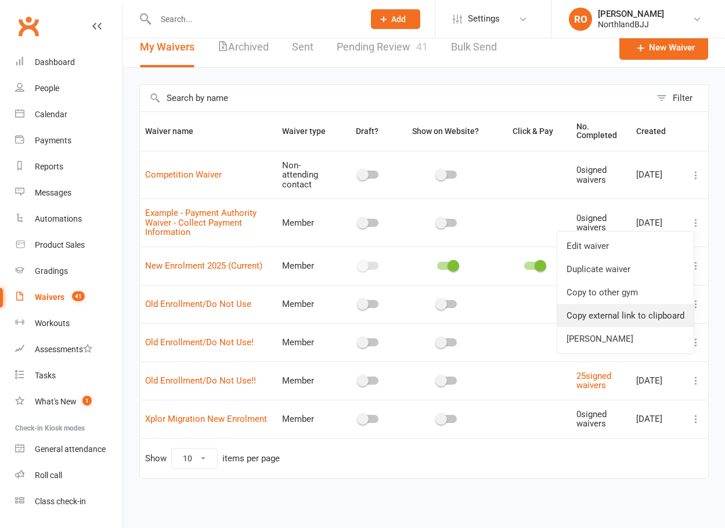
click at [655, 313] on link "Copy external link to clipboard" at bounding box center [625, 315] width 136 height 23
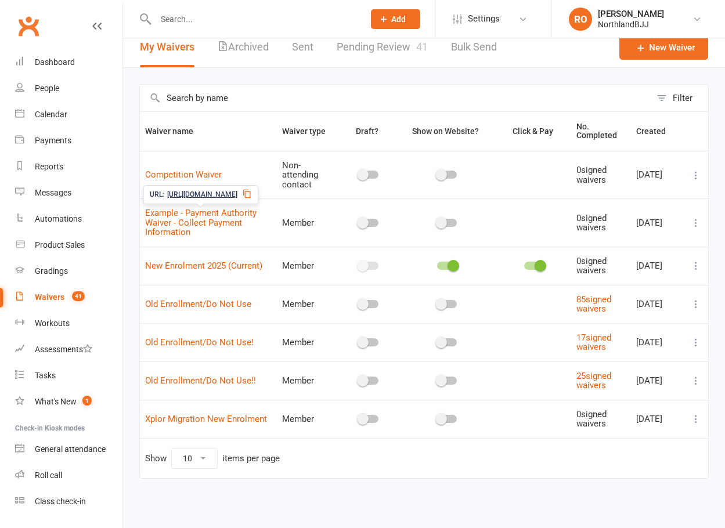
click at [132, 220] on div "Filter Waiver name Waiver type Draft? Show on Website? Click & Pay No. Complete…" at bounding box center [424, 289] width 602 height 443
click at [51, 83] on link "People" at bounding box center [68, 88] width 107 height 26
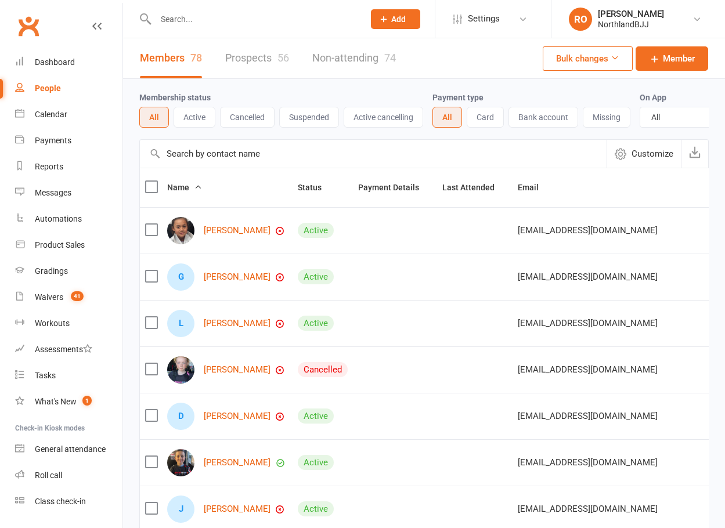
click at [194, 112] on button "Active" at bounding box center [195, 117] width 42 height 21
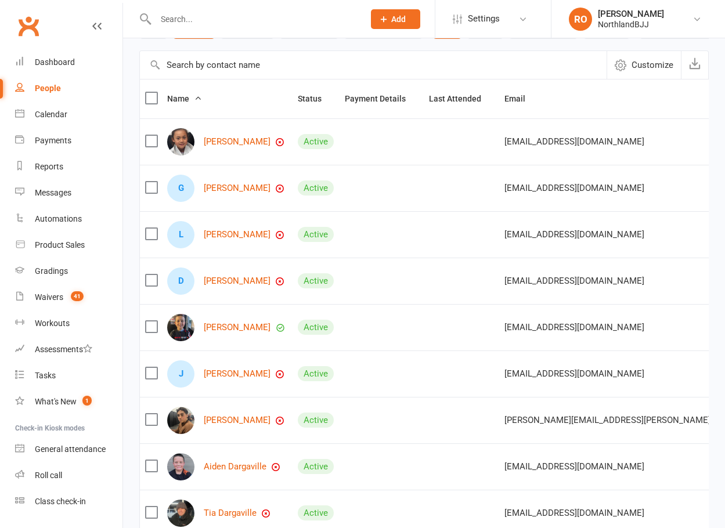
scroll to position [116, 0]
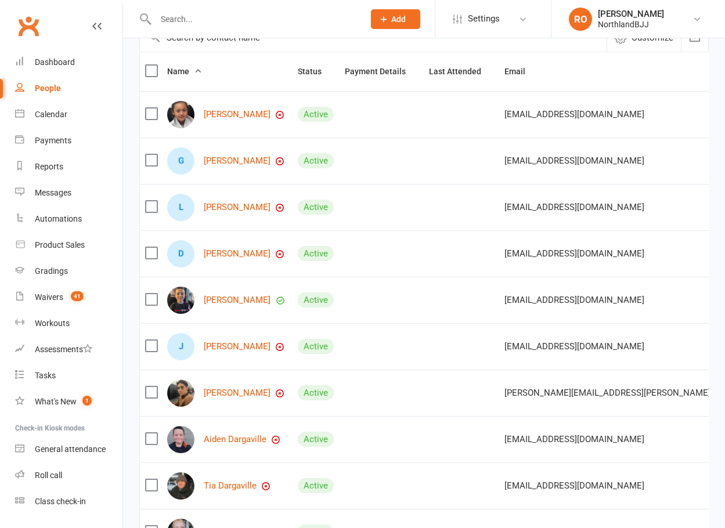
click at [45, 85] on div "People" at bounding box center [48, 88] width 26 height 9
click at [44, 295] on div "Waivers" at bounding box center [49, 296] width 28 height 9
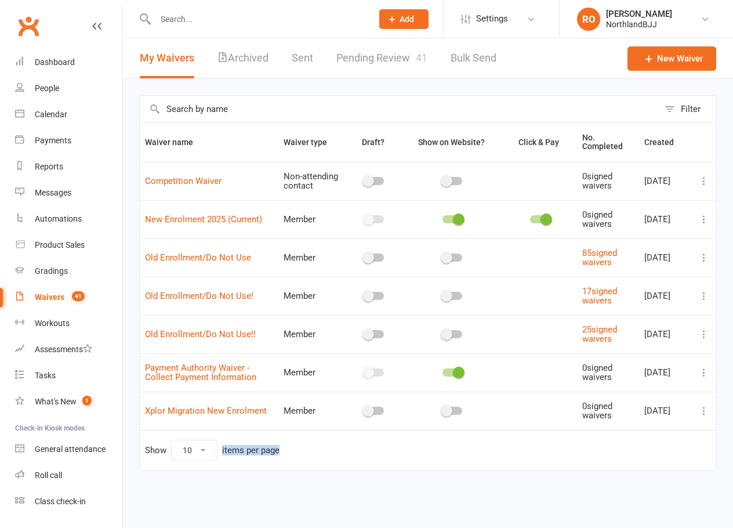
drag, startPoint x: 280, startPoint y: 451, endPoint x: 219, endPoint y: 454, distance: 61.0
click at [219, 396] on div "Show 10 25 50 100 items per page" at bounding box center [212, 450] width 135 height 21
click at [477, 20] on span "Settings" at bounding box center [492, 19] width 32 height 26
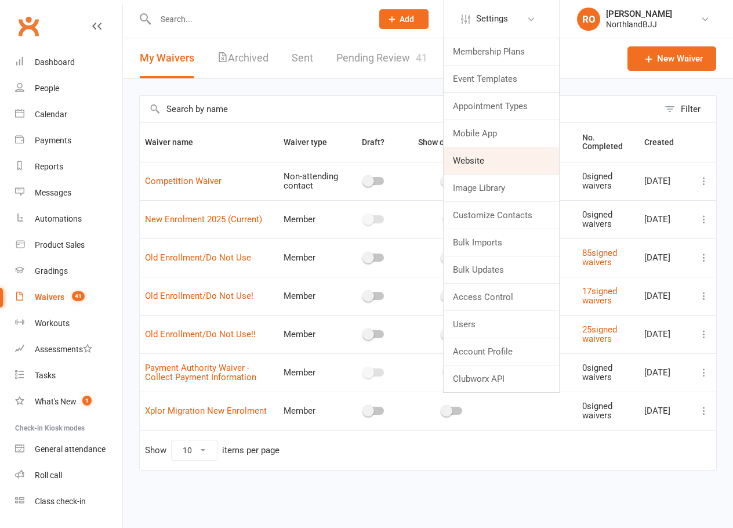
click at [489, 170] on link "Website" at bounding box center [501, 160] width 115 height 27
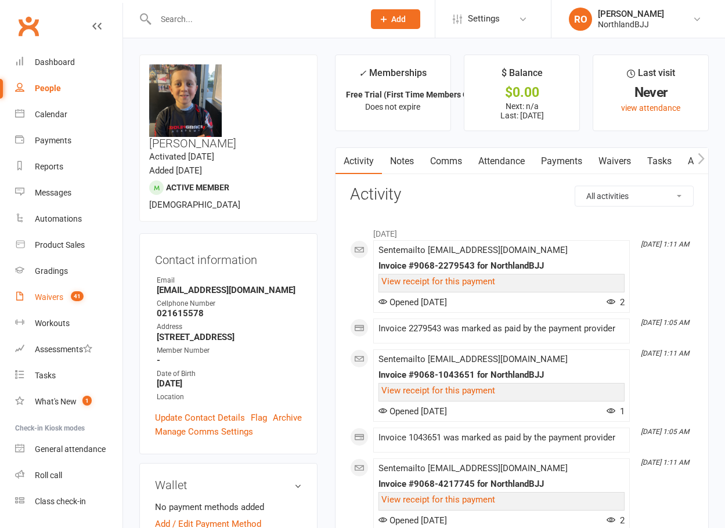
click at [37, 291] on link "Waivers 41" at bounding box center [68, 297] width 107 height 26
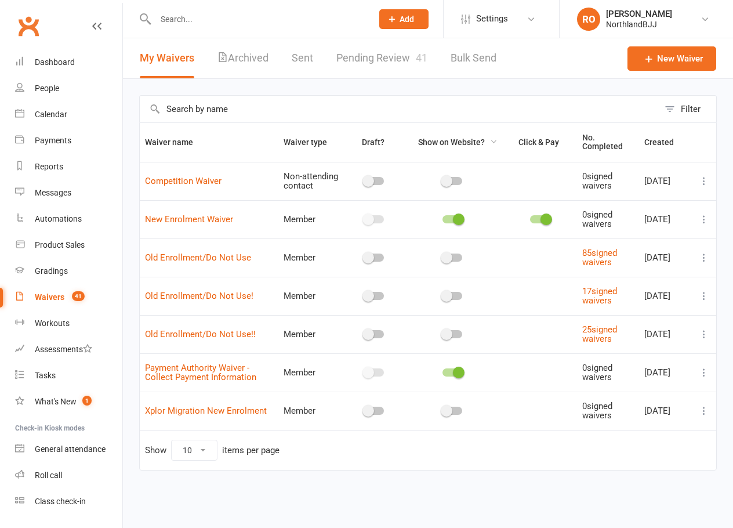
drag, startPoint x: 413, startPoint y: 144, endPoint x: 450, endPoint y: 144, distance: 37.1
click at [450, 144] on span "Show on Website?" at bounding box center [453, 142] width 90 height 9
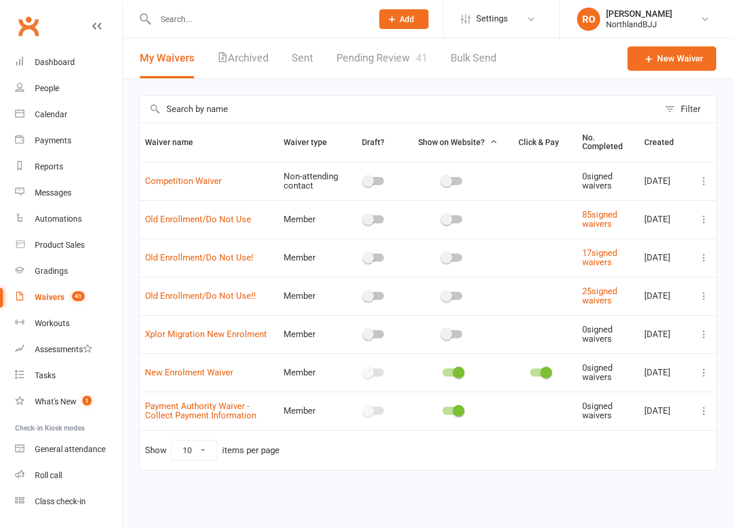
click at [437, 137] on button "Show on Website?" at bounding box center [453, 142] width 90 height 14
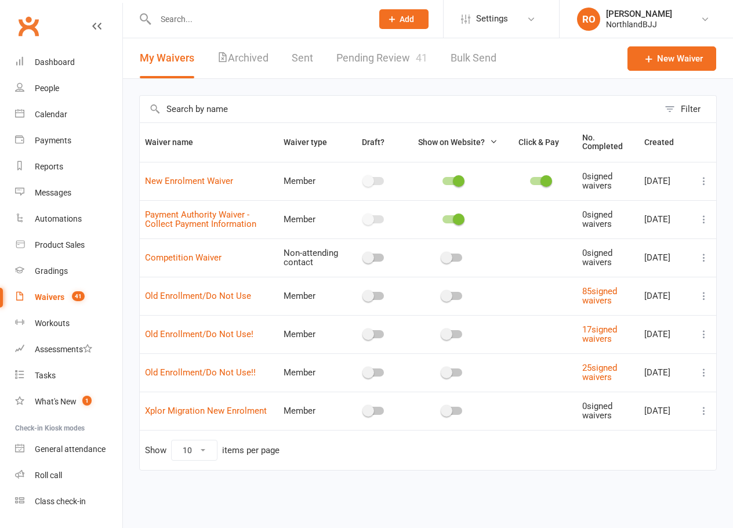
click at [133, 182] on div "Filter Waiver name Waiver type Draft? Show on Website? Click & Pay No. Complete…" at bounding box center [428, 291] width 610 height 424
click at [480, 12] on span "Settings" at bounding box center [492, 19] width 32 height 26
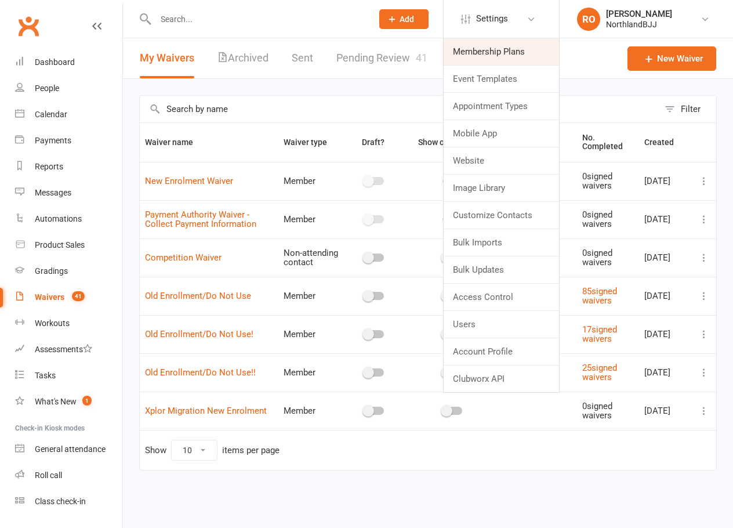
click at [478, 59] on link "Membership Plans" at bounding box center [501, 51] width 115 height 27
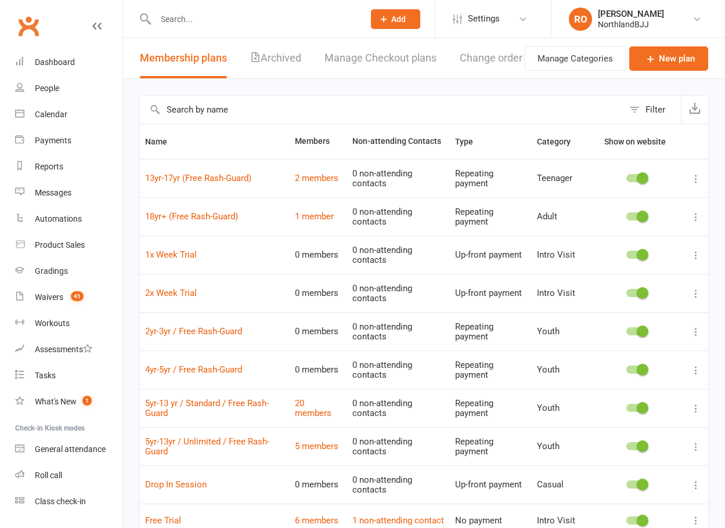
click at [421, 86] on div "Filter Name Members Non-attending Contacts Type Category Show on website 13yr-1…" at bounding box center [424, 344] width 602 height 531
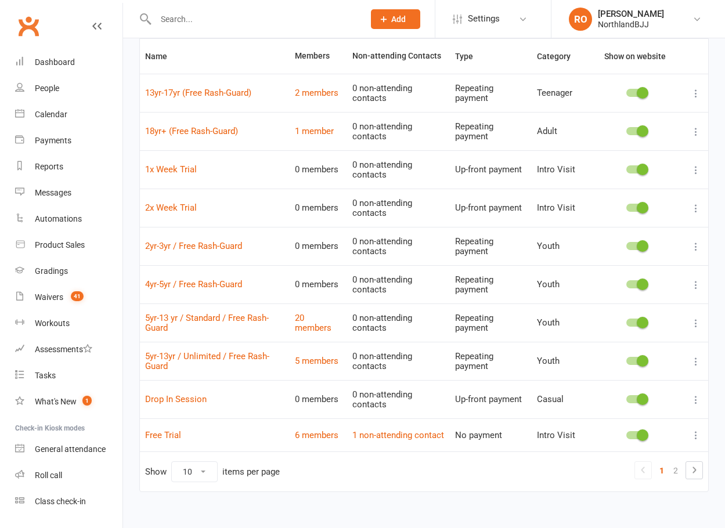
scroll to position [104, 0]
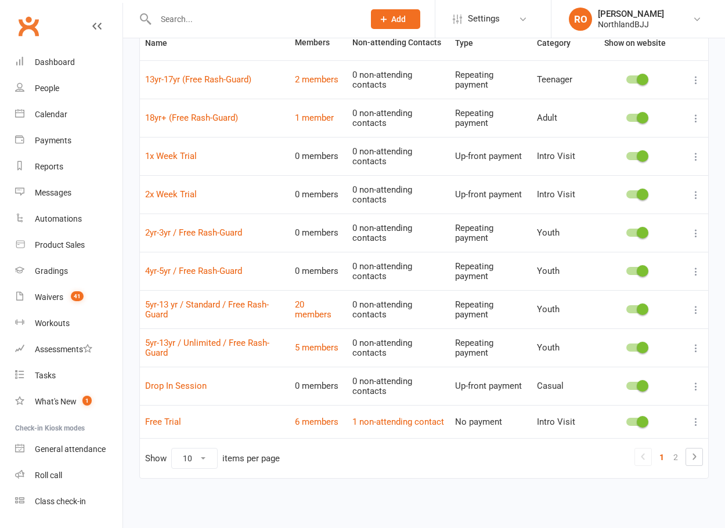
click at [199, 458] on select "10 25 50 100" at bounding box center [194, 459] width 45 height 20
select select "25"
click at [172, 449] on select "10 25 50 100" at bounding box center [194, 459] width 45 height 20
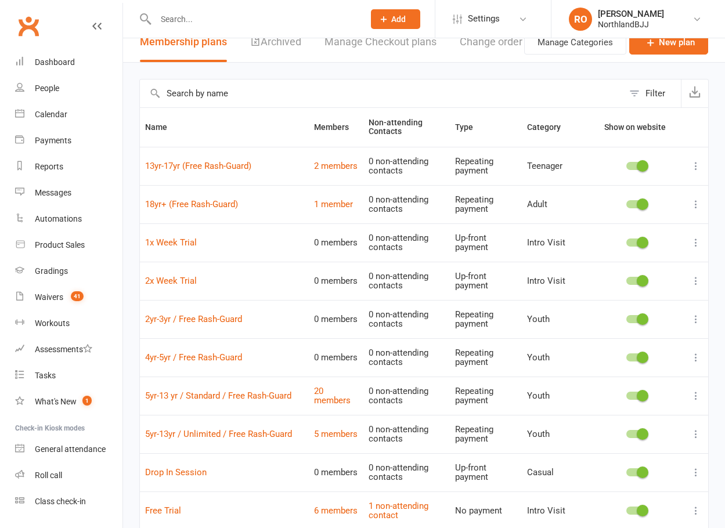
scroll to position [0, 0]
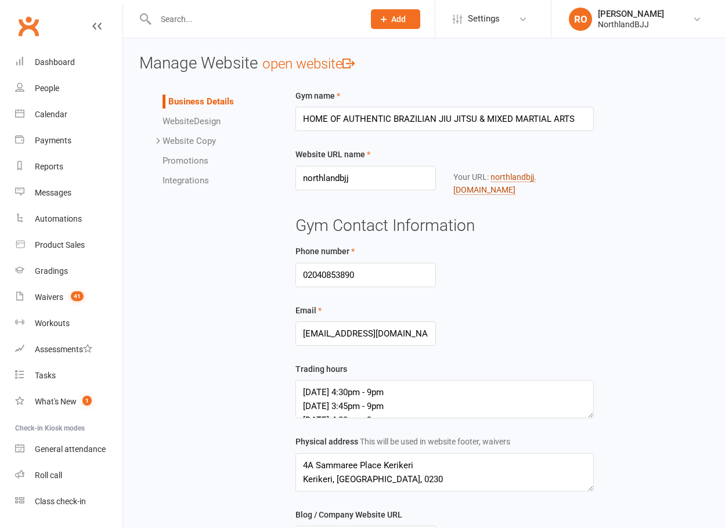
click at [536, 176] on link "northlandbjj .[DOMAIN_NAME]" at bounding box center [494, 183] width 83 height 23
drag, startPoint x: 35, startPoint y: 297, endPoint x: 56, endPoint y: 297, distance: 20.9
click at [35, 297] on div "Waivers" at bounding box center [49, 296] width 28 height 9
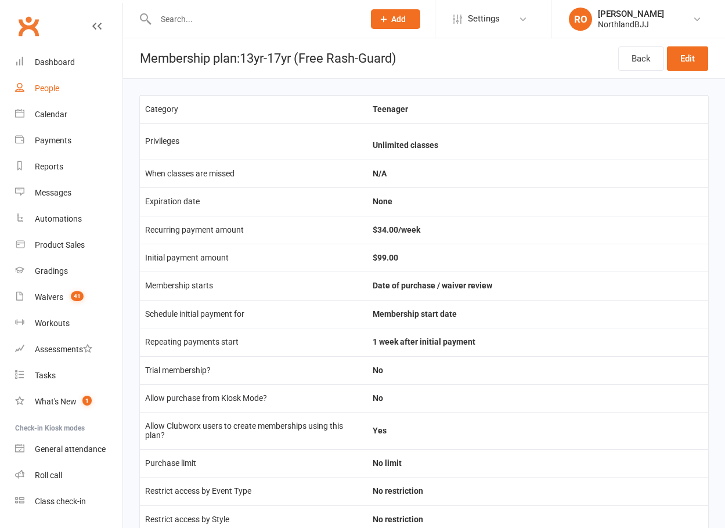
click at [31, 100] on link "People" at bounding box center [68, 88] width 107 height 26
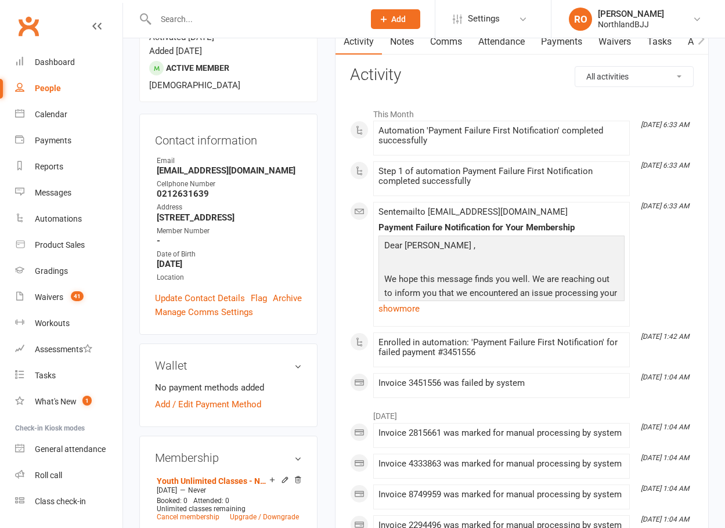
scroll to position [232, 0]
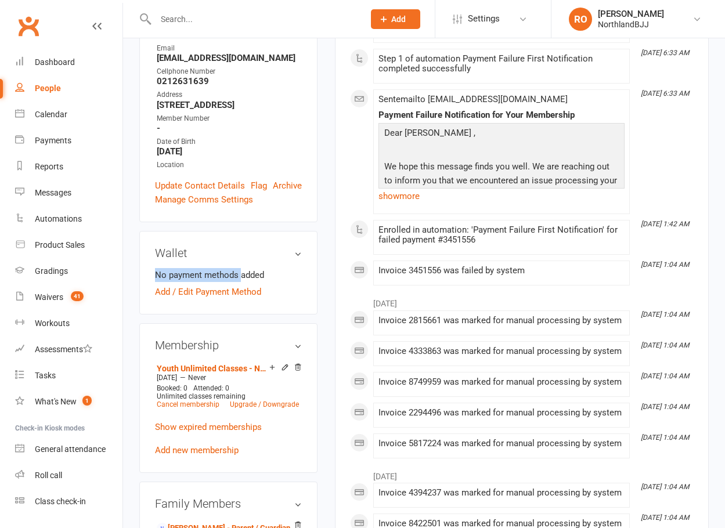
drag, startPoint x: 236, startPoint y: 245, endPoint x: 147, endPoint y: 245, distance: 89.4
click at [147, 245] on div "Wallet No payment methods added Add / Edit Payment Method" at bounding box center [228, 273] width 178 height 84
click at [151, 243] on div "Wallet No payment methods added Add / Edit Payment Method" at bounding box center [228, 273] width 178 height 84
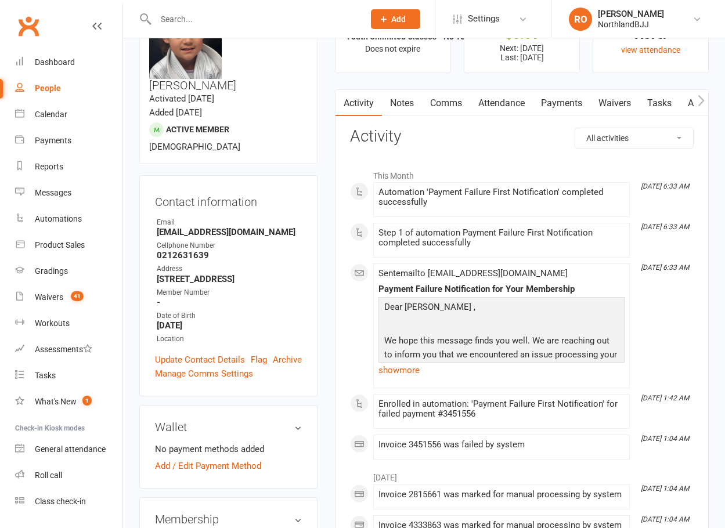
click at [48, 85] on div "People" at bounding box center [48, 88] width 26 height 9
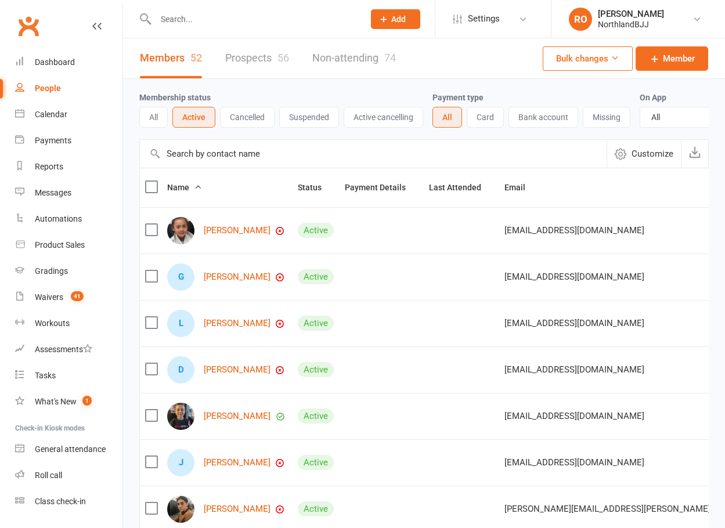
click at [189, 19] on input "text" at bounding box center [254, 19] width 204 height 16
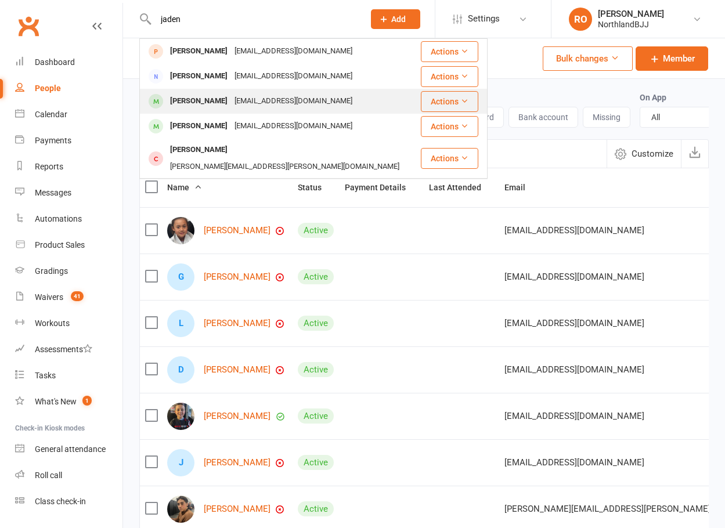
type input "jaden"
click at [209, 107] on div "[PERSON_NAME]" at bounding box center [199, 101] width 64 height 17
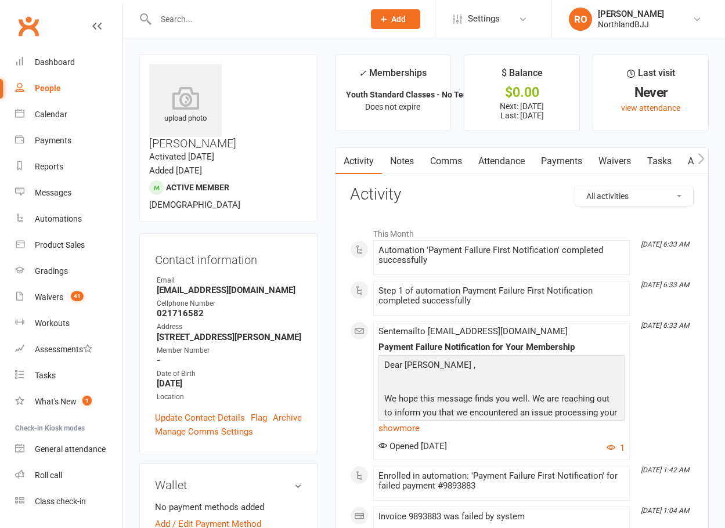
click at [575, 159] on link "Payments" at bounding box center [561, 161] width 57 height 27
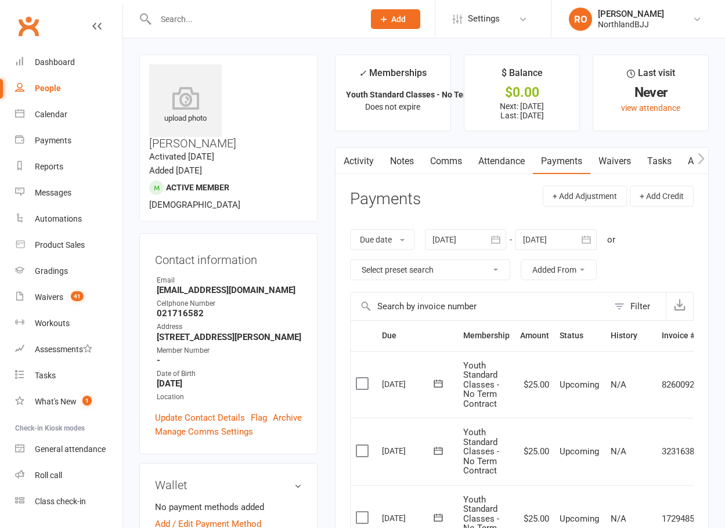
click at [50, 81] on link "People" at bounding box center [68, 88] width 107 height 26
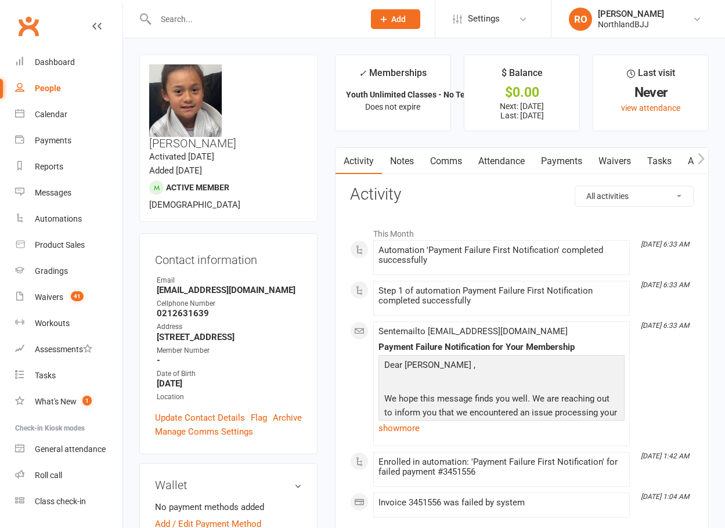
click at [561, 167] on link "Payments" at bounding box center [561, 161] width 57 height 27
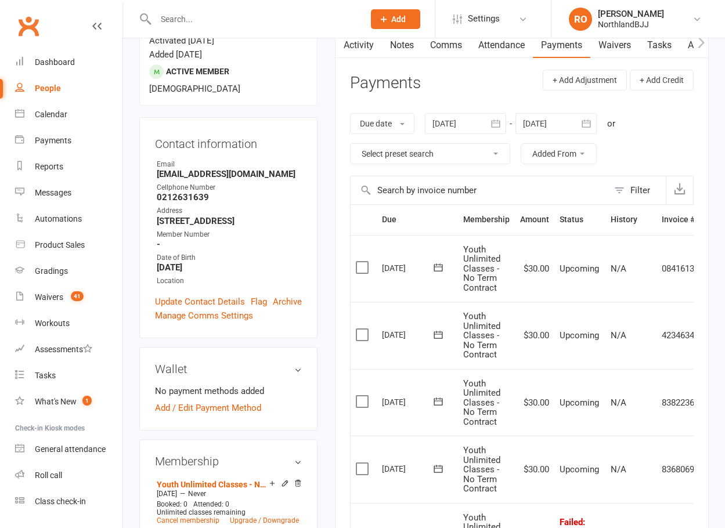
scroll to position [290, 0]
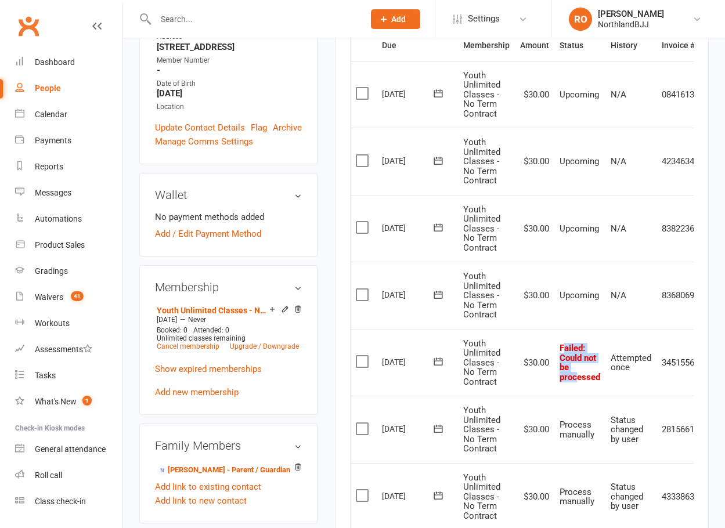
drag, startPoint x: 562, startPoint y: 349, endPoint x: 575, endPoint y: 374, distance: 28.3
click at [575, 374] on span "Failed : Could not be processed" at bounding box center [579, 362] width 41 height 39
click at [577, 375] on span ": Could not be processed" at bounding box center [579, 362] width 41 height 39
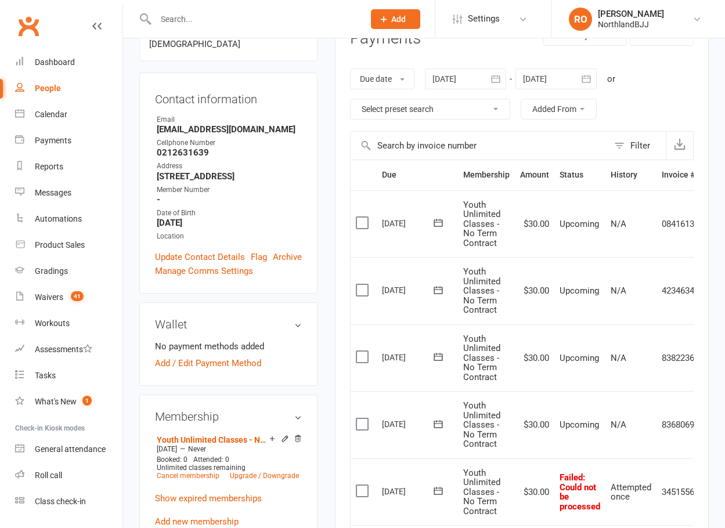
scroll to position [0, 0]
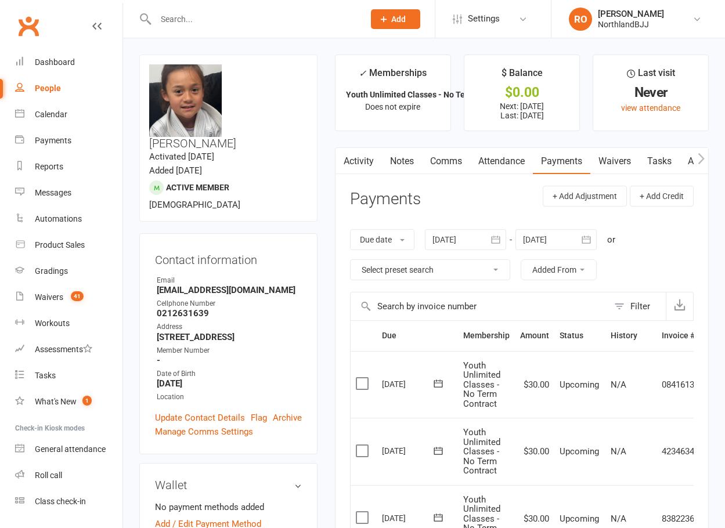
click at [52, 88] on div "People" at bounding box center [48, 88] width 26 height 9
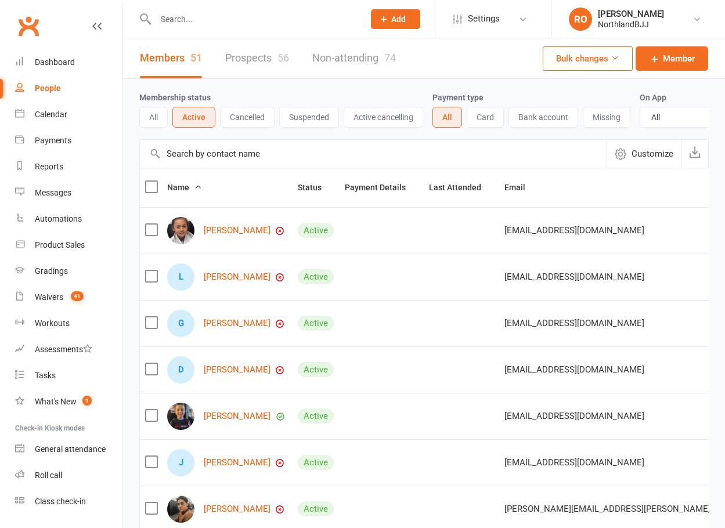
click at [193, 59] on div "51" at bounding box center [196, 58] width 12 height 12
click at [193, 122] on button "Active" at bounding box center [193, 117] width 43 height 21
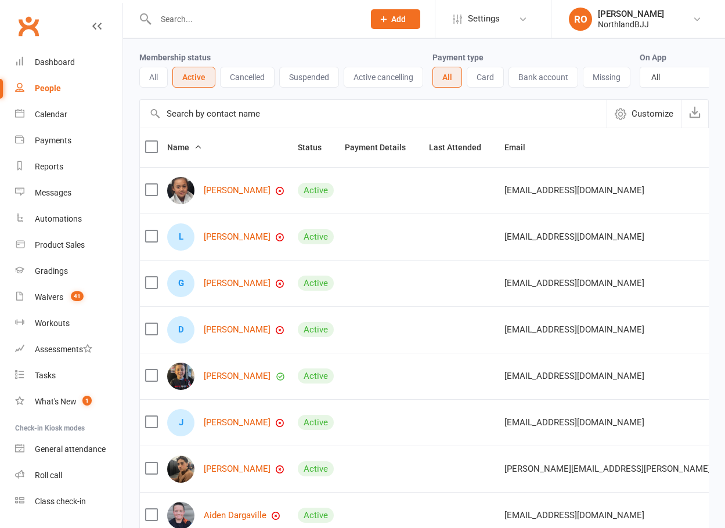
scroll to position [116, 0]
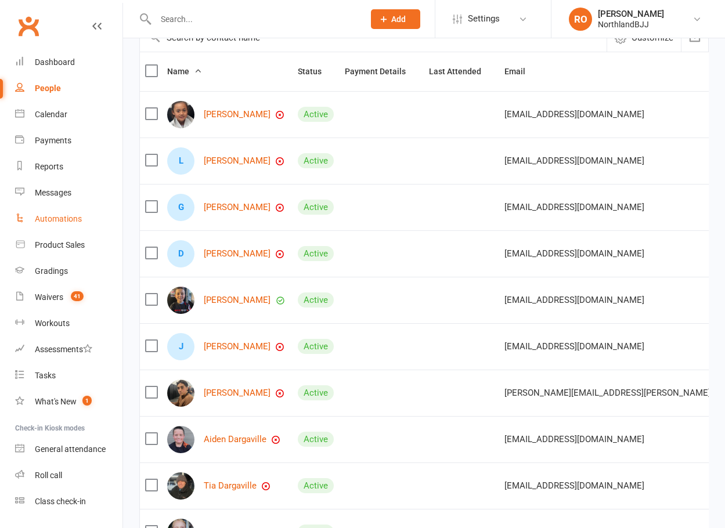
click at [59, 216] on div "Automations" at bounding box center [58, 218] width 47 height 9
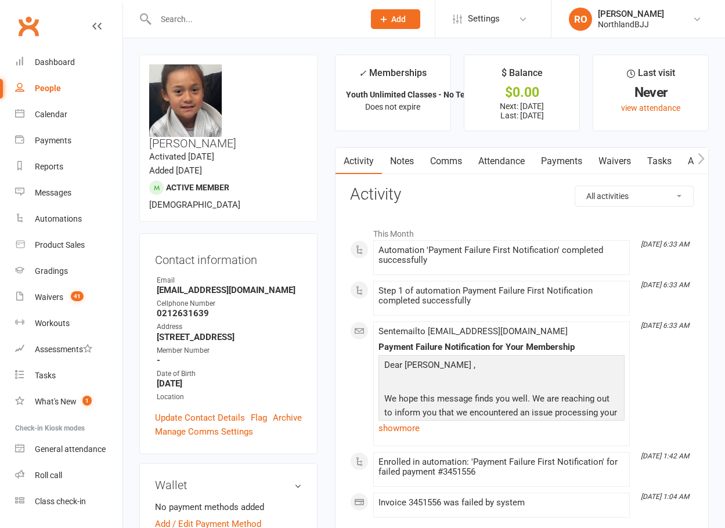
drag, startPoint x: 565, startPoint y: 156, endPoint x: 562, endPoint y: 176, distance: 19.9
click at [565, 156] on link "Payments" at bounding box center [561, 161] width 57 height 27
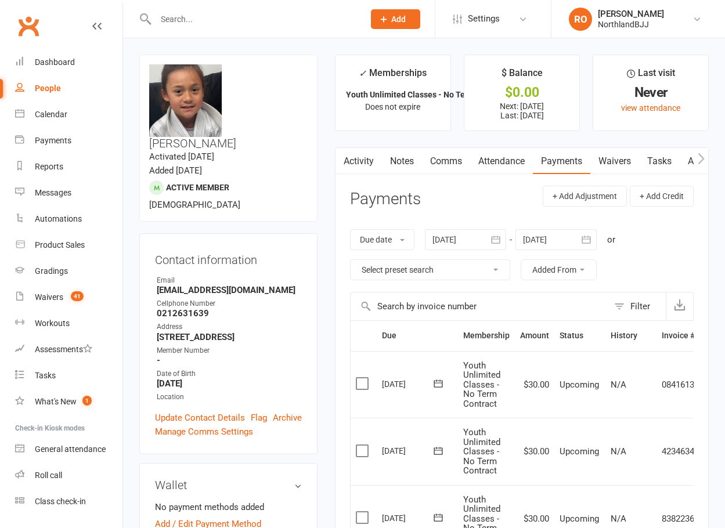
click at [189, 25] on input "text" at bounding box center [254, 19] width 204 height 16
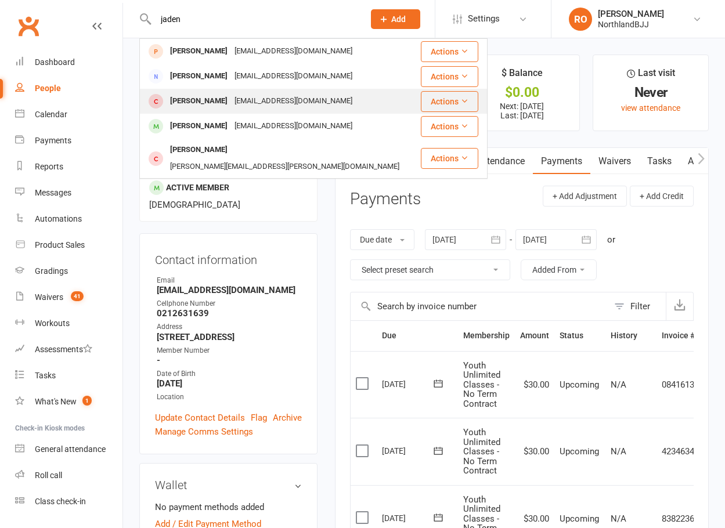
type input "jaden"
click at [238, 103] on div "[EMAIL_ADDRESS][DOMAIN_NAME]" at bounding box center [293, 101] width 125 height 17
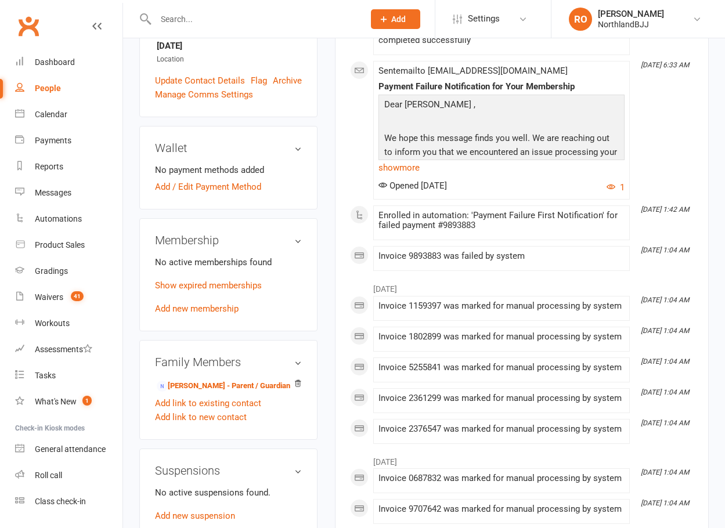
scroll to position [232, 0]
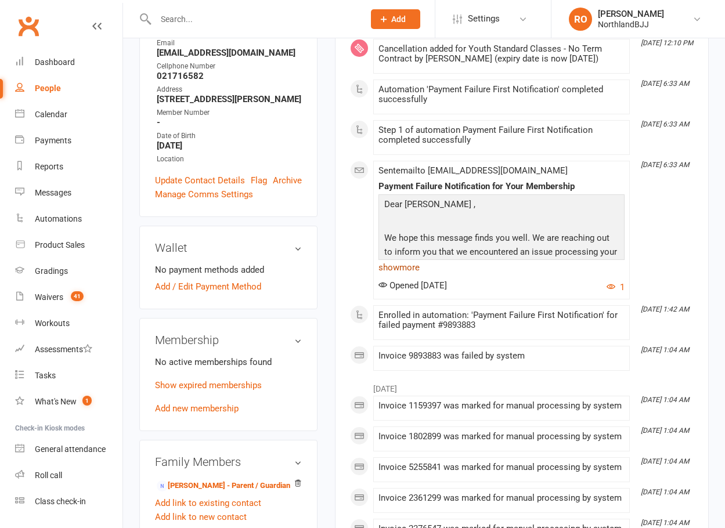
click at [406, 260] on link "show more" at bounding box center [501, 267] width 246 height 16
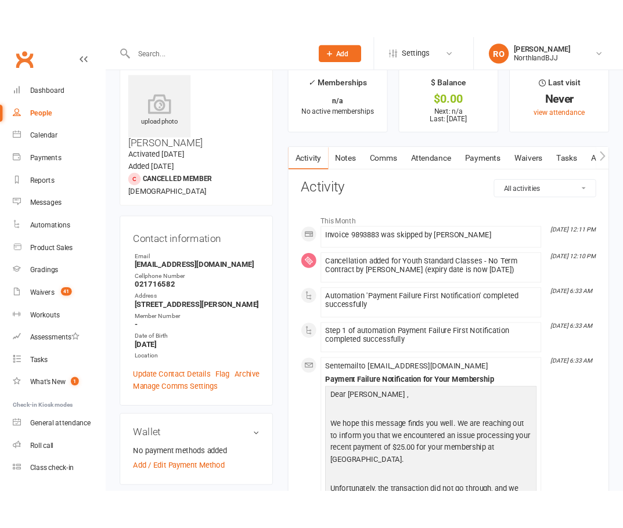
scroll to position [0, 0]
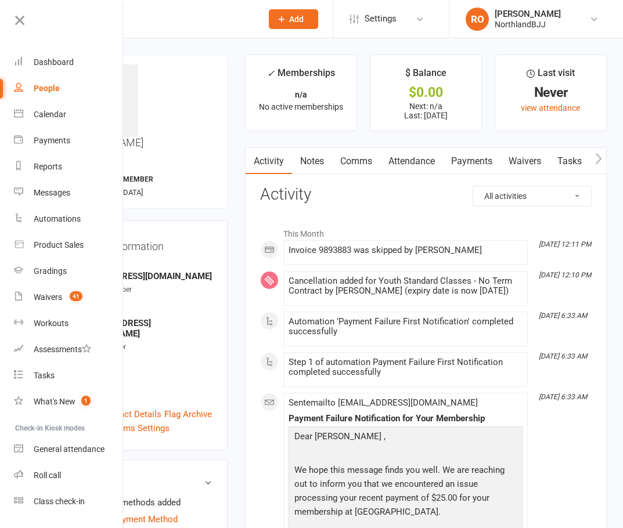
click at [243, 20] on input "text" at bounding box center [160, 19] width 185 height 16
type input "ja"
click at [28, 25] on link at bounding box center [68, 25] width 112 height 26
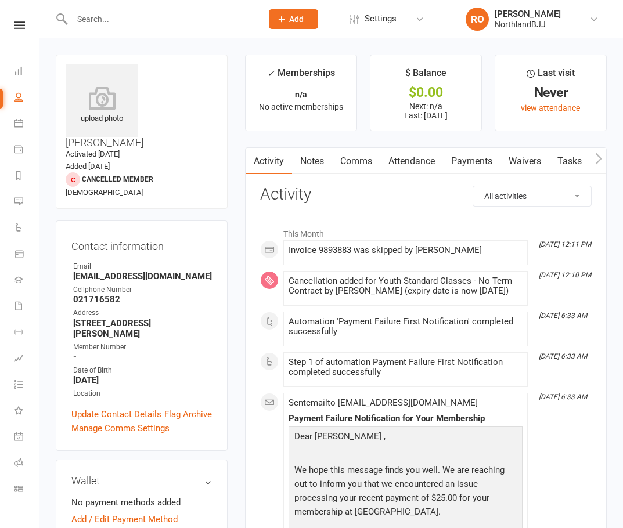
click at [150, 21] on input "text" at bounding box center [160, 19] width 185 height 16
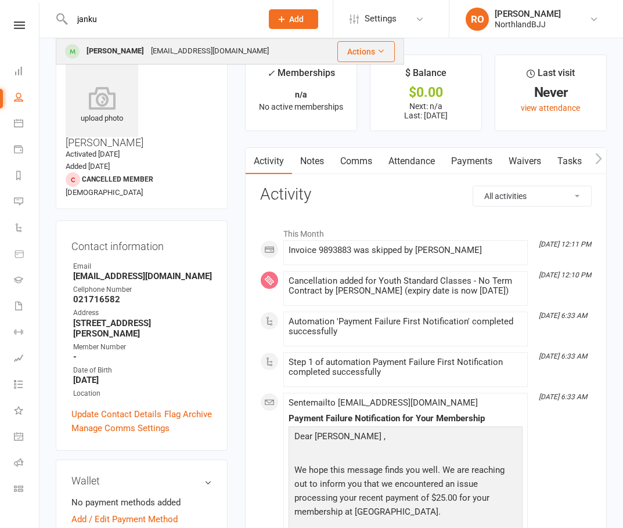
type input "janku"
click at [164, 46] on div "[EMAIL_ADDRESS][DOMAIN_NAME]" at bounding box center [209, 51] width 125 height 17
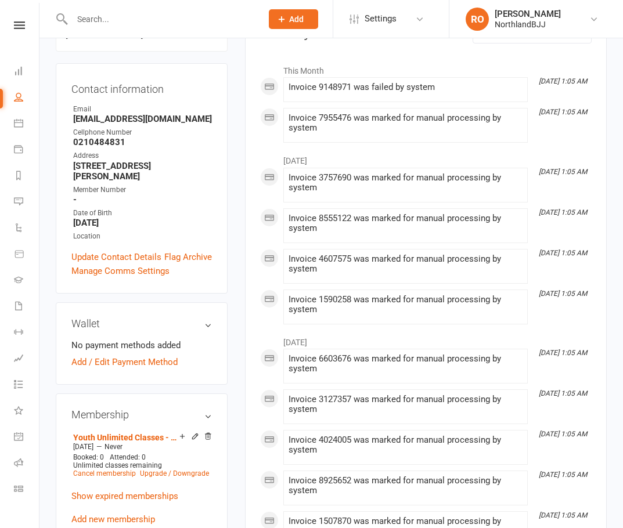
scroll to position [232, 0]
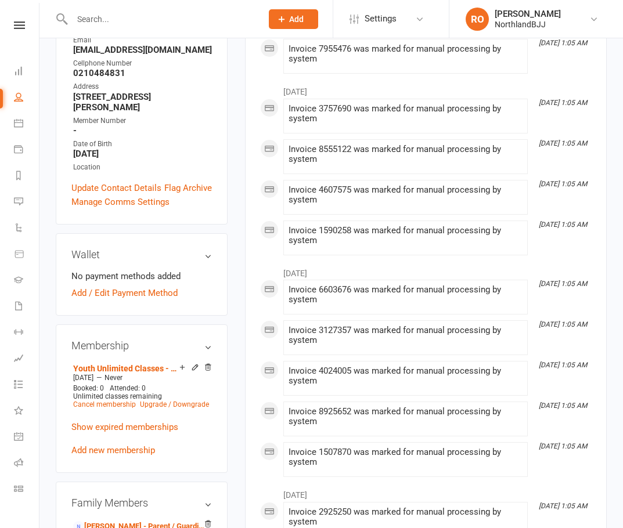
click at [247, 264] on div "Activity Notes Comms Attendance Payments Waivers Tasks Automations Workouts Gra…" at bounding box center [426, 522] width 362 height 1215
click at [240, 291] on main "✓ Memberships Youth Unlimited Classes - No Term Contract Does not expire $ Bala…" at bounding box center [425, 481] width 379 height 1318
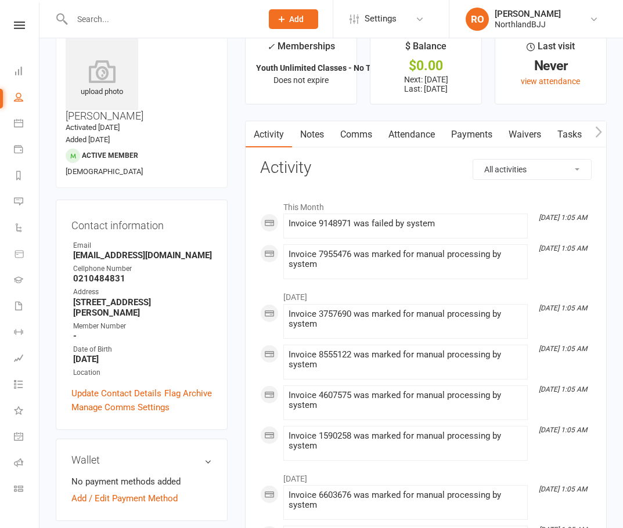
scroll to position [0, 0]
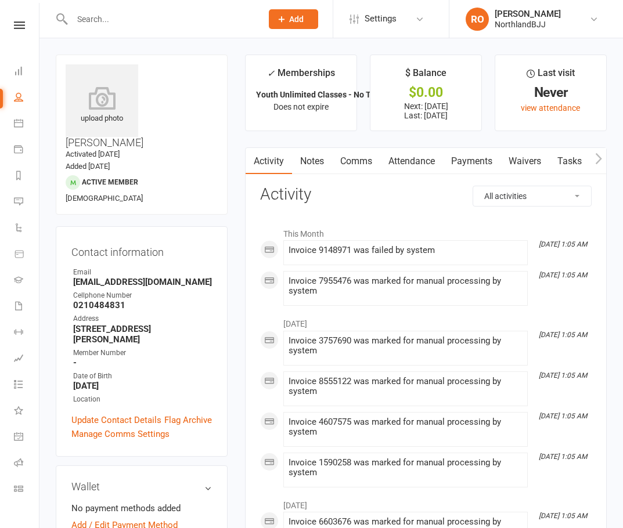
click at [474, 162] on link "Payments" at bounding box center [471, 161] width 57 height 27
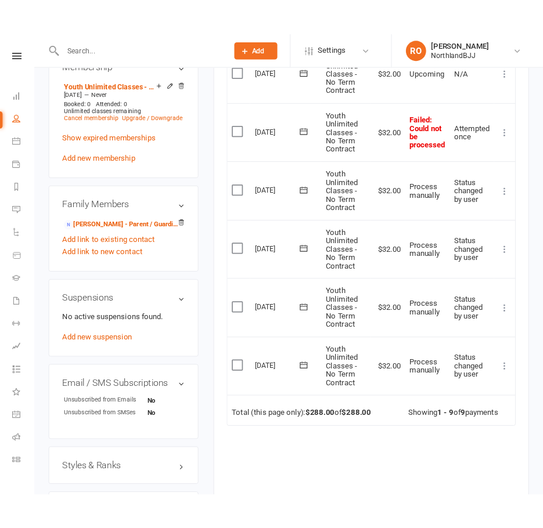
scroll to position [348, 0]
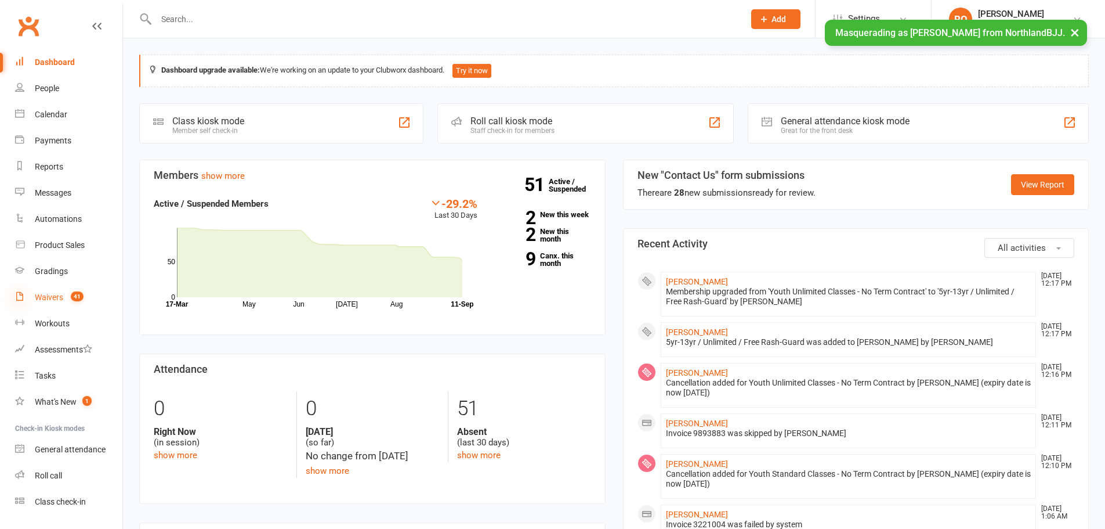
click at [19, 292] on icon at bounding box center [19, 295] width 9 height 9
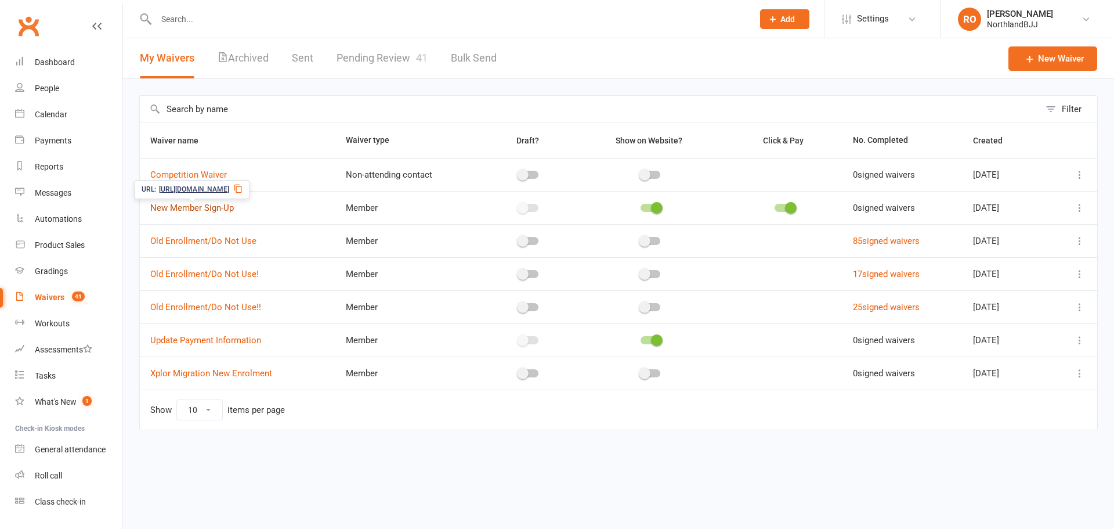
click at [181, 204] on link "New Member Sign-Up" at bounding box center [192, 208] width 84 height 10
click at [176, 204] on link "New Member Sign-Up" at bounding box center [192, 208] width 84 height 10
click at [214, 205] on link "New Member Sign-Up" at bounding box center [192, 208] width 84 height 10
click at [243, 186] on icon at bounding box center [238, 188] width 9 height 9
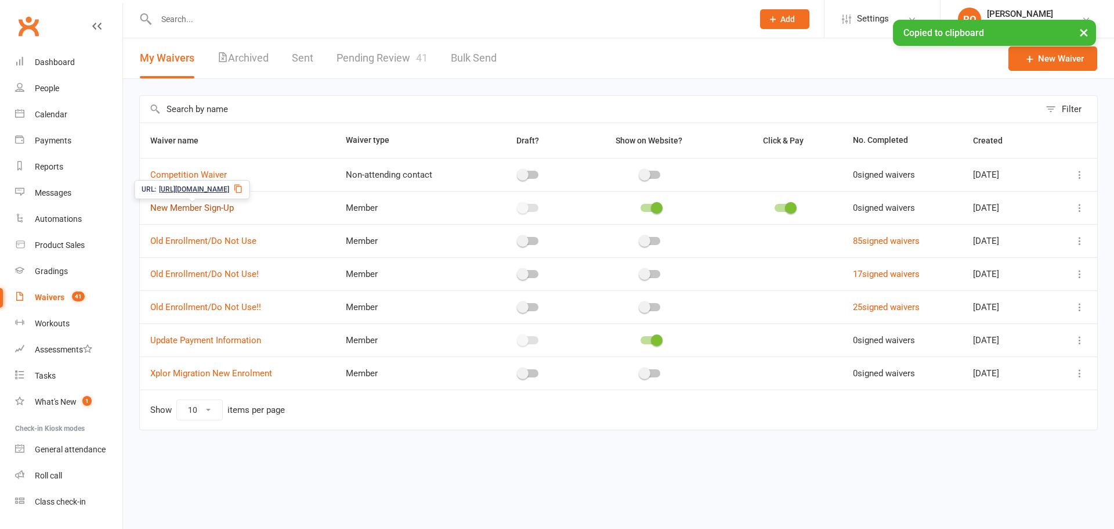
click at [224, 206] on link "New Member Sign-Up" at bounding box center [192, 208] width 84 height 10
click at [1075, 204] on icon at bounding box center [1080, 208] width 12 height 12
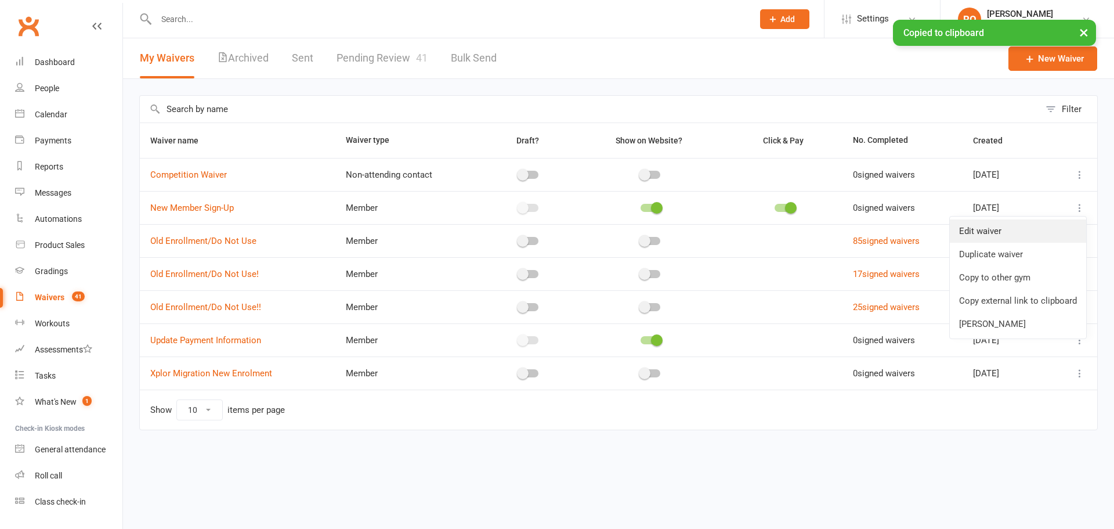
click at [1038, 233] on link "Edit waiver" at bounding box center [1018, 230] width 136 height 23
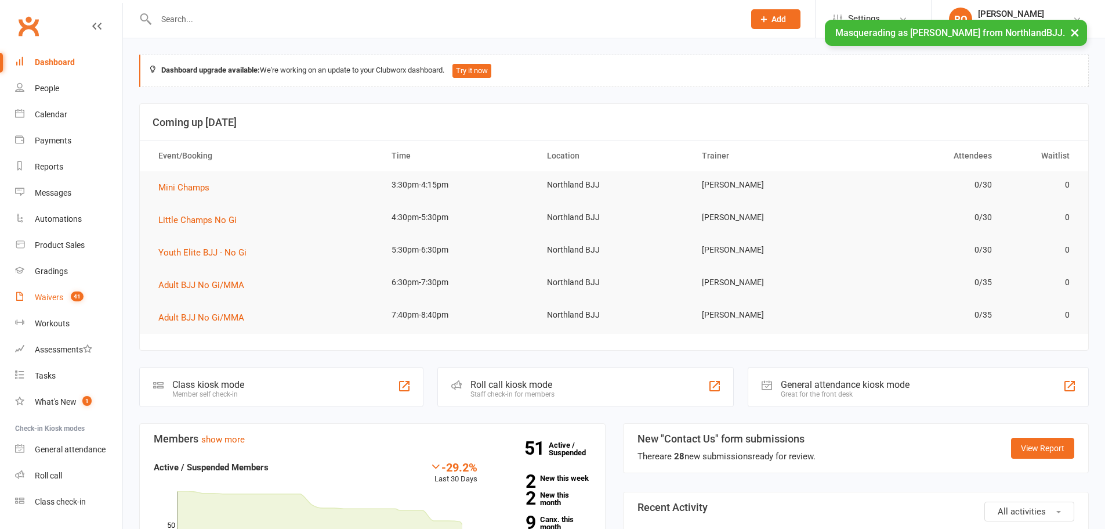
click at [45, 306] on link "Waivers 41" at bounding box center [68, 297] width 107 height 26
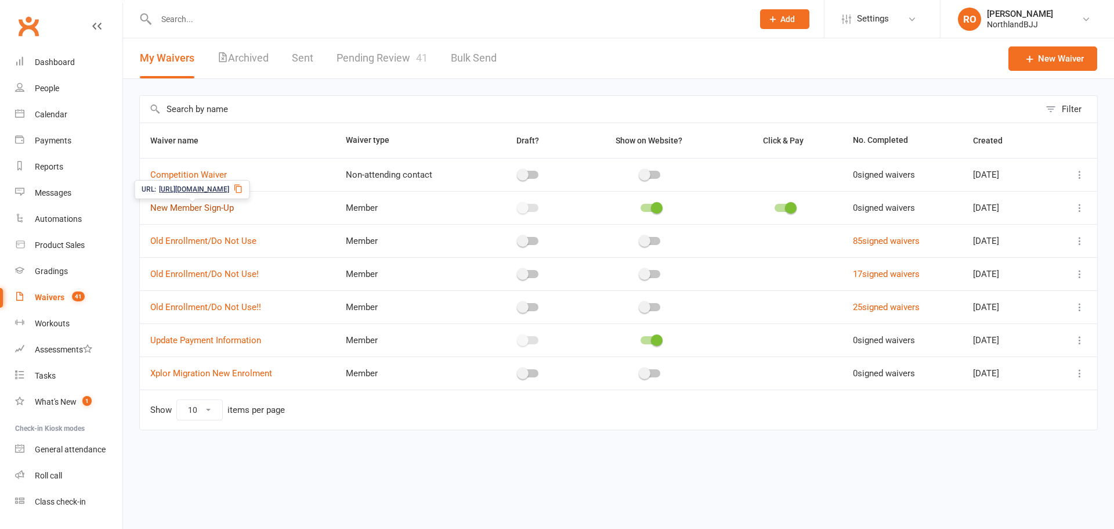
click at [179, 209] on link "New Member Sign-Up" at bounding box center [192, 208] width 84 height 10
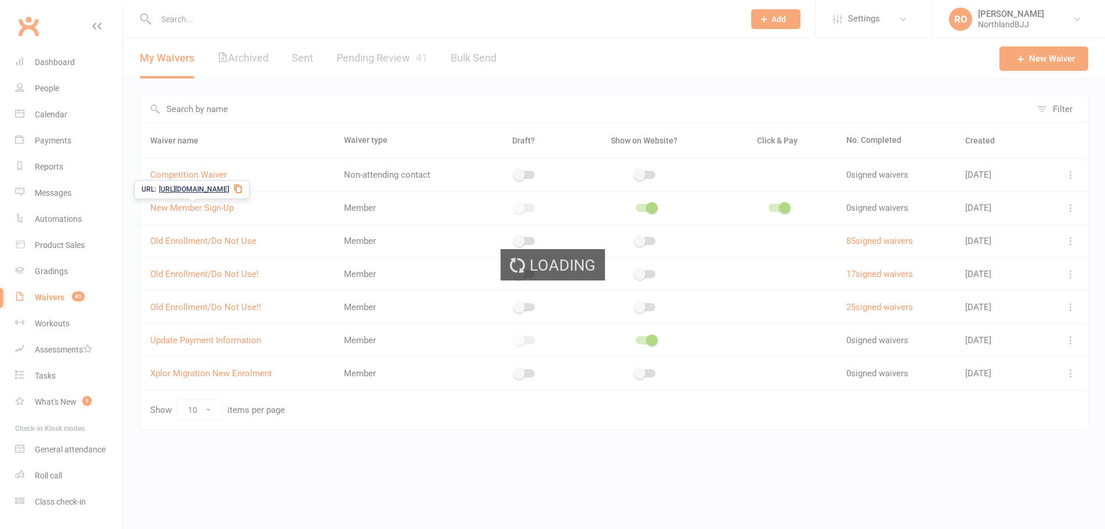
select select "applies_to_all_signees"
select select "copy_answers_for_primary_signee"
select select "select"
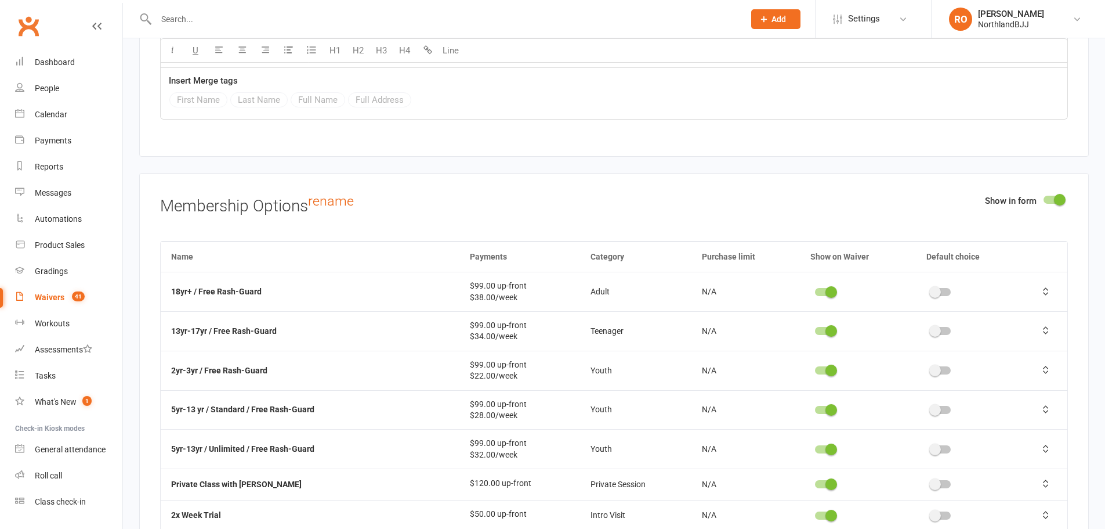
scroll to position [5098, 0]
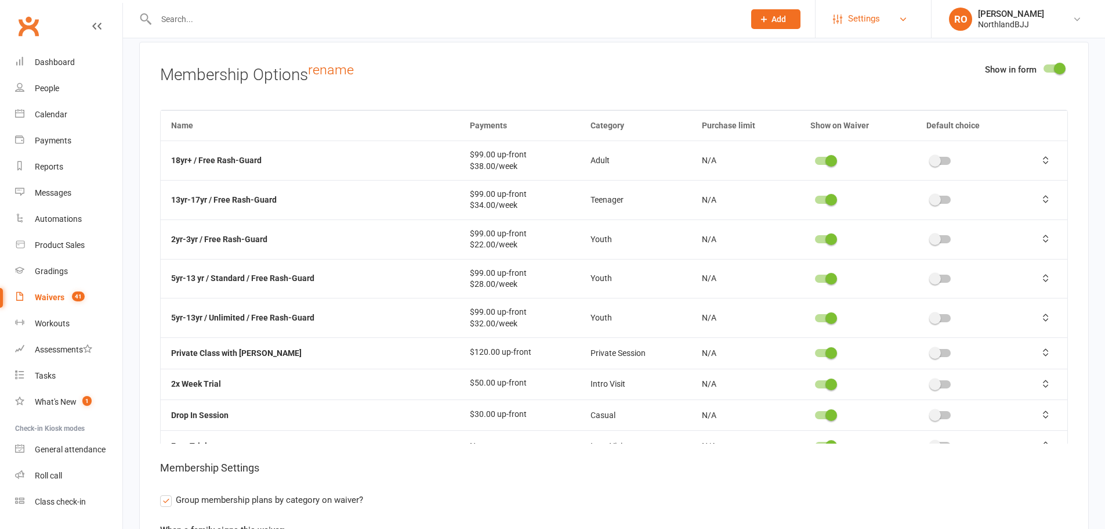
click at [896, 13] on link "Settings" at bounding box center [873, 19] width 81 height 26
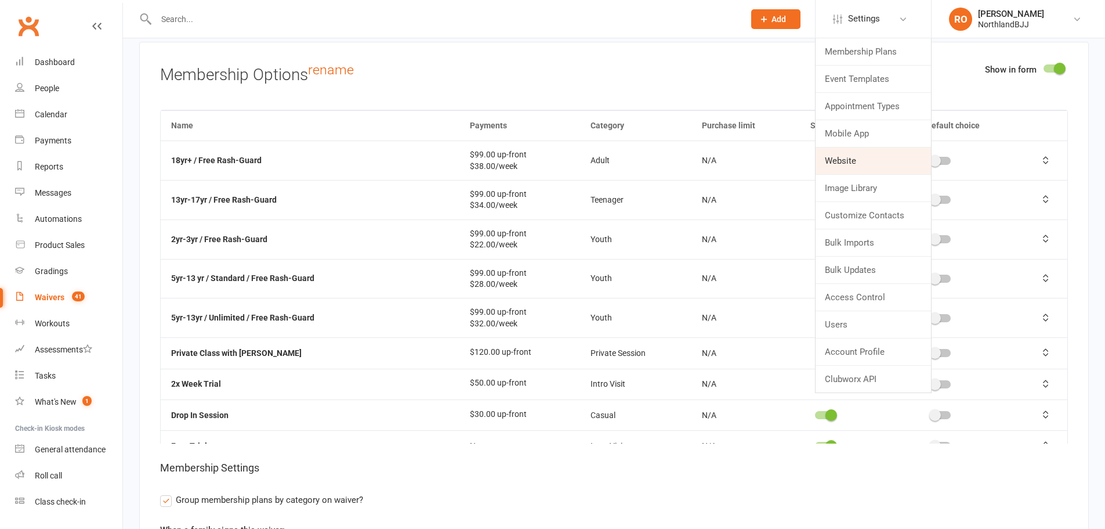
click at [874, 167] on link "Website" at bounding box center [873, 160] width 115 height 27
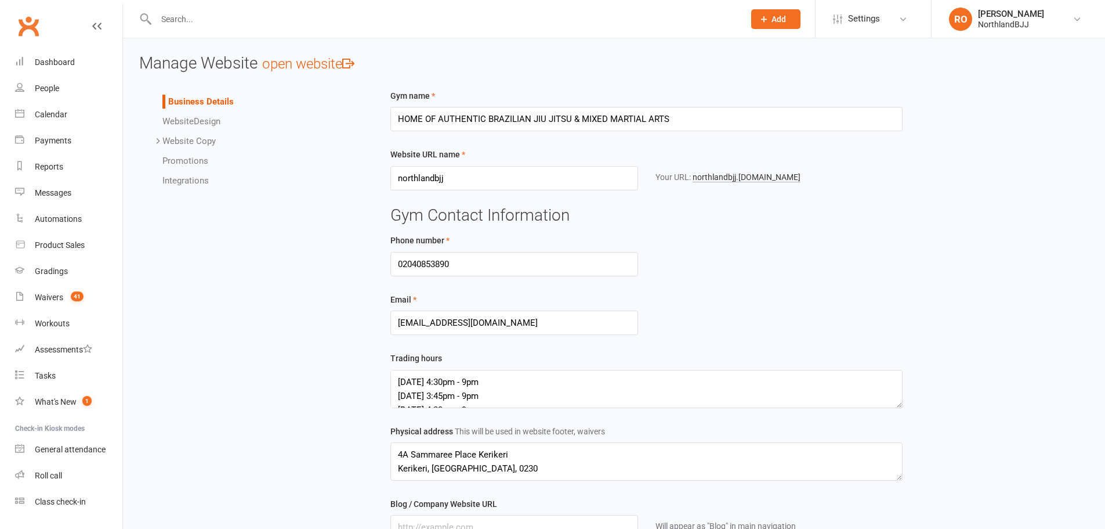
click at [190, 177] on link "Integrations" at bounding box center [185, 180] width 46 height 10
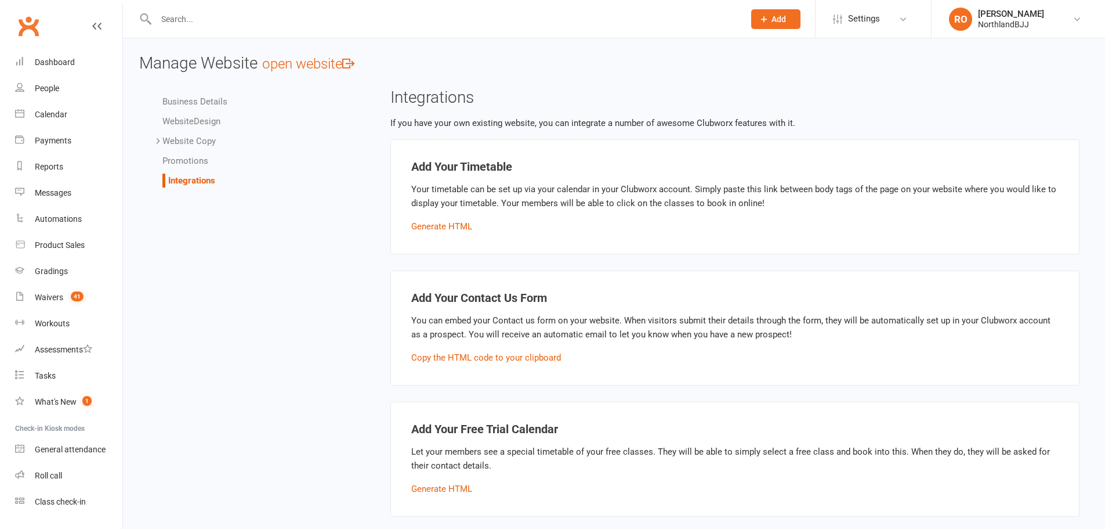
click at [191, 93] on div "Business Details Website Design Website Copy Homepage Contact Us Gallery Terms …" at bounding box center [252, 141] width 242 height 104
click at [191, 97] on link "Business Details" at bounding box center [194, 101] width 65 height 10
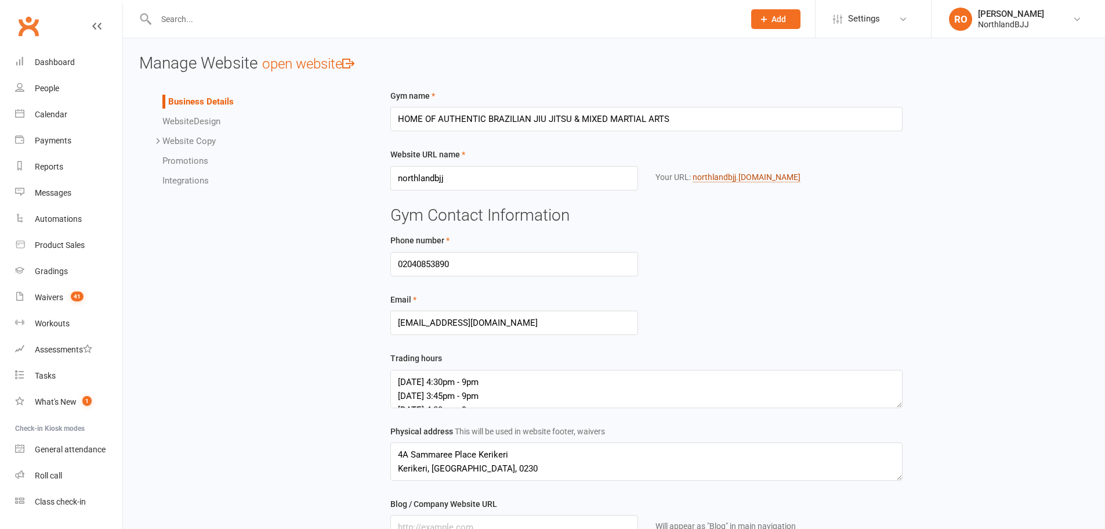
click at [786, 178] on link "northlandbjj .[DOMAIN_NAME]" at bounding box center [747, 177] width 108 height 10
click at [879, 24] on span "Settings" at bounding box center [864, 19] width 32 height 26
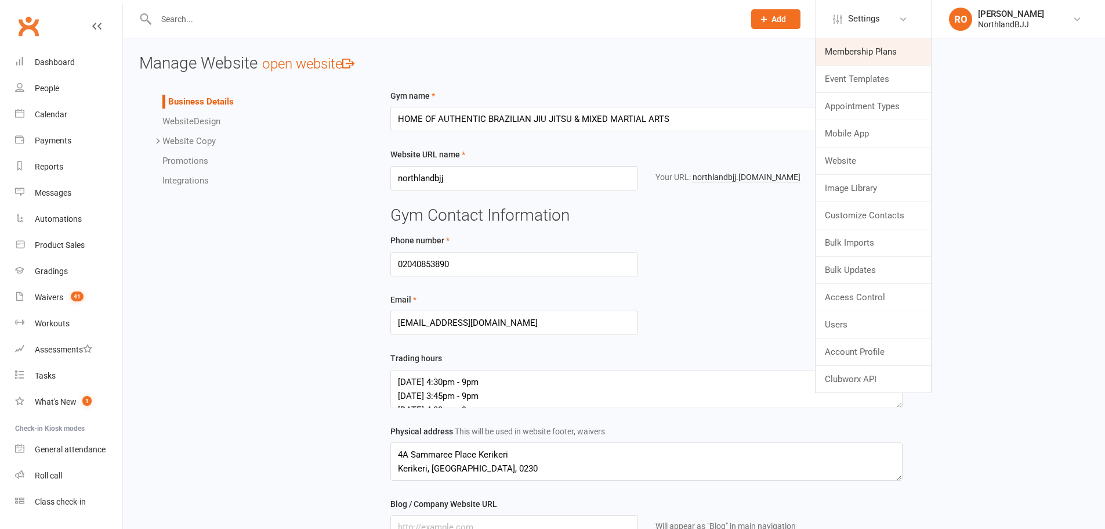
click at [879, 49] on link "Membership Plans" at bounding box center [873, 51] width 115 height 27
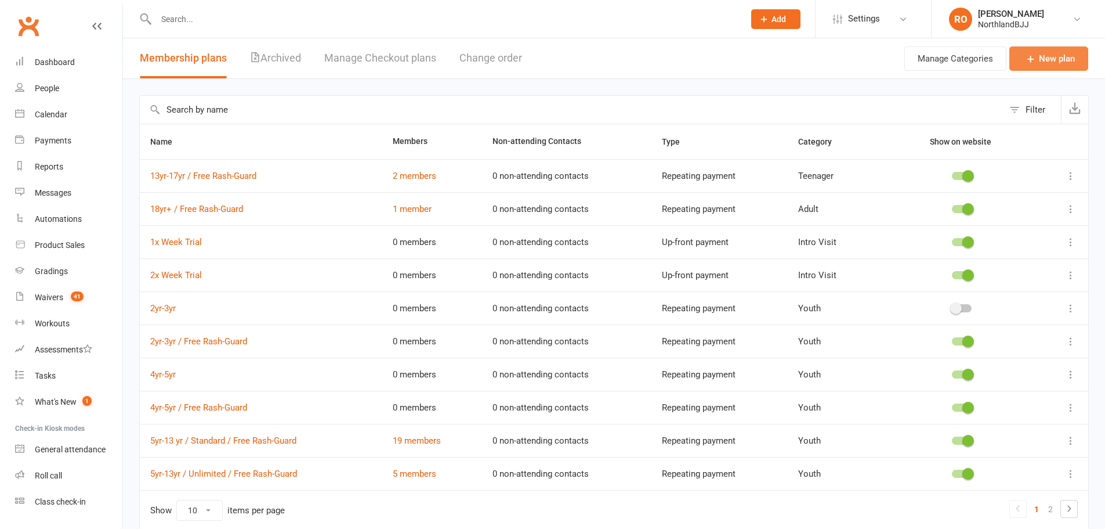
click at [1042, 66] on link "New plan" at bounding box center [1049, 58] width 79 height 24
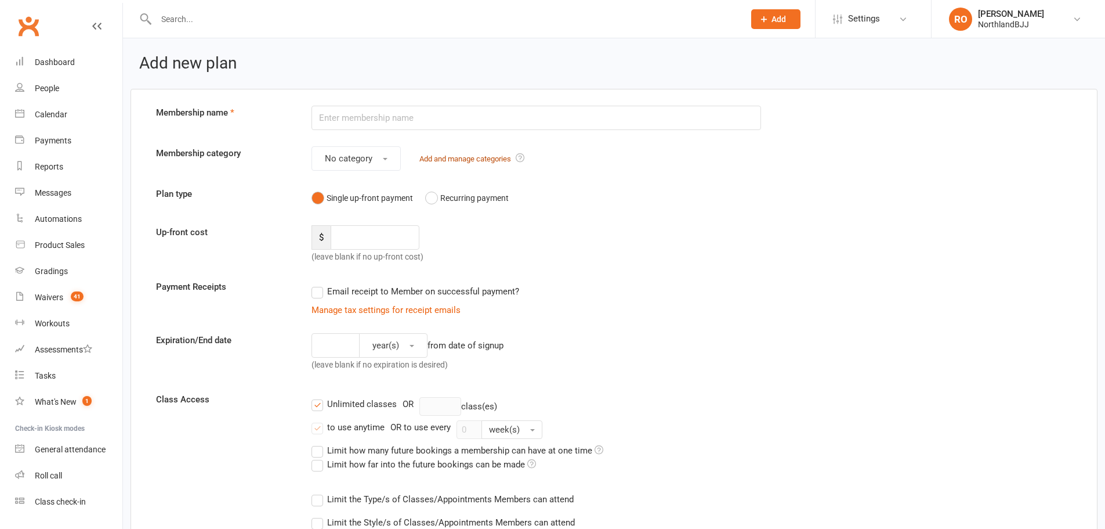
click at [467, 161] on link "Add and manage categories" at bounding box center [466, 158] width 92 height 9
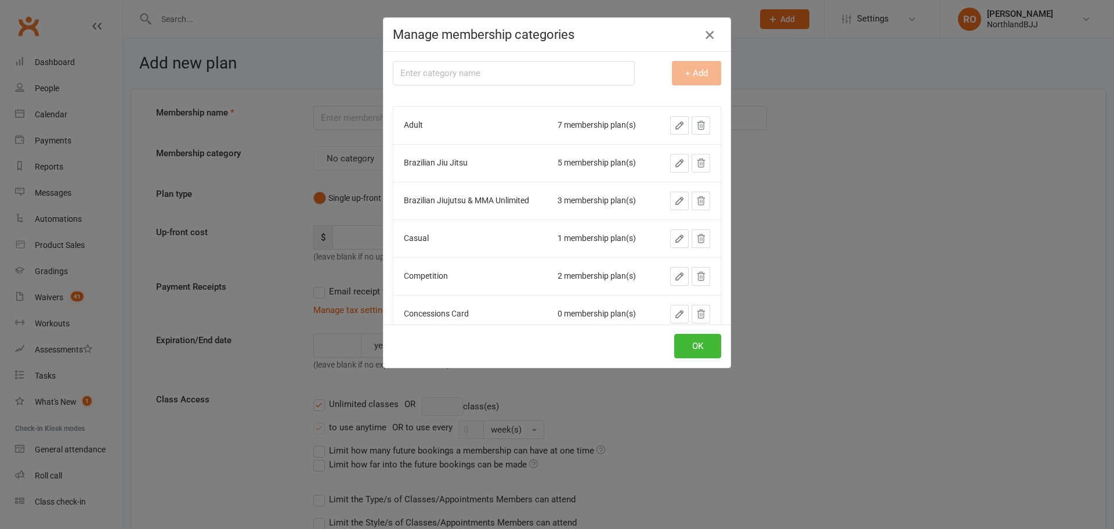
drag, startPoint x: 707, startPoint y: 36, endPoint x: 689, endPoint y: 40, distance: 18.4
click at [707, 37] on icon "button" at bounding box center [710, 35] width 14 height 14
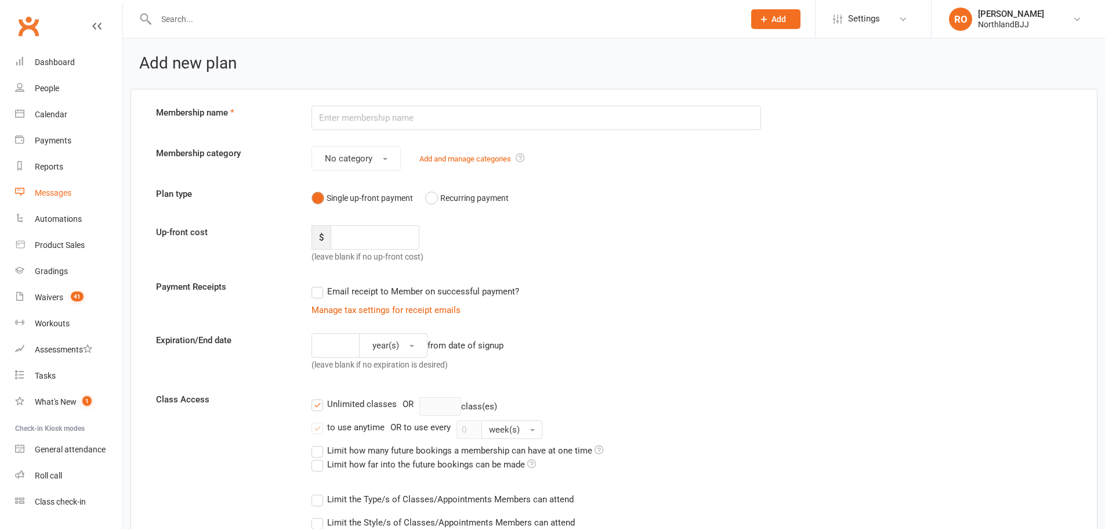
click at [59, 191] on div "Messages" at bounding box center [53, 192] width 37 height 9
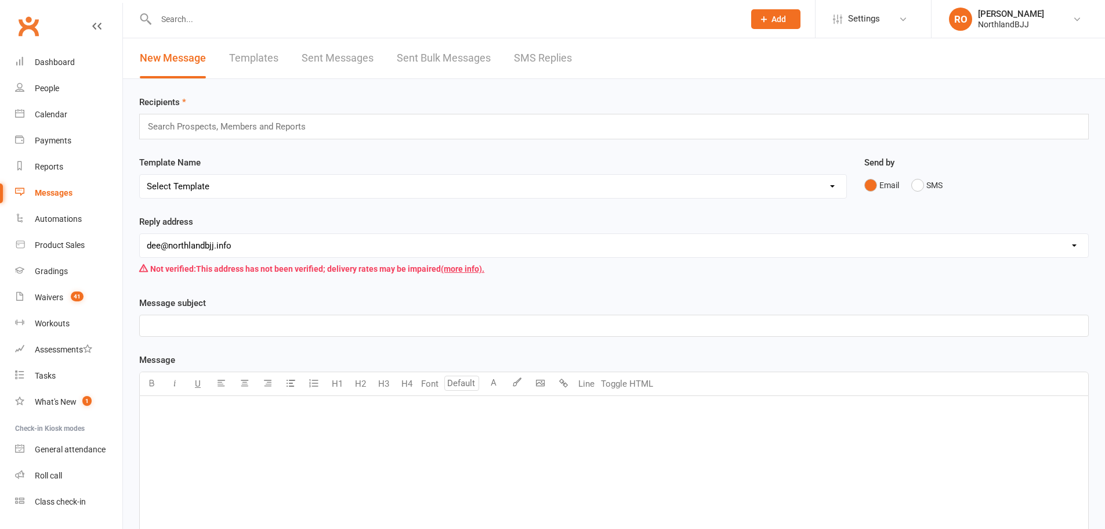
click at [275, 55] on link "Templates" at bounding box center [253, 58] width 49 height 40
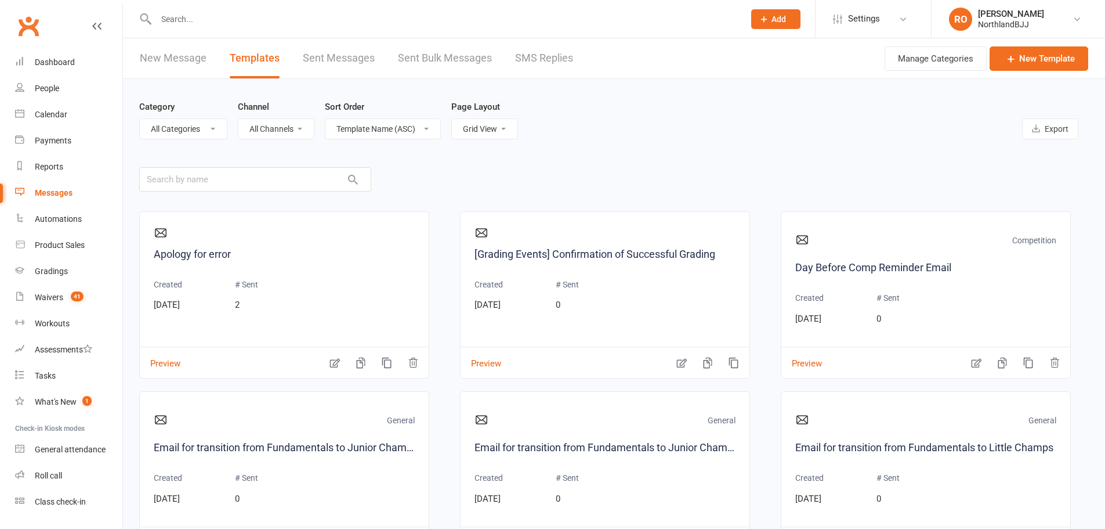
click at [486, 120] on select "List View Grid View" at bounding box center [485, 129] width 66 height 20
select select "list"
click at [452, 119] on select "List View Grid View" at bounding box center [485, 129] width 66 height 20
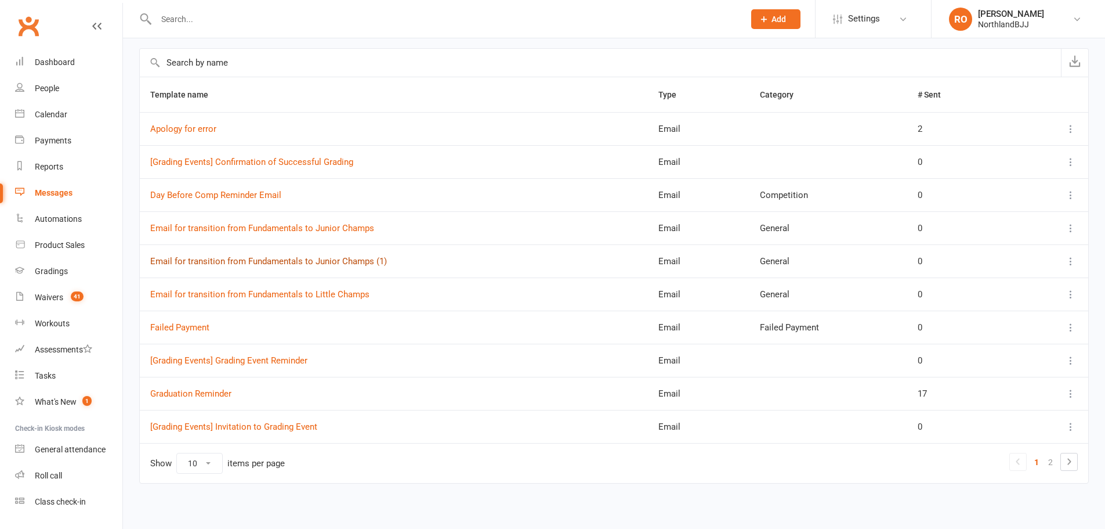
scroll to position [116, 0]
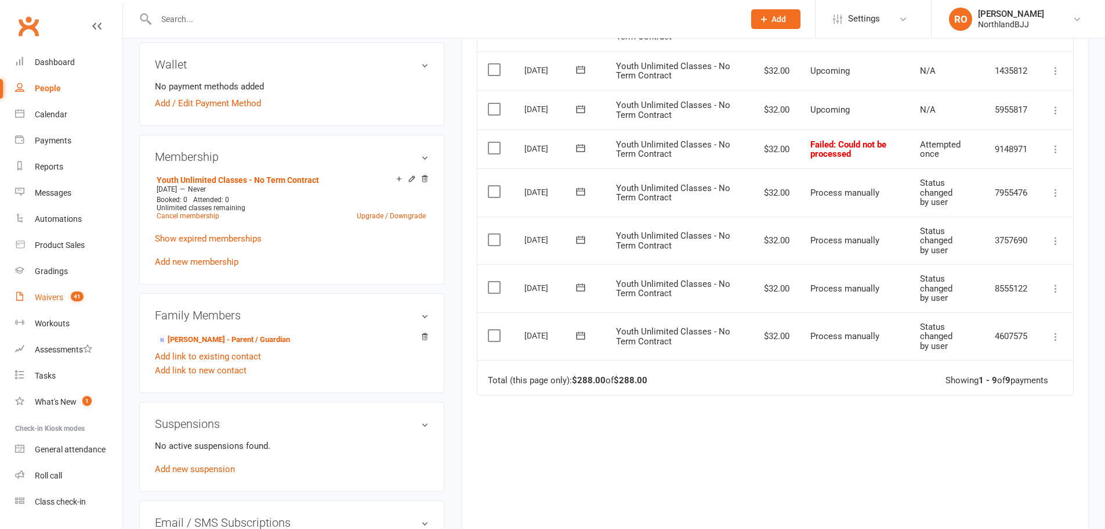
click at [15, 290] on link "Waivers 41" at bounding box center [68, 297] width 107 height 26
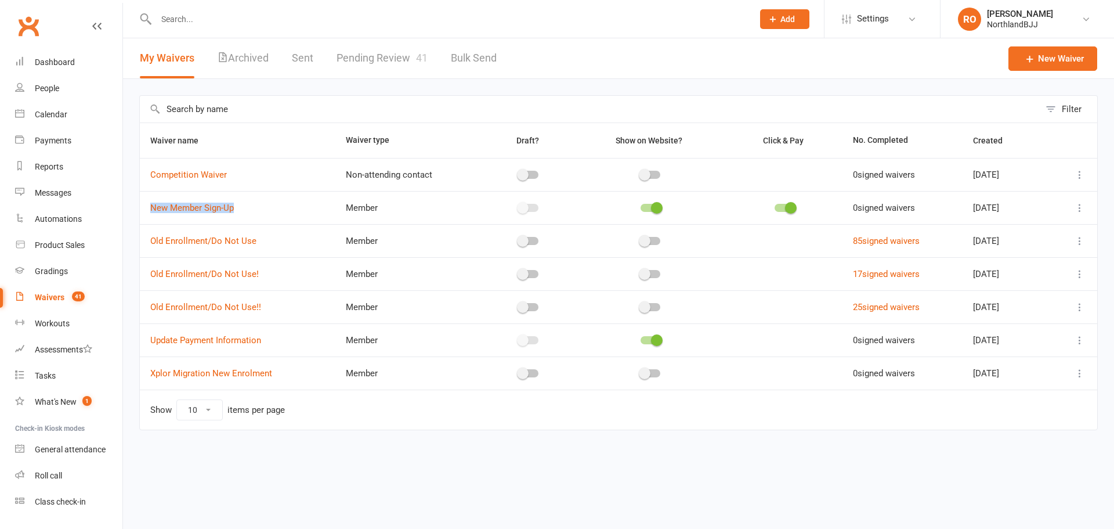
drag, startPoint x: 149, startPoint y: 212, endPoint x: 255, endPoint y: 211, distance: 106.2
click at [255, 211] on td "New Member Sign-Up" at bounding box center [238, 207] width 196 height 33
copy link "New Member Sign-Up"
click at [242, 188] on icon at bounding box center [238, 189] width 8 height 9
click at [256, 319] on icon at bounding box center [251, 320] width 9 height 9
